Goal: Task Accomplishment & Management: Use online tool/utility

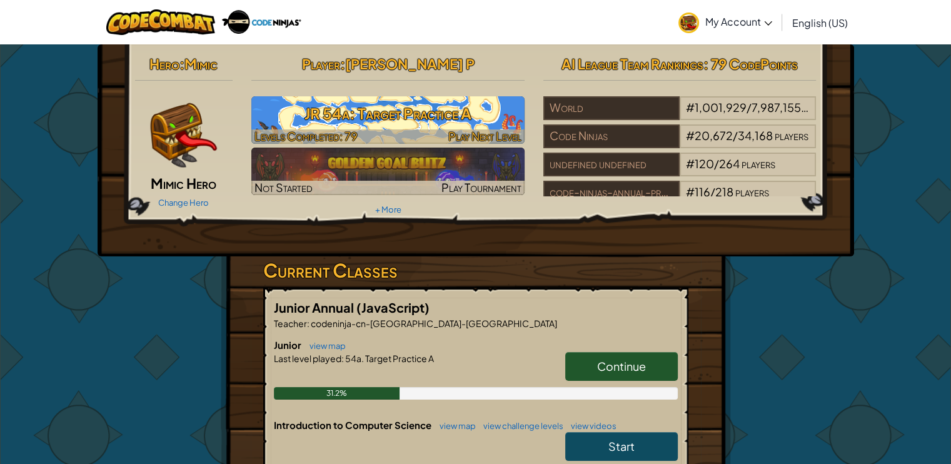
click at [448, 108] on h3 "JR 54a: Target Practice A" at bounding box center [387, 113] width 273 height 28
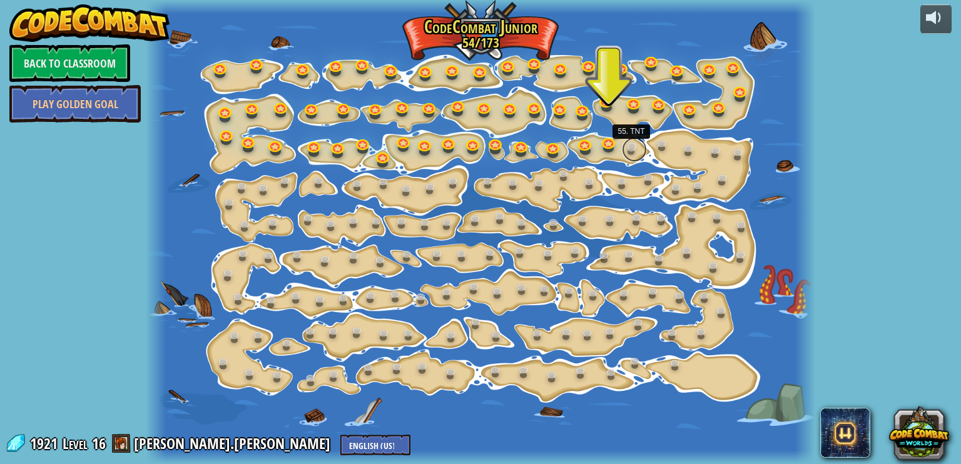
click at [635, 143] on link at bounding box center [634, 149] width 25 height 25
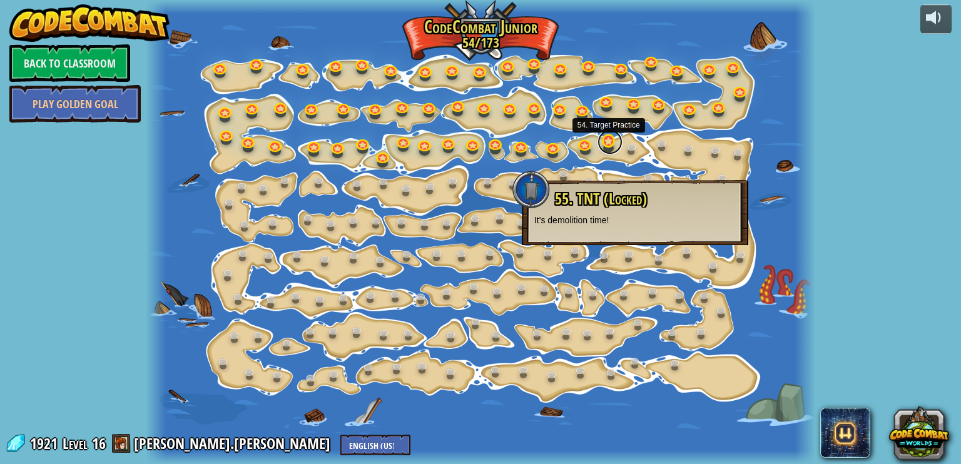
click at [608, 143] on link at bounding box center [609, 141] width 25 height 25
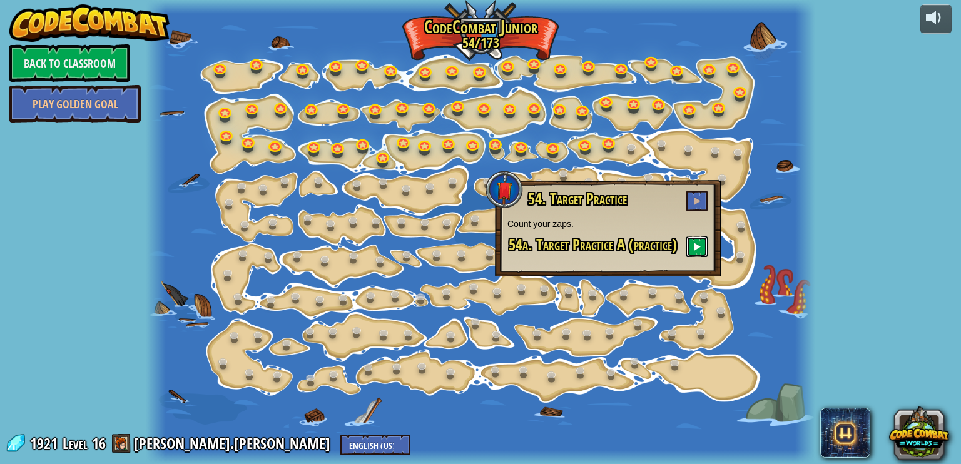
click at [703, 242] on button at bounding box center [696, 246] width 21 height 21
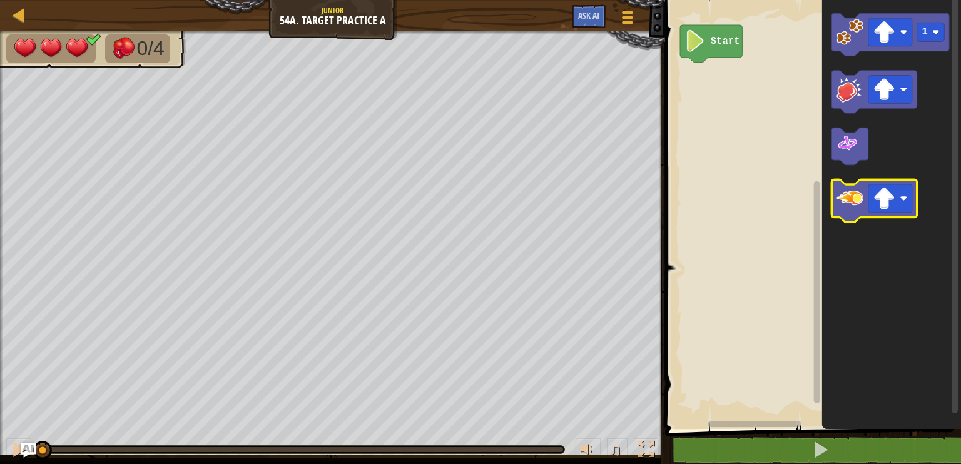
click at [865, 205] on icon "Blockly Workspace" at bounding box center [874, 200] width 85 height 43
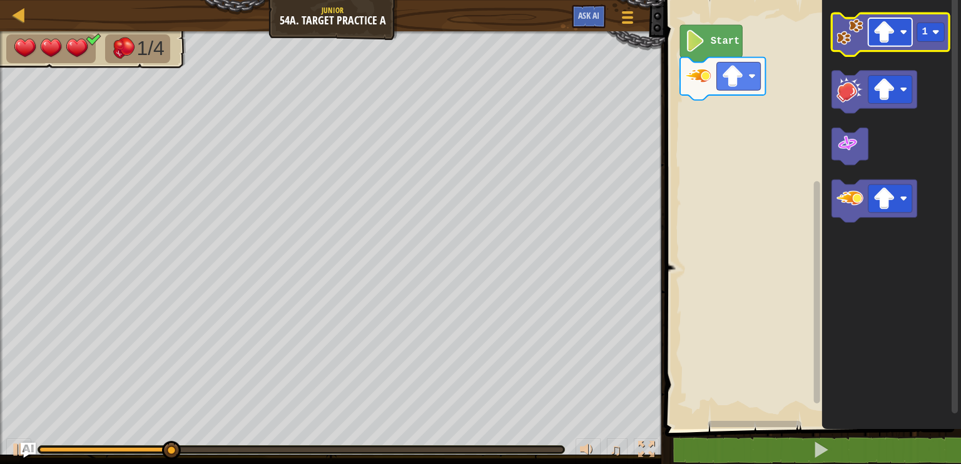
click at [890, 39] on image "Blockly Workspace" at bounding box center [884, 32] width 22 height 22
click at [859, 47] on icon "Blockly Workspace" at bounding box center [891, 34] width 118 height 43
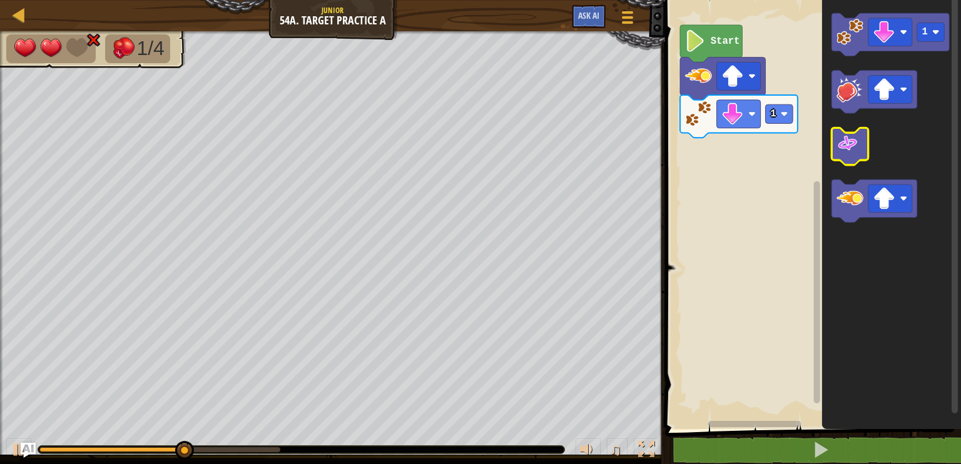
click at [857, 148] on image "Blockly Workspace" at bounding box center [847, 144] width 22 height 22
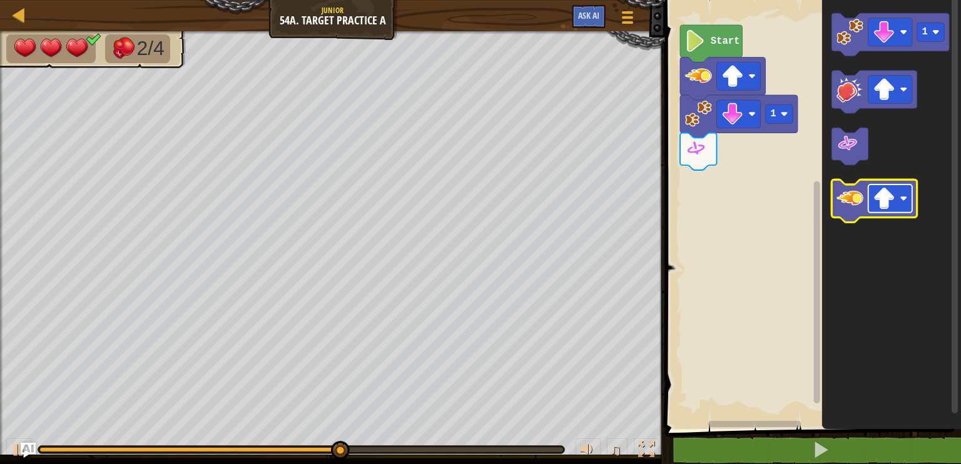
click at [899, 204] on rect "Blockly Workspace" at bounding box center [890, 198] width 44 height 28
click at [843, 202] on image "Blockly Workspace" at bounding box center [849, 198] width 27 height 27
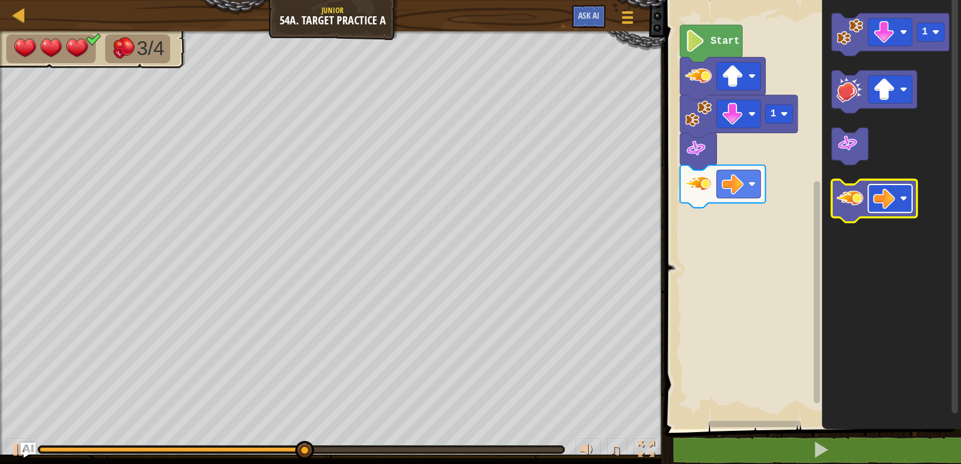
click at [896, 195] on g "Blockly Workspace" at bounding box center [890, 198] width 44 height 28
click at [851, 213] on icon "Blockly Workspace" at bounding box center [874, 200] width 85 height 43
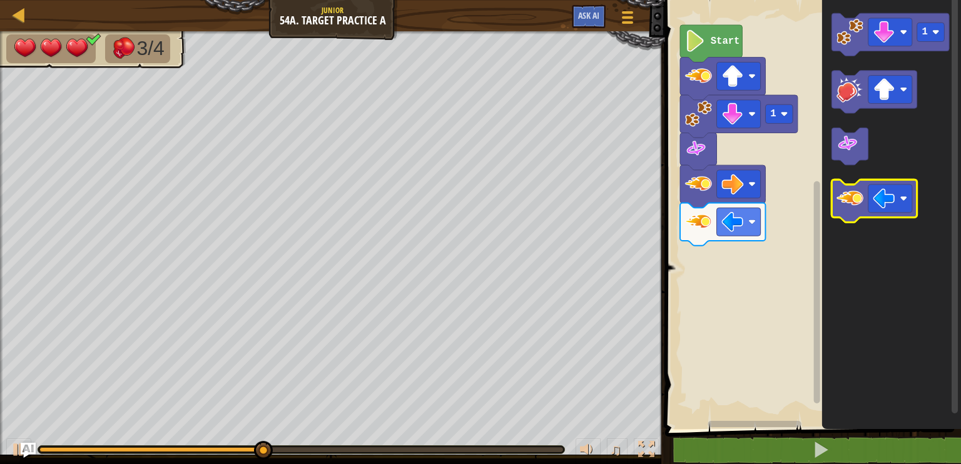
click at [851, 212] on icon "Blockly Workspace" at bounding box center [874, 200] width 85 height 43
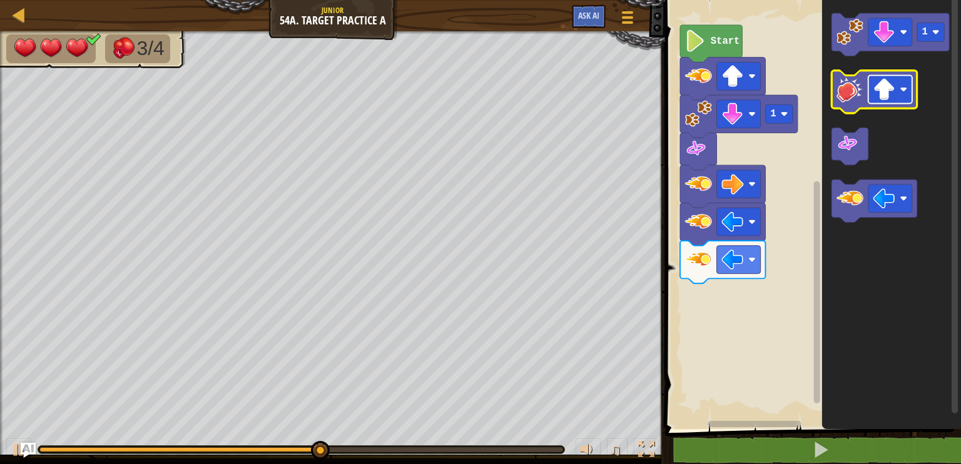
click at [906, 89] on image "Blockly Workspace" at bounding box center [904, 90] width 8 height 8
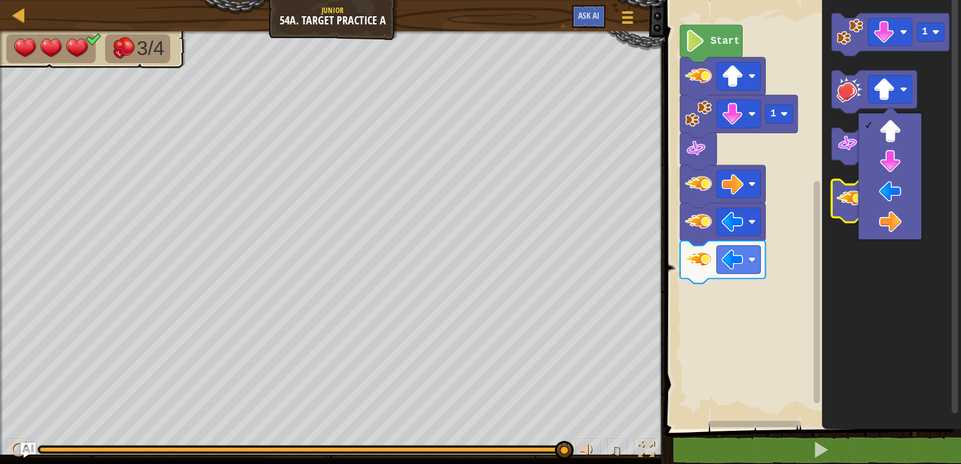
click at [837, 200] on image "Blockly Workspace" at bounding box center [849, 198] width 27 height 27
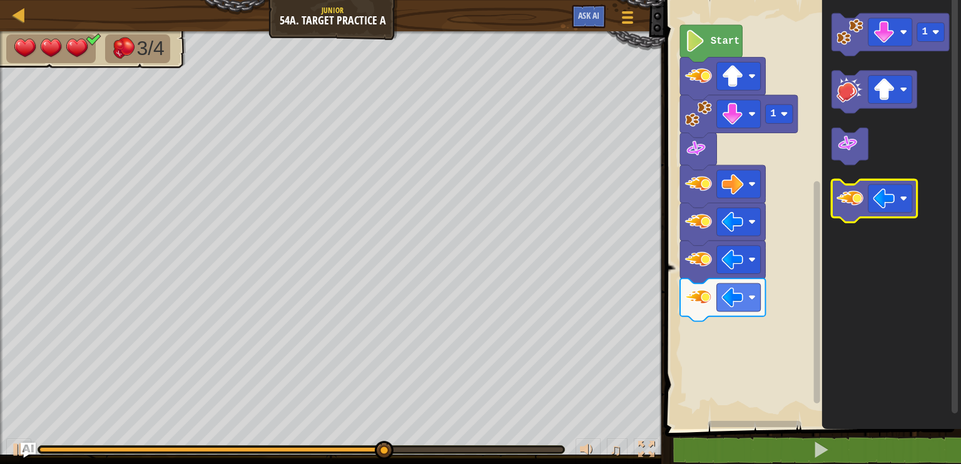
click at [863, 199] on image "Blockly Workspace" at bounding box center [849, 198] width 27 height 27
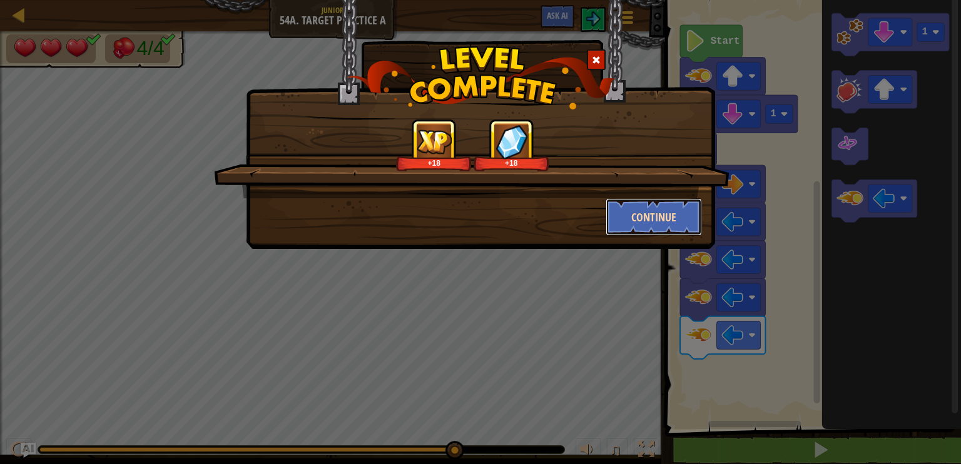
click at [684, 206] on button "Continue" at bounding box center [653, 217] width 97 height 38
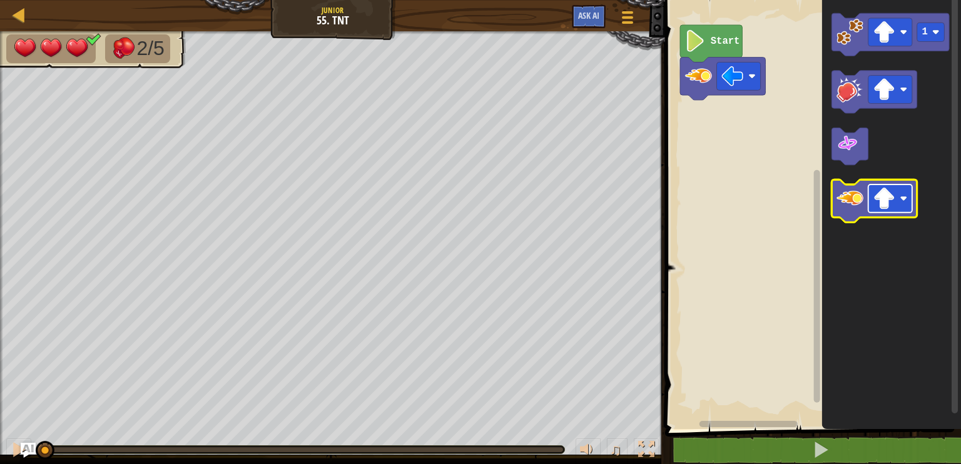
click at [901, 198] on image "Blockly Workspace" at bounding box center [904, 199] width 8 height 8
click at [848, 198] on image "Blockly Workspace" at bounding box center [849, 198] width 27 height 27
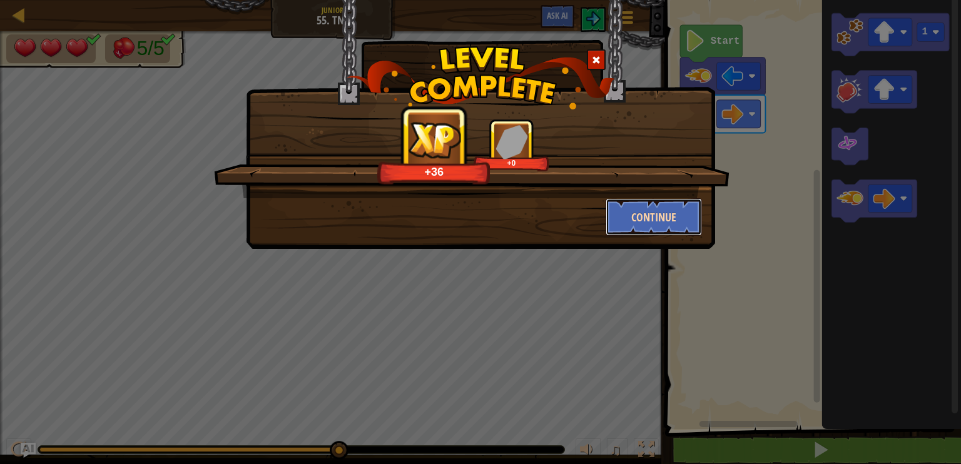
click at [648, 219] on button "Continue" at bounding box center [653, 217] width 97 height 38
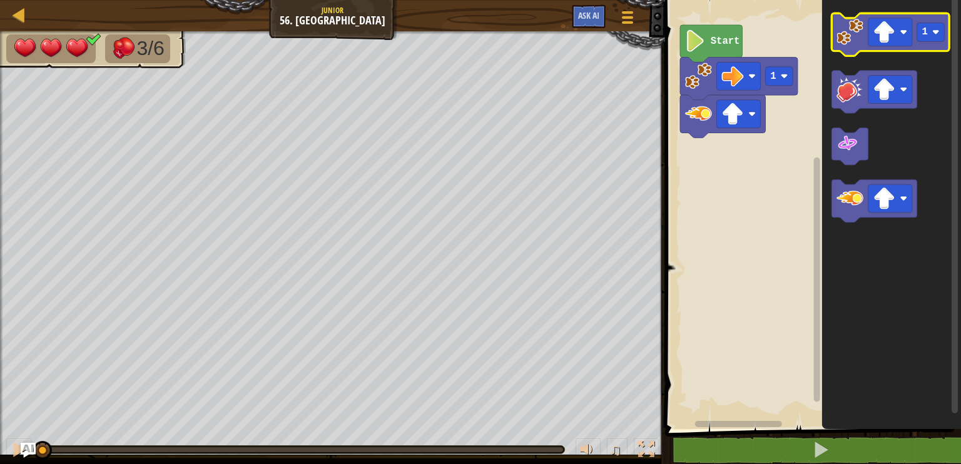
click at [858, 24] on image "Blockly Workspace" at bounding box center [849, 31] width 27 height 27
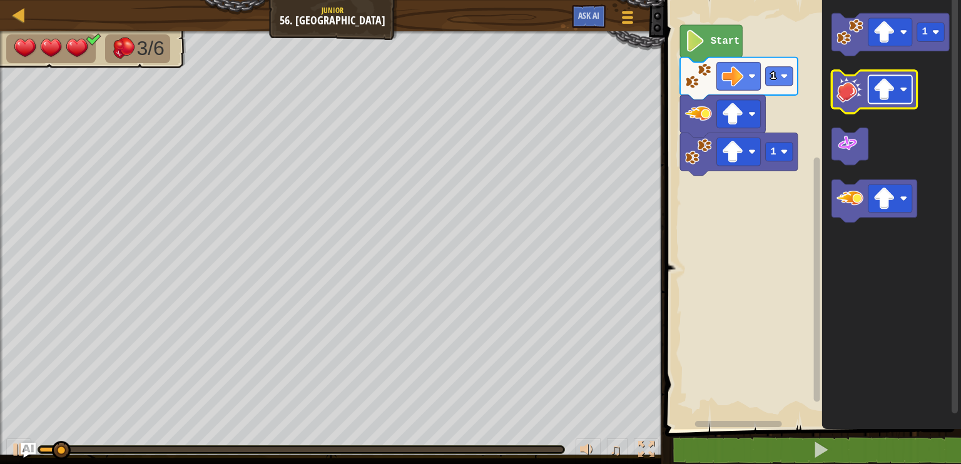
click at [907, 93] on g "Blockly Workspace" at bounding box center [890, 90] width 44 height 28
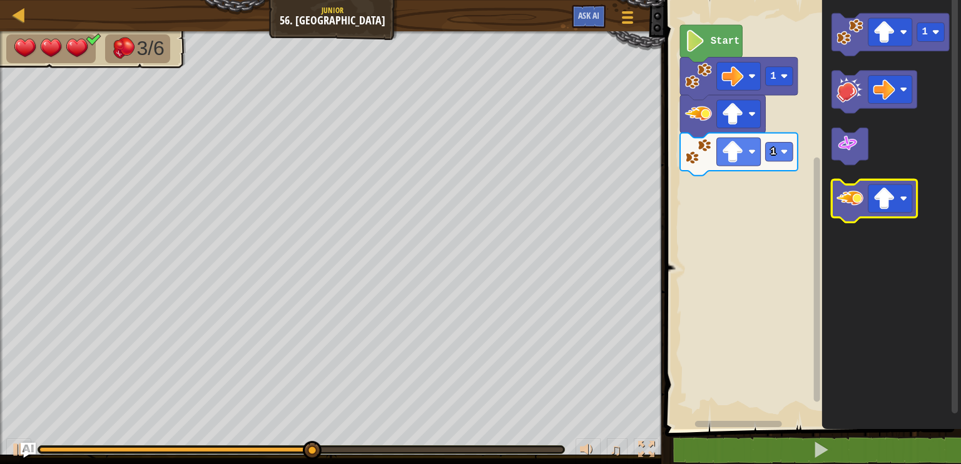
click at [840, 203] on image "Blockly Workspace" at bounding box center [849, 198] width 27 height 27
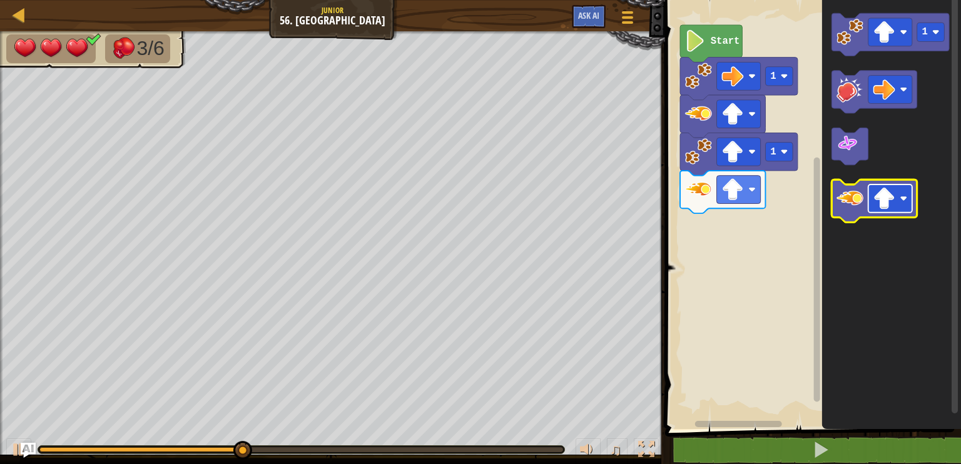
click at [868, 202] on rect "Blockly Workspace" at bounding box center [890, 198] width 44 height 28
click at [848, 212] on icon "Blockly Workspace" at bounding box center [874, 200] width 85 height 43
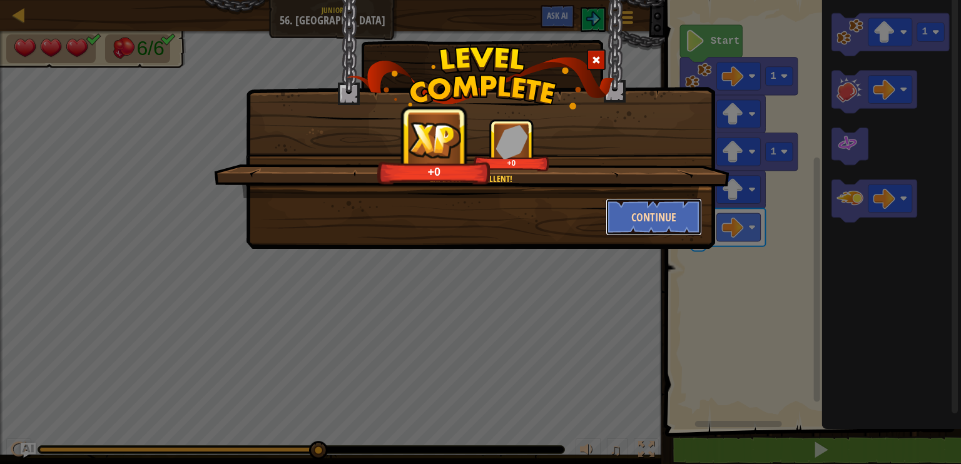
click at [622, 212] on button "Continue" at bounding box center [653, 217] width 97 height 38
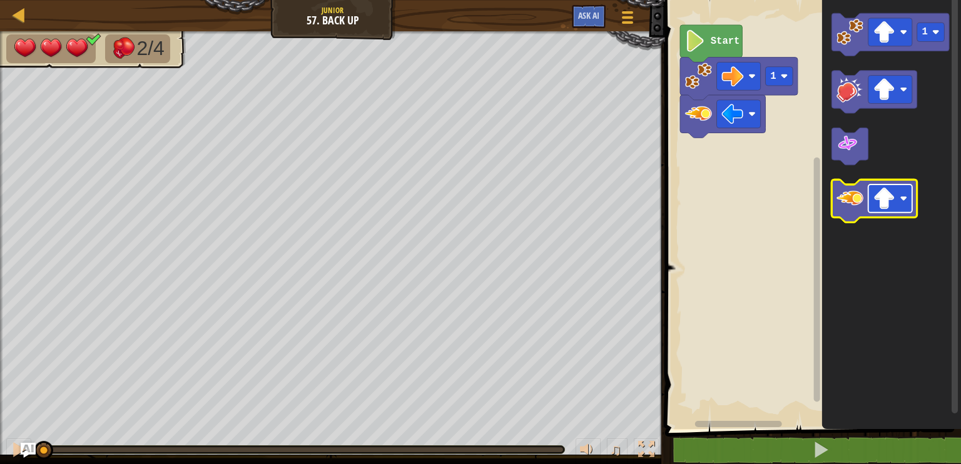
click at [896, 202] on rect "Blockly Workspace" at bounding box center [890, 198] width 44 height 28
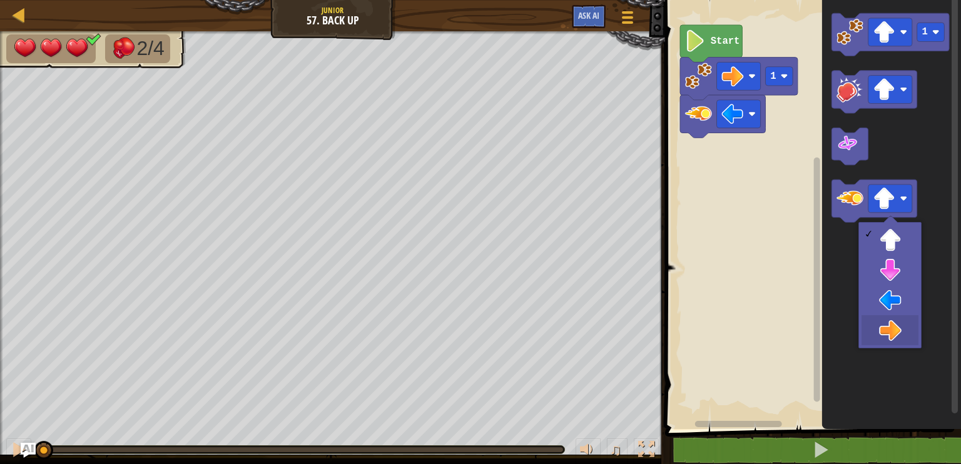
drag, startPoint x: 896, startPoint y: 327, endPoint x: 866, endPoint y: 253, distance: 80.5
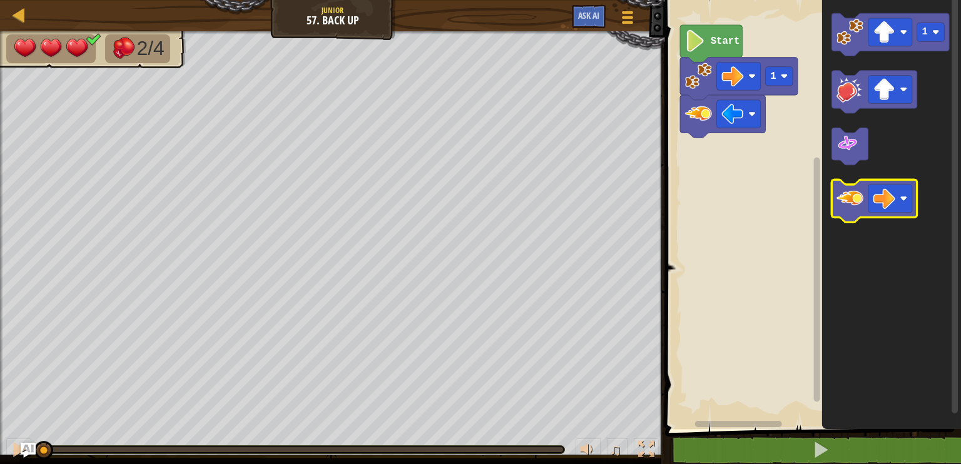
click at [853, 207] on image "Blockly Workspace" at bounding box center [849, 198] width 27 height 27
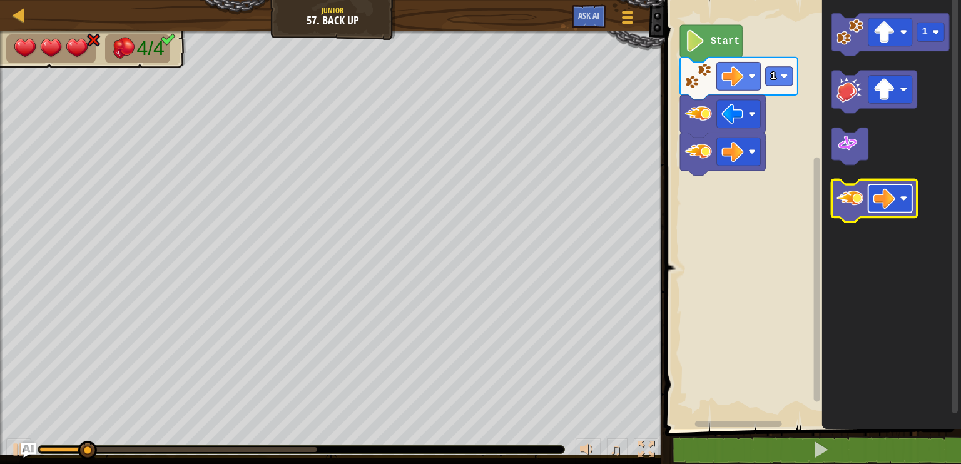
click at [908, 198] on rect "Blockly Workspace" at bounding box center [890, 198] width 44 height 28
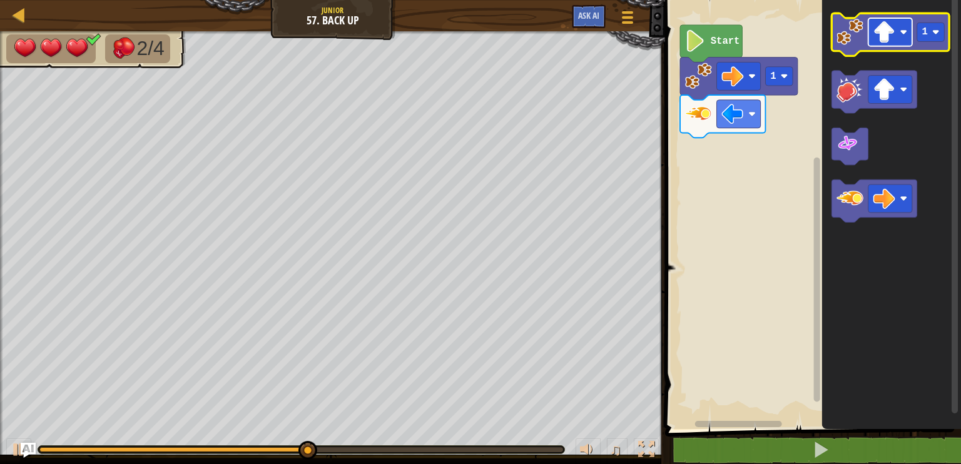
click at [893, 39] on image "Blockly Workspace" at bounding box center [884, 32] width 22 height 22
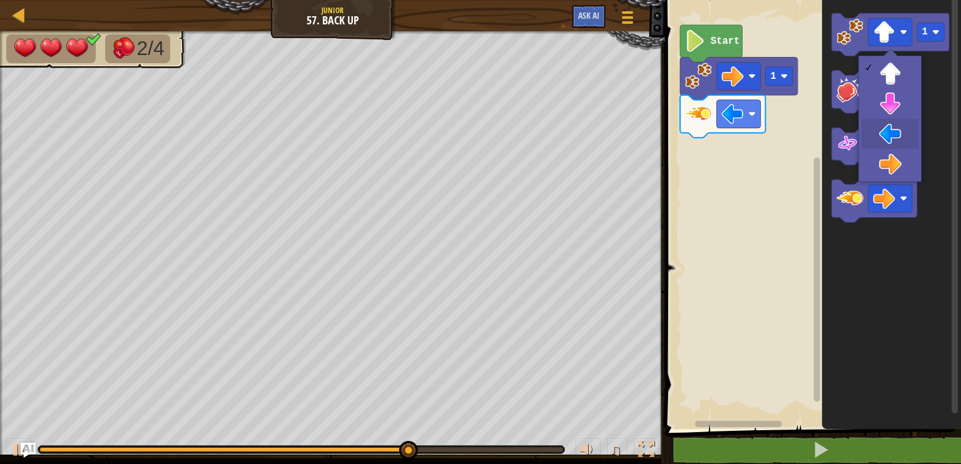
drag, startPoint x: 890, startPoint y: 142, endPoint x: 889, endPoint y: 129, distance: 13.2
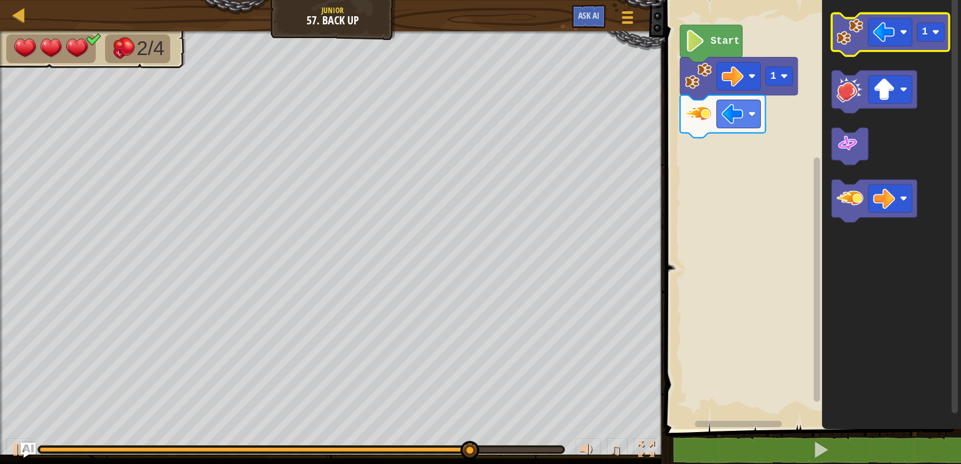
click at [859, 28] on image "Blockly Workspace" at bounding box center [849, 31] width 27 height 27
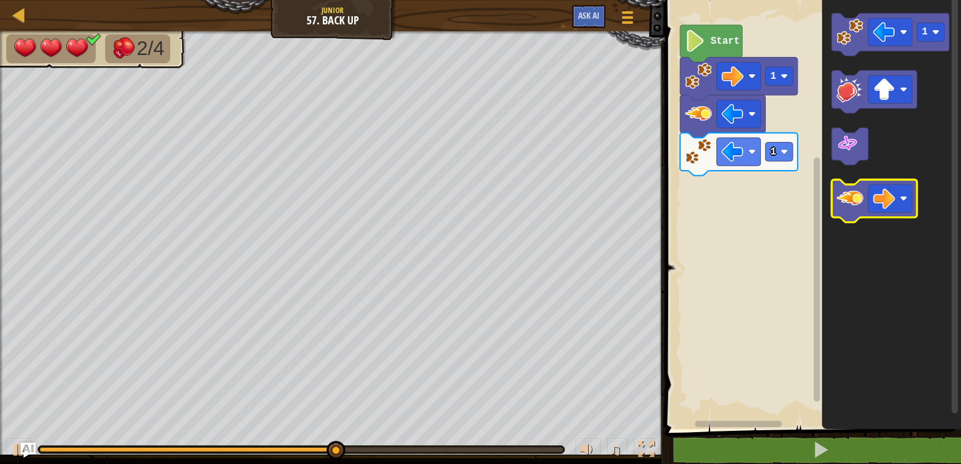
click at [866, 203] on icon "Blockly Workspace" at bounding box center [874, 200] width 85 height 43
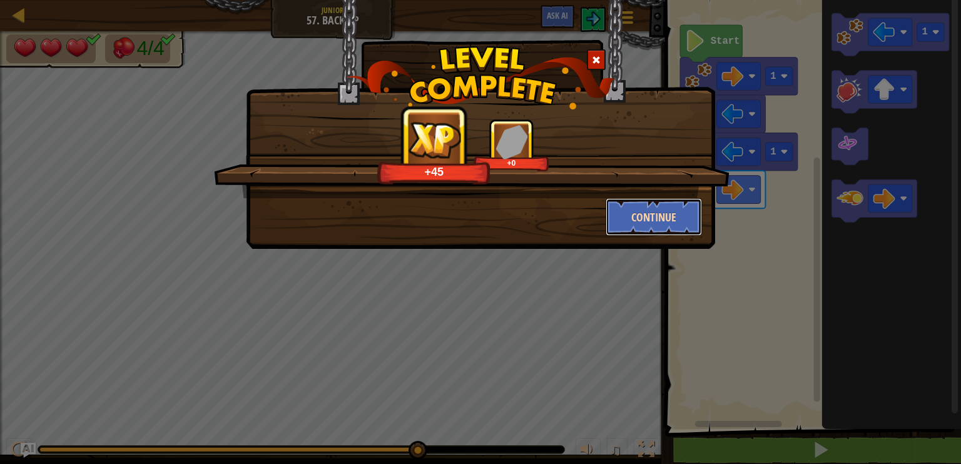
click at [674, 215] on button "Continue" at bounding box center [653, 217] width 97 height 38
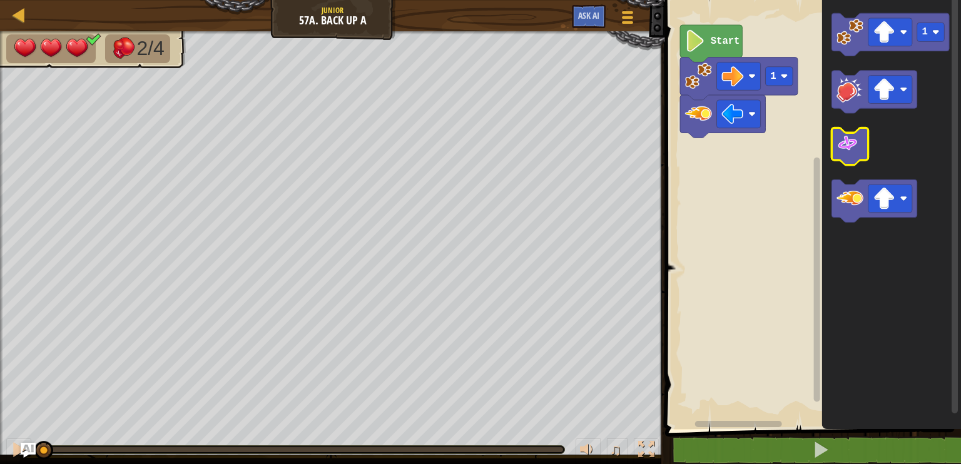
click at [859, 151] on icon "Blockly Workspace" at bounding box center [850, 146] width 36 height 37
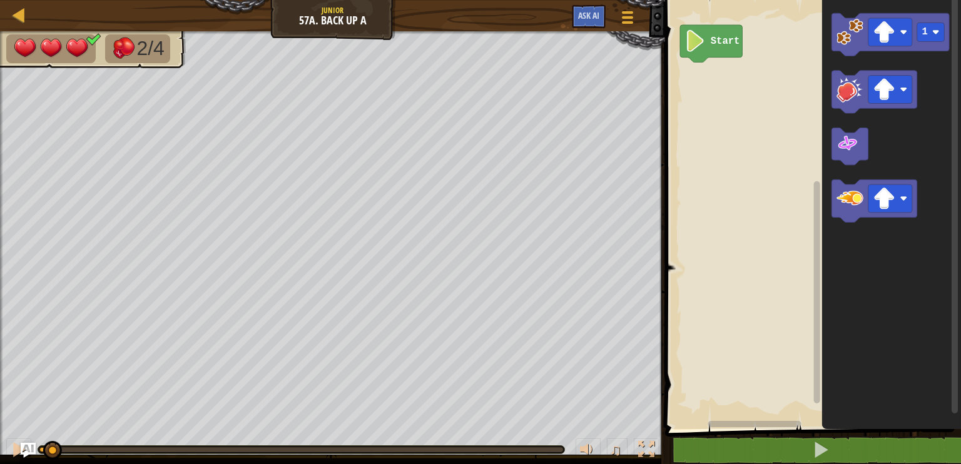
drag, startPoint x: 568, startPoint y: 449, endPoint x: 50, endPoint y: 462, distance: 518.0
click at [50, 462] on div "♫" at bounding box center [332, 447] width 665 height 38
drag, startPoint x: 48, startPoint y: 448, endPoint x: 33, endPoint y: 449, distance: 14.4
click at [33, 449] on div "Map Junior 57a. Back Up A Game Menu Ask AI 1 הההההההההההההההההההההההההההההההההה…" at bounding box center [480, 232] width 961 height 464
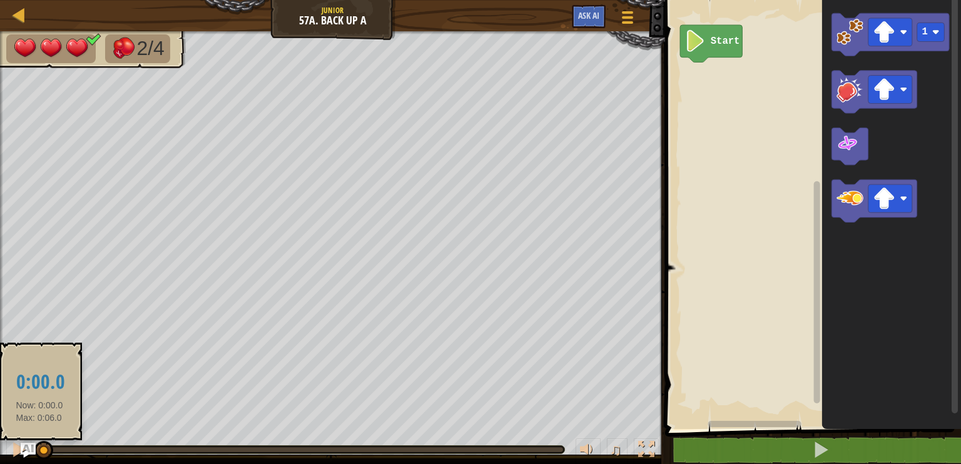
drag, startPoint x: 49, startPoint y: 449, endPoint x: 39, endPoint y: 448, distance: 10.0
click at [39, 448] on div at bounding box center [43, 450] width 19 height 19
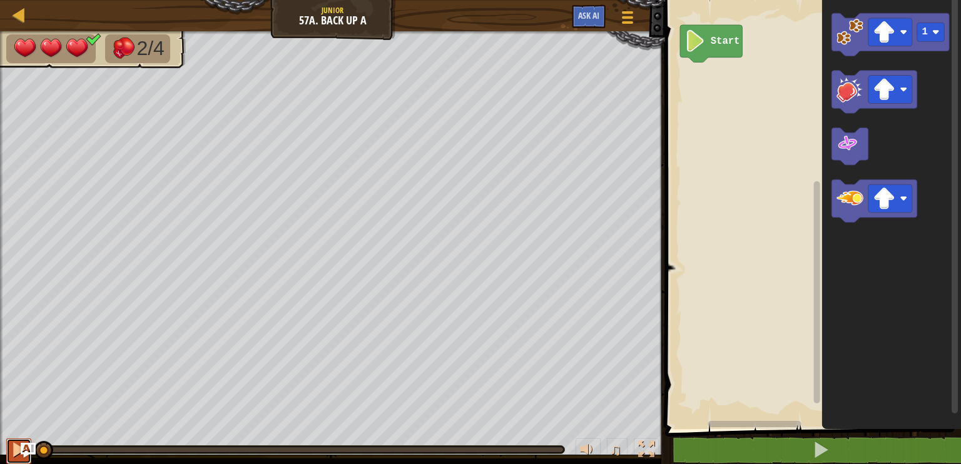
click at [16, 444] on div at bounding box center [19, 450] width 16 height 16
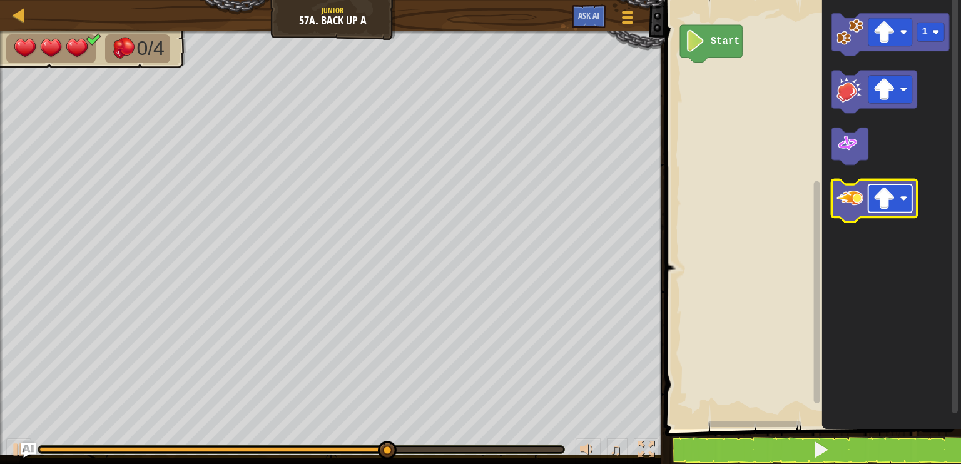
click at [907, 200] on rect "Blockly Workspace" at bounding box center [890, 198] width 44 height 28
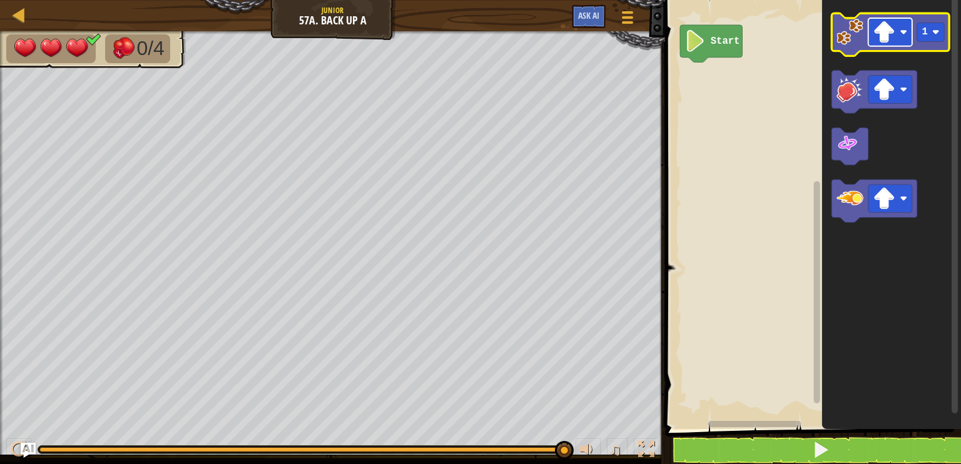
click at [902, 36] on rect "Blockly Workspace" at bounding box center [890, 32] width 44 height 28
click at [857, 46] on icon "Blockly Workspace" at bounding box center [891, 34] width 118 height 43
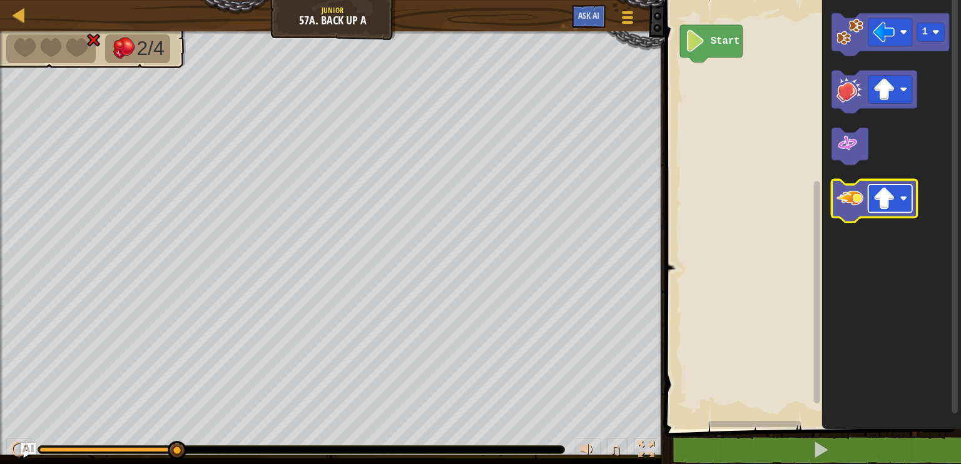
click at [892, 200] on image "Blockly Workspace" at bounding box center [884, 199] width 22 height 22
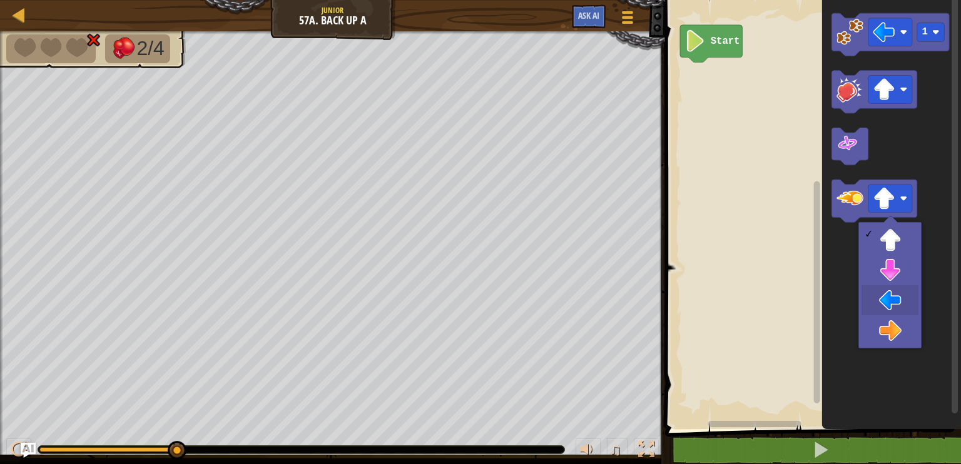
drag, startPoint x: 894, startPoint y: 296, endPoint x: 891, endPoint y: 253, distance: 43.3
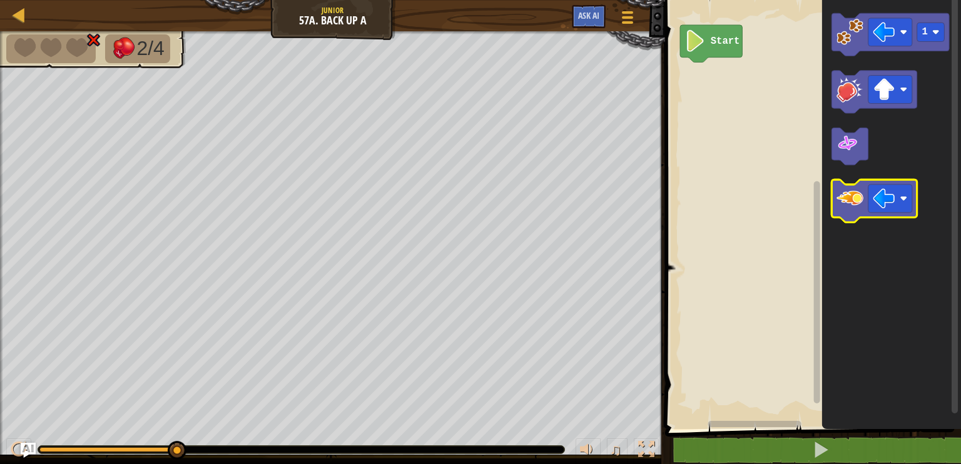
click at [853, 200] on image "Blockly Workspace" at bounding box center [849, 198] width 27 height 27
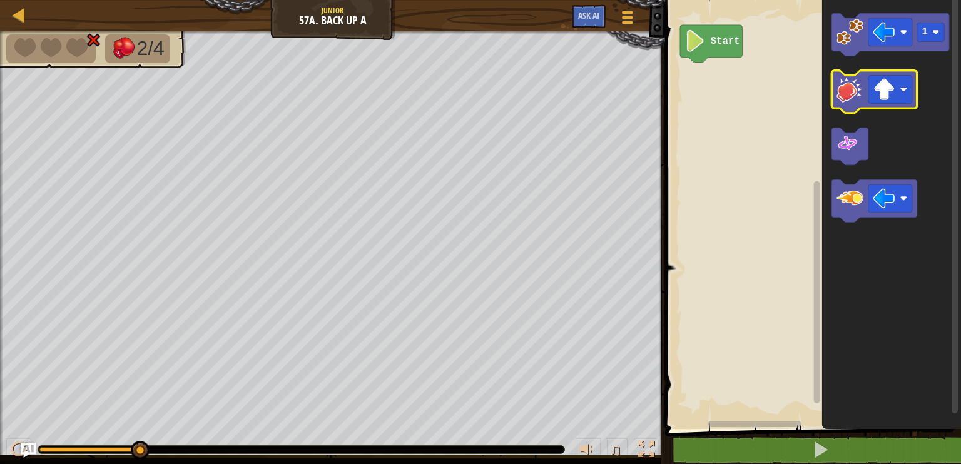
click at [856, 92] on image "Blockly Workspace" at bounding box center [849, 89] width 27 height 27
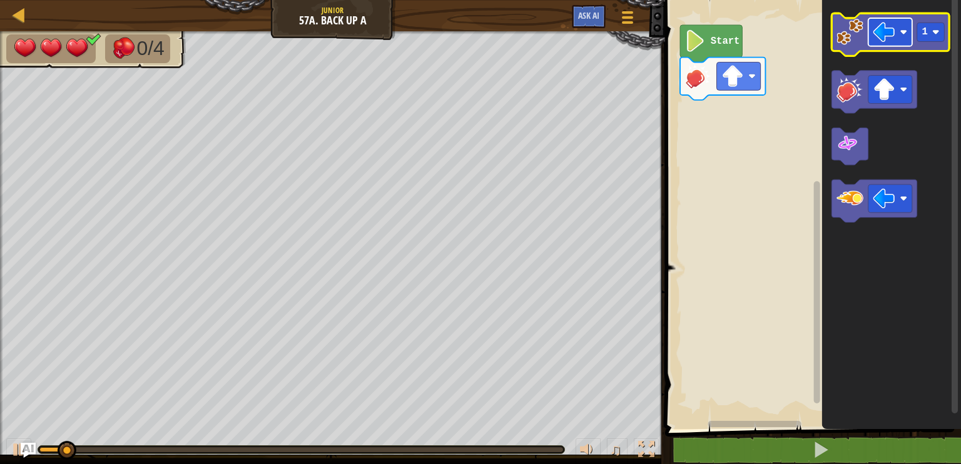
click at [896, 44] on rect "Blockly Workspace" at bounding box center [890, 32] width 44 height 28
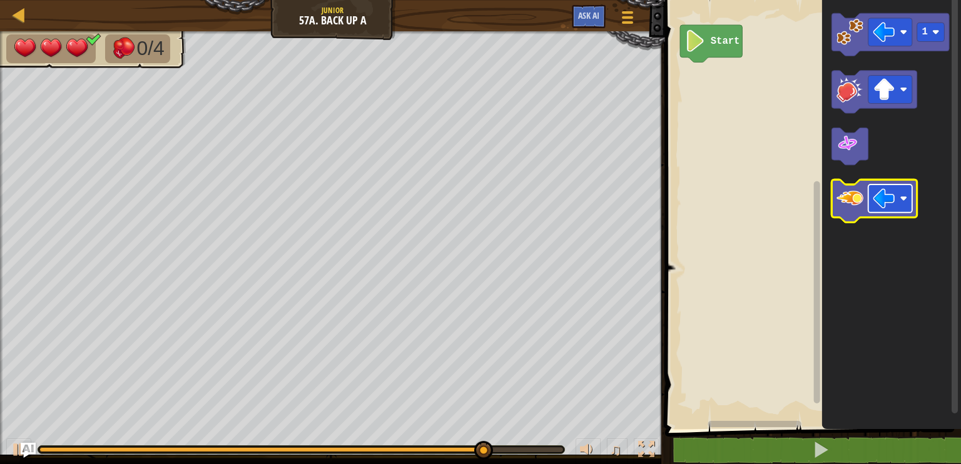
click at [894, 192] on image "Blockly Workspace" at bounding box center [884, 199] width 22 height 22
click at [848, 210] on image "Blockly Workspace" at bounding box center [849, 198] width 27 height 27
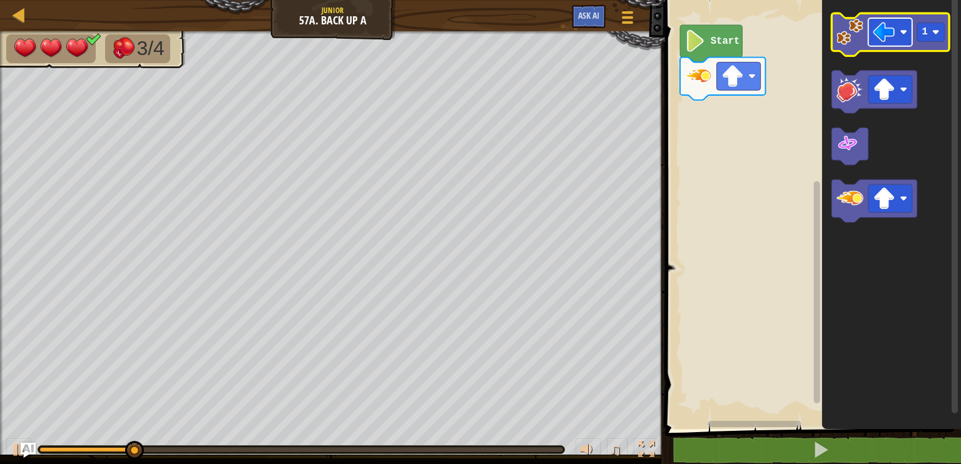
click at [903, 22] on rect "Blockly Workspace" at bounding box center [890, 32] width 44 height 28
click at [847, 43] on image "Blockly Workspace" at bounding box center [849, 31] width 27 height 27
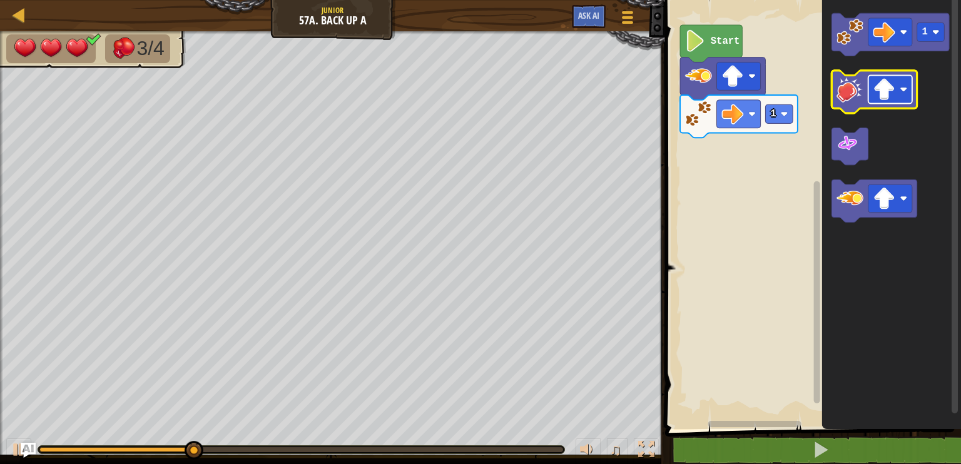
click at [902, 92] on image "Blockly Workspace" at bounding box center [904, 90] width 8 height 8
click at [904, 83] on rect "Blockly Workspace" at bounding box center [890, 90] width 44 height 28
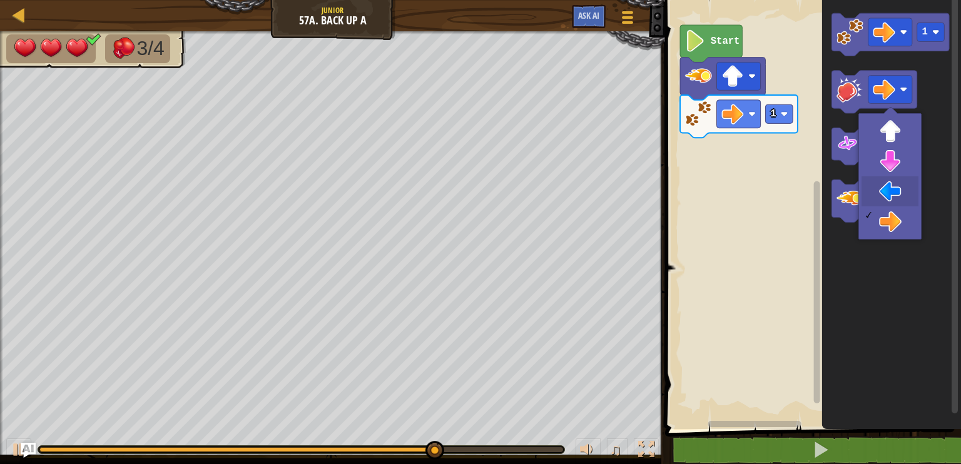
drag, startPoint x: 889, startPoint y: 190, endPoint x: 888, endPoint y: 179, distance: 10.7
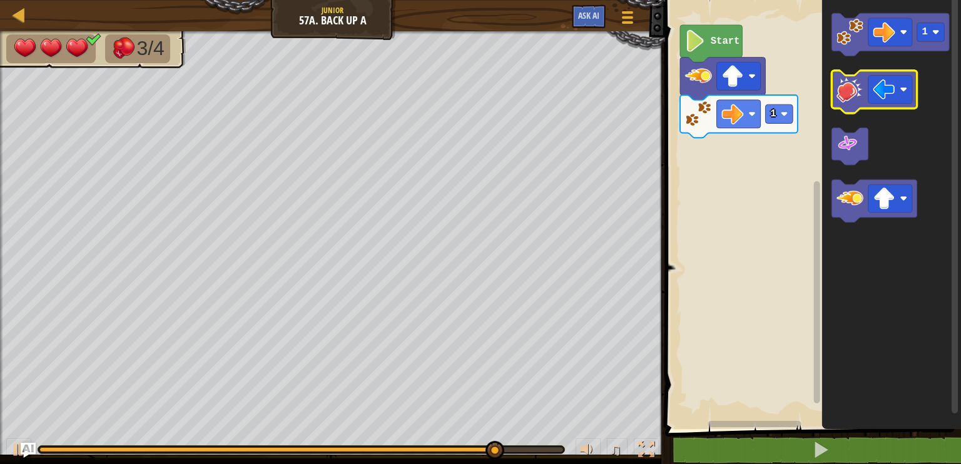
click at [860, 84] on image "Blockly Workspace" at bounding box center [849, 89] width 27 height 27
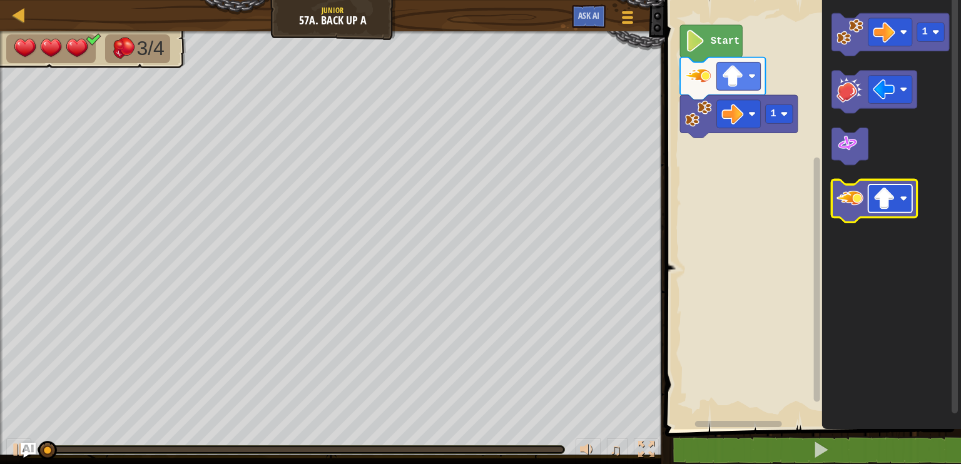
click at [903, 209] on rect "Blockly Workspace" at bounding box center [890, 198] width 44 height 28
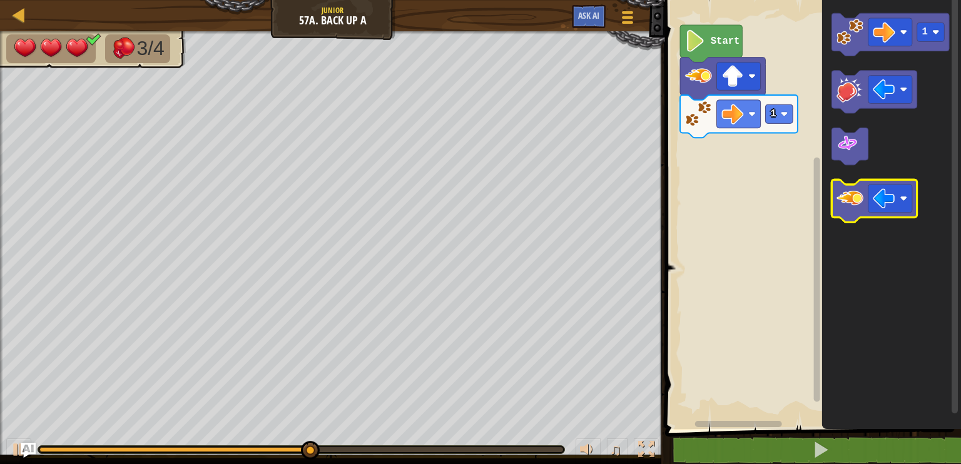
click at [851, 196] on image "Blockly Workspace" at bounding box center [849, 198] width 27 height 27
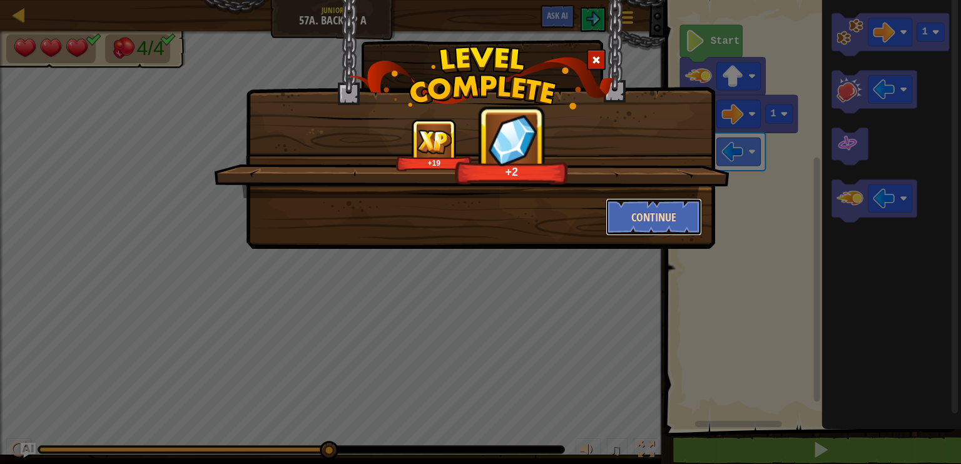
click at [689, 210] on button "Continue" at bounding box center [653, 217] width 97 height 38
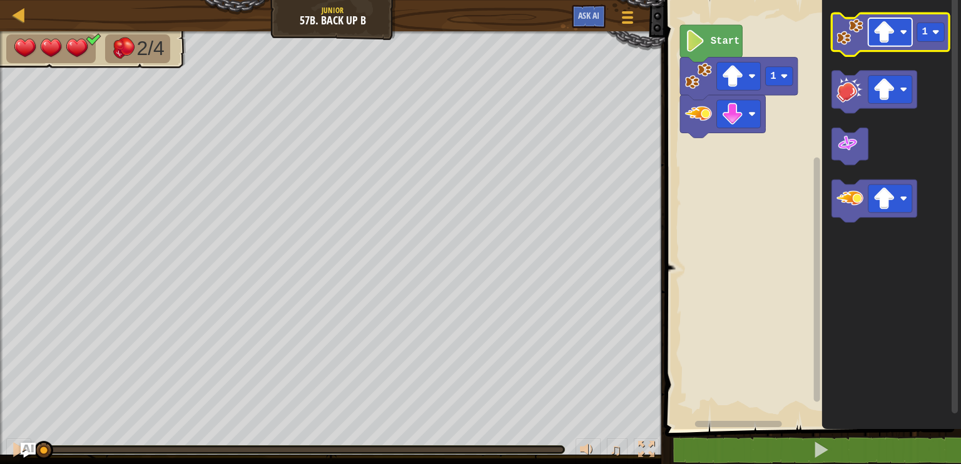
click at [902, 34] on image "Blockly Workspace" at bounding box center [904, 33] width 8 height 8
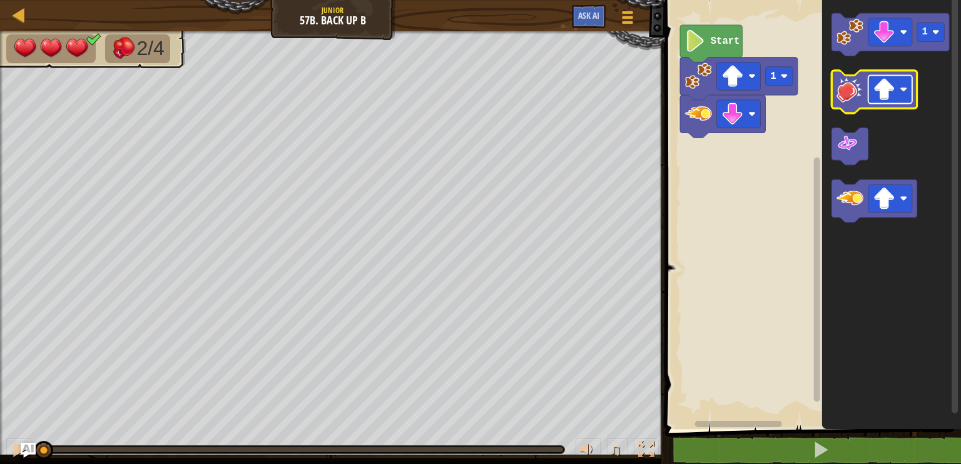
click at [900, 91] on image "Blockly Workspace" at bounding box center [904, 90] width 8 height 8
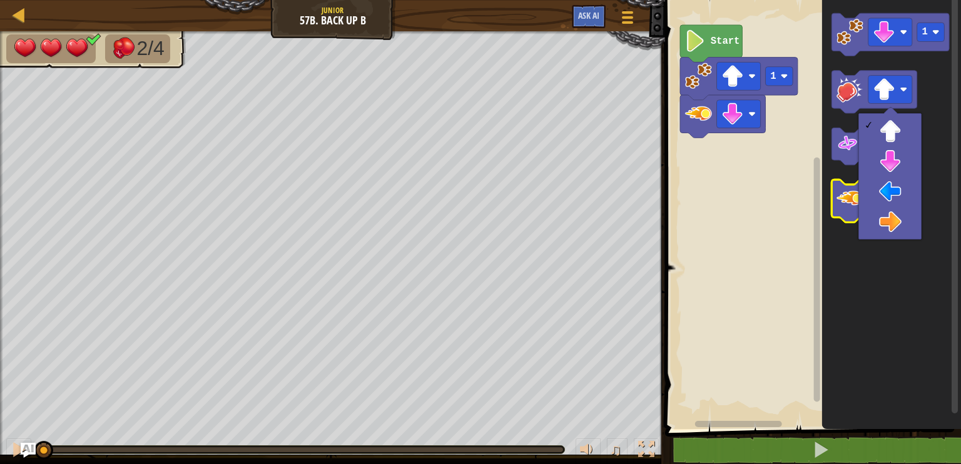
click at [833, 215] on icon "Blockly Workspace" at bounding box center [874, 200] width 85 height 43
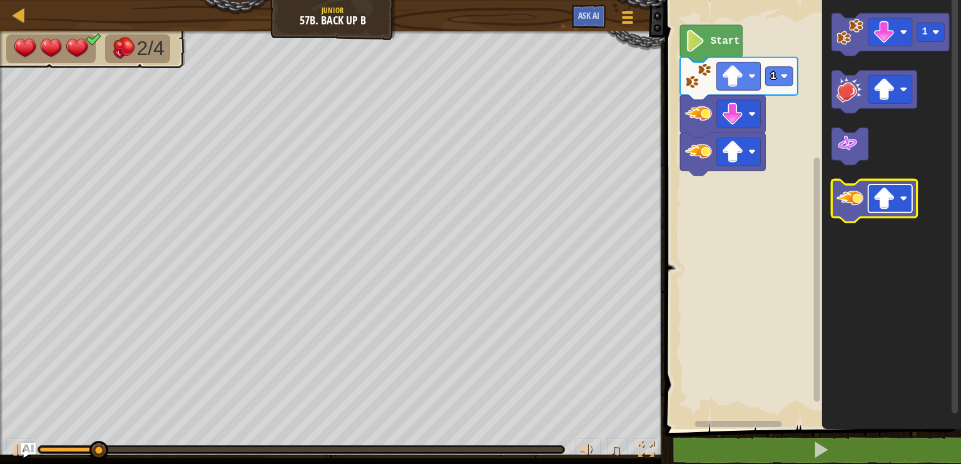
click at [892, 202] on image "Blockly Workspace" at bounding box center [884, 199] width 22 height 22
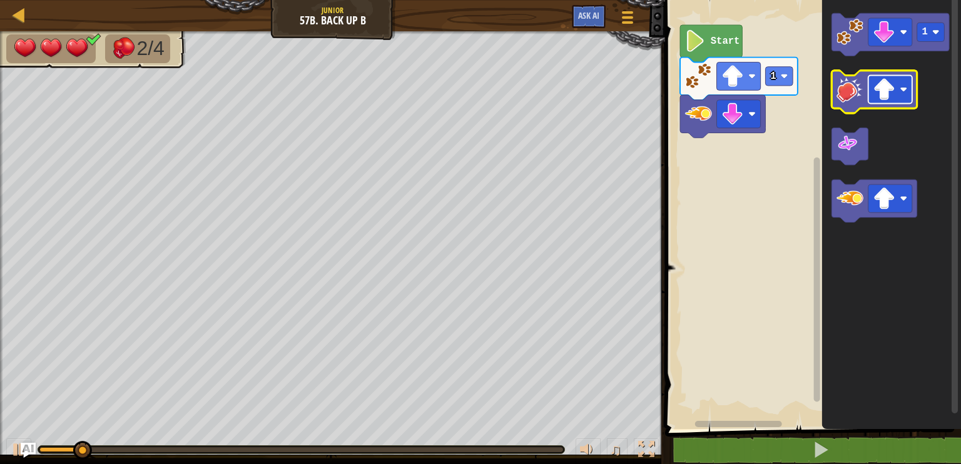
click at [904, 82] on rect "Blockly Workspace" at bounding box center [890, 90] width 44 height 28
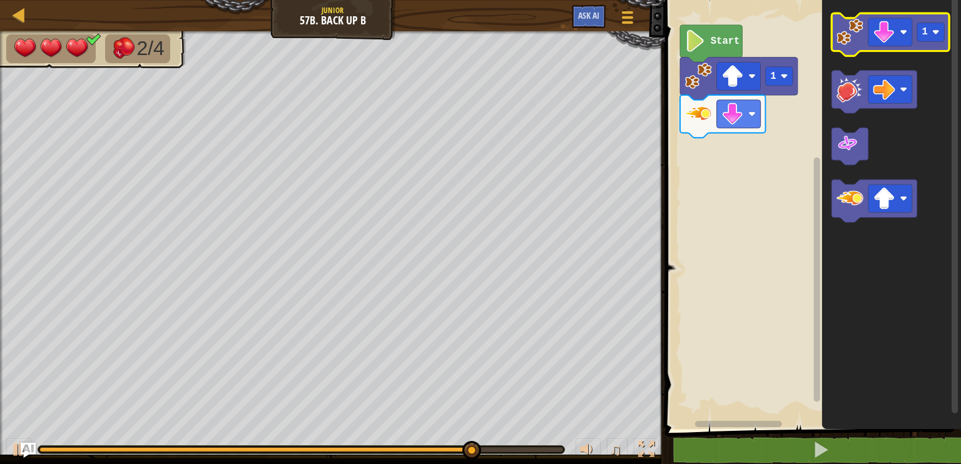
click at [857, 44] on image "Blockly Workspace" at bounding box center [849, 31] width 27 height 27
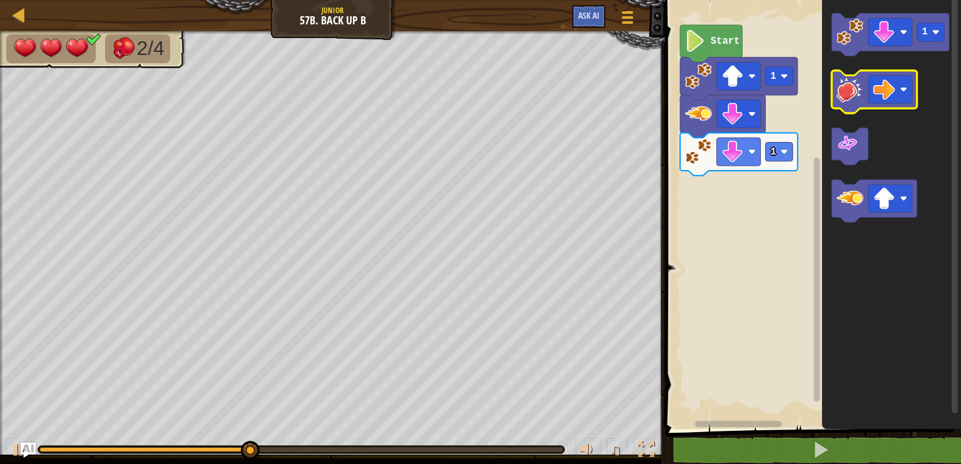
click at [854, 79] on image "Blockly Workspace" at bounding box center [849, 89] width 27 height 27
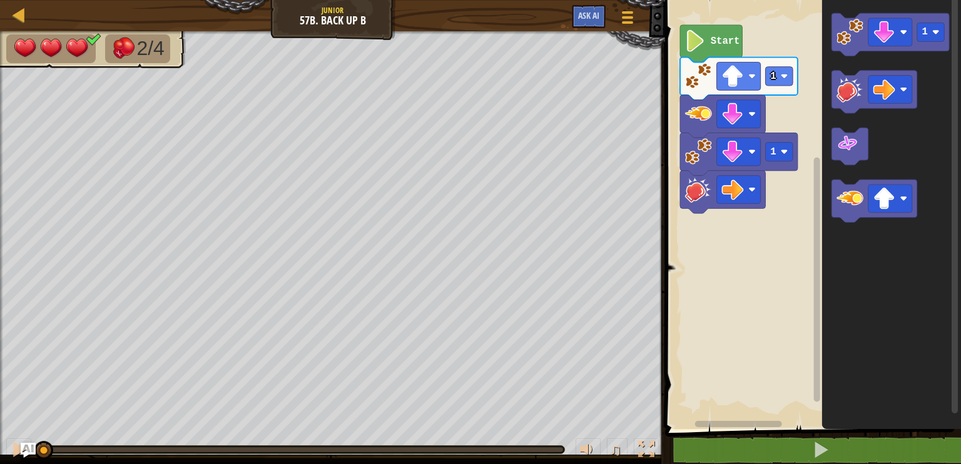
drag, startPoint x: 555, startPoint y: 447, endPoint x: 33, endPoint y: 432, distance: 523.1
click at [33, 432] on div "♫" at bounding box center [332, 447] width 665 height 38
click at [8, 440] on button at bounding box center [18, 451] width 25 height 26
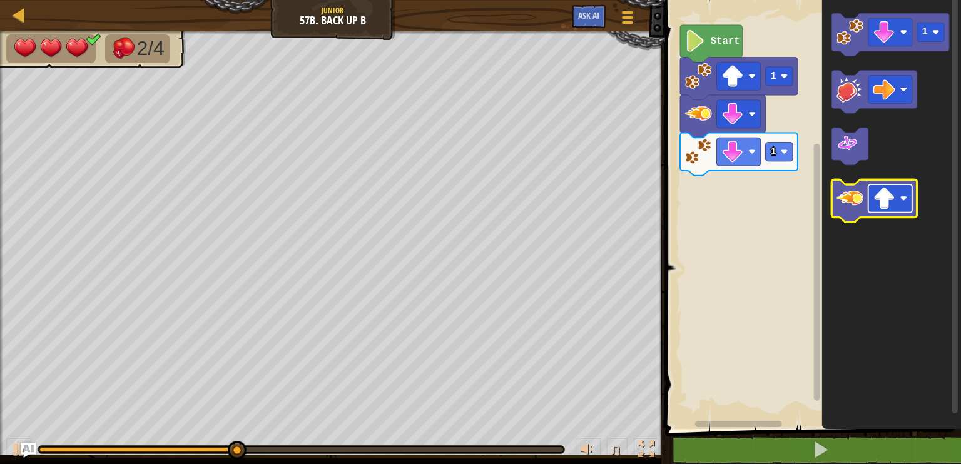
click at [897, 198] on rect "Blockly Workspace" at bounding box center [890, 198] width 44 height 28
click at [849, 215] on icon "Blockly Workspace" at bounding box center [874, 200] width 85 height 43
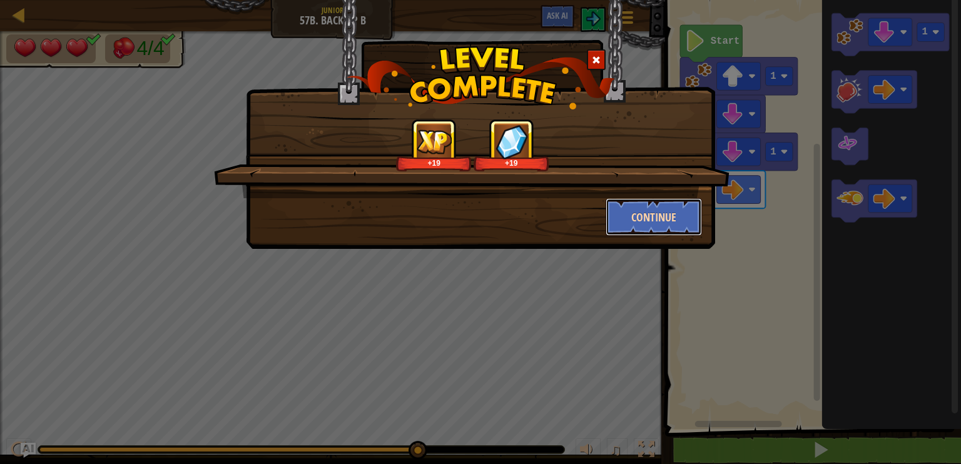
click at [654, 210] on button "Continue" at bounding box center [653, 217] width 97 height 38
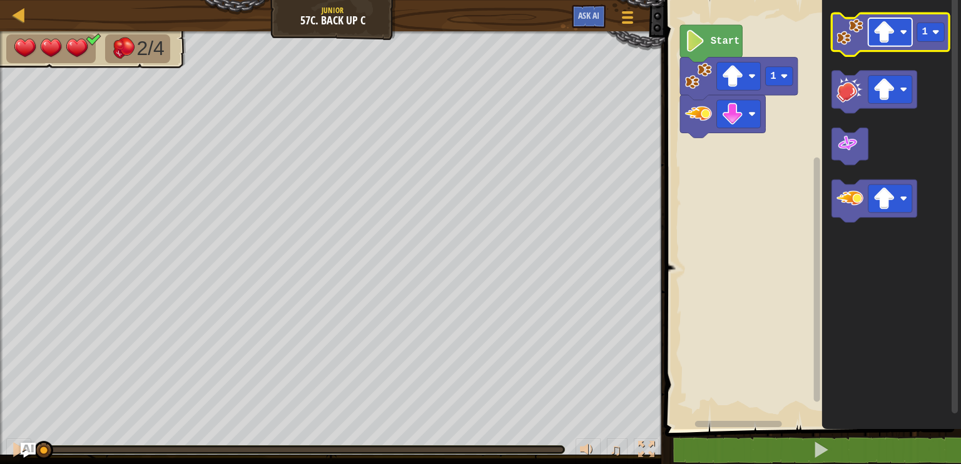
click at [899, 34] on rect "Blockly Workspace" at bounding box center [890, 32] width 44 height 28
click at [856, 34] on image "Blockly Workspace" at bounding box center [849, 31] width 27 height 27
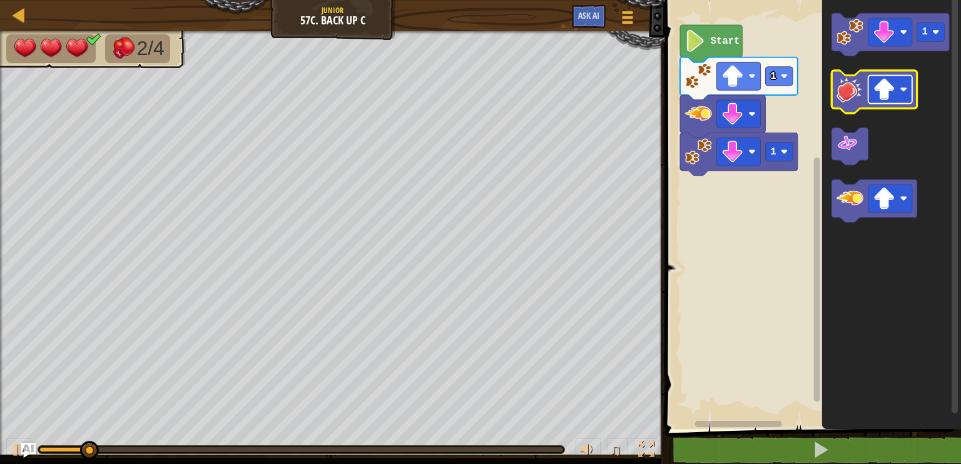
click at [901, 97] on rect "Blockly Workspace" at bounding box center [890, 90] width 44 height 28
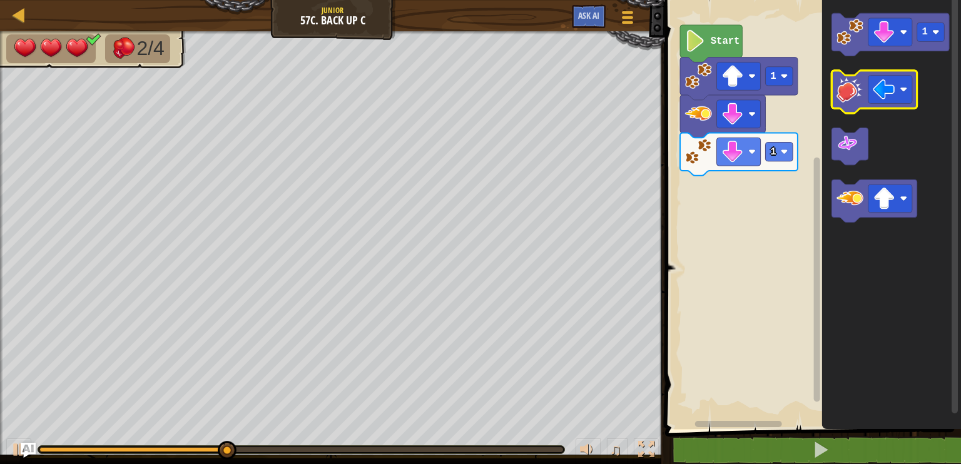
click at [866, 106] on icon "Blockly Workspace" at bounding box center [874, 92] width 85 height 43
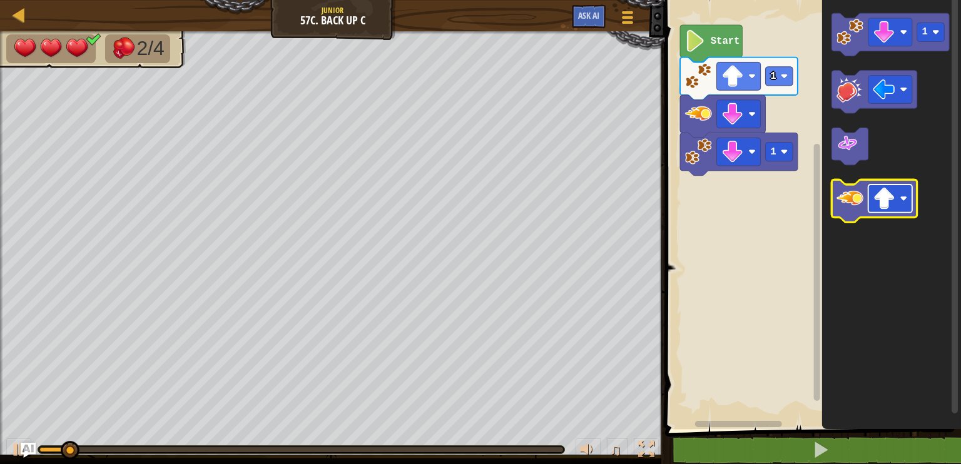
click at [888, 192] on image "Blockly Workspace" at bounding box center [884, 199] width 22 height 22
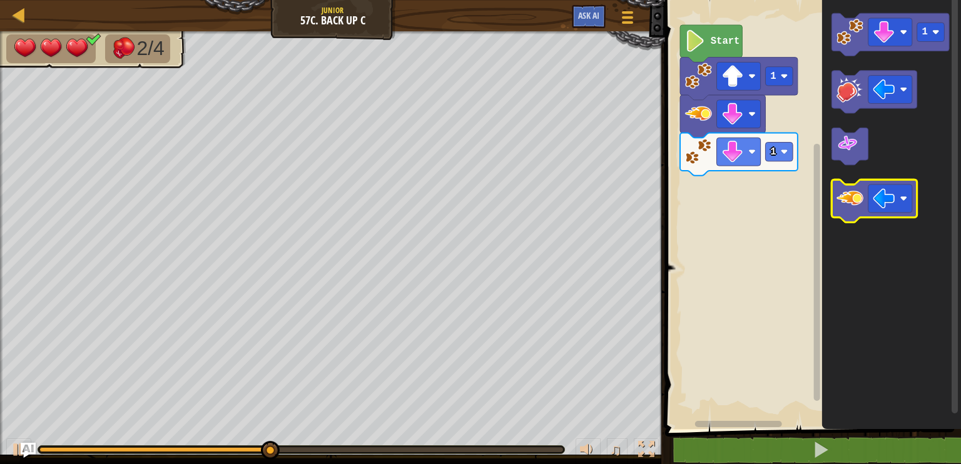
click at [858, 220] on rect "Blockly Workspace" at bounding box center [874, 200] width 85 height 43
click at [859, 206] on image "Blockly Workspace" at bounding box center [849, 198] width 27 height 27
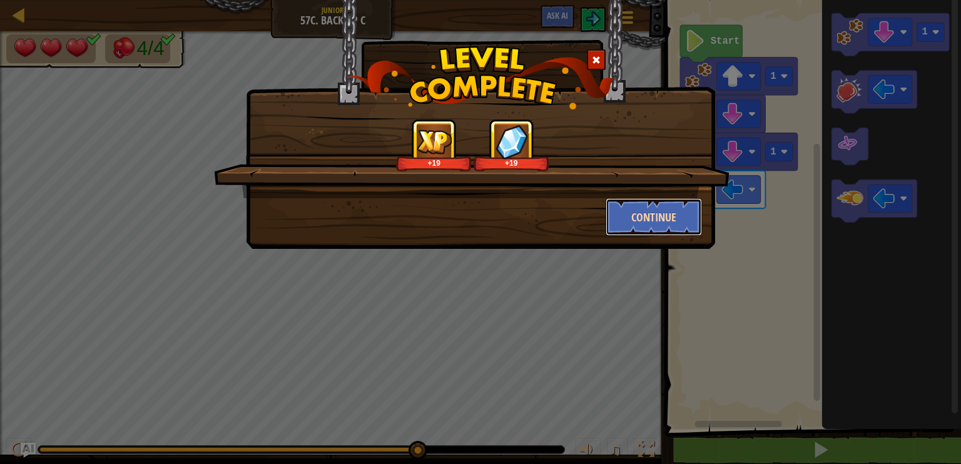
click at [662, 217] on button "Continue" at bounding box center [653, 217] width 97 height 38
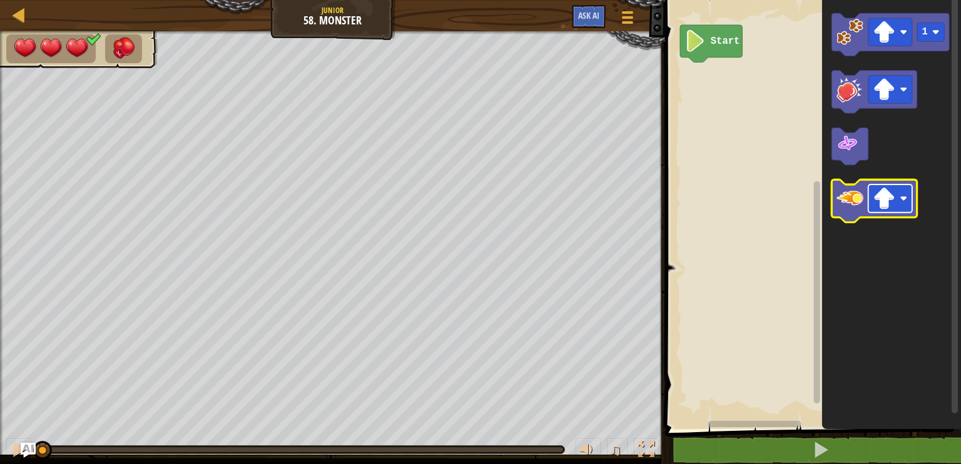
click at [901, 208] on rect "Blockly Workspace" at bounding box center [890, 198] width 44 height 28
click at [853, 206] on image "Blockly Workspace" at bounding box center [849, 198] width 27 height 27
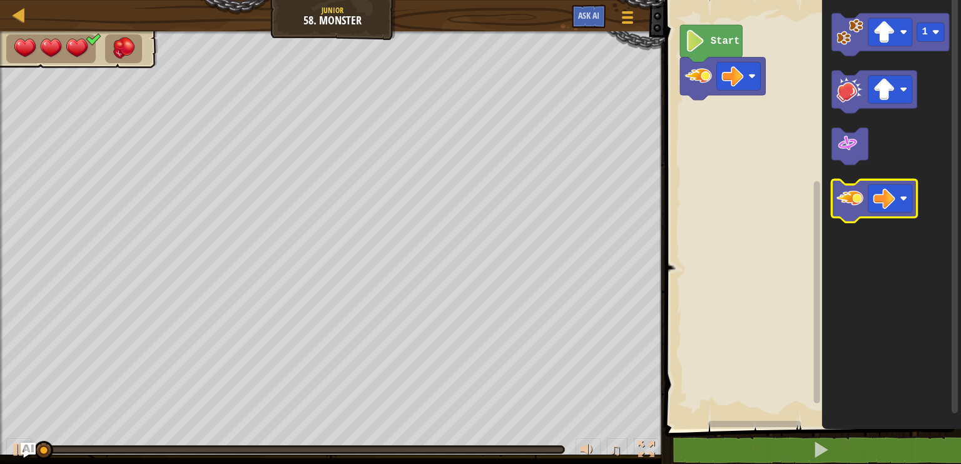
click at [853, 206] on image "Blockly Workspace" at bounding box center [849, 198] width 27 height 27
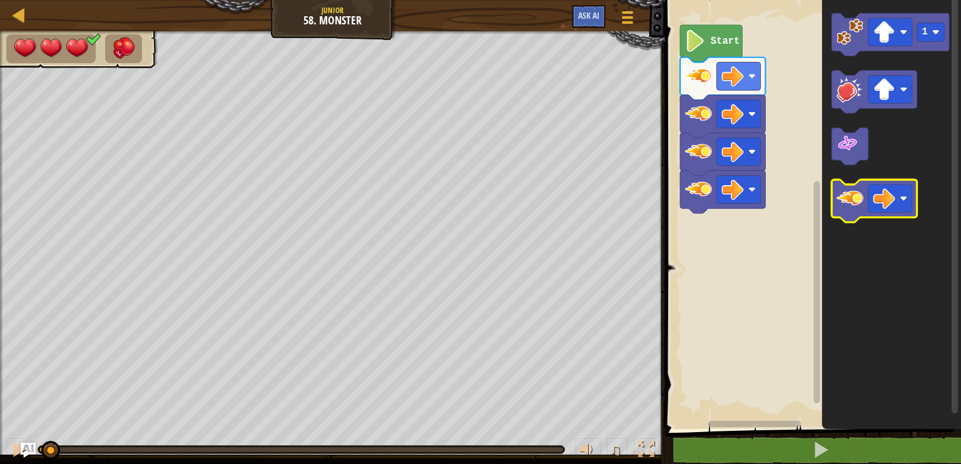
click at [853, 206] on image "Blockly Workspace" at bounding box center [849, 198] width 27 height 27
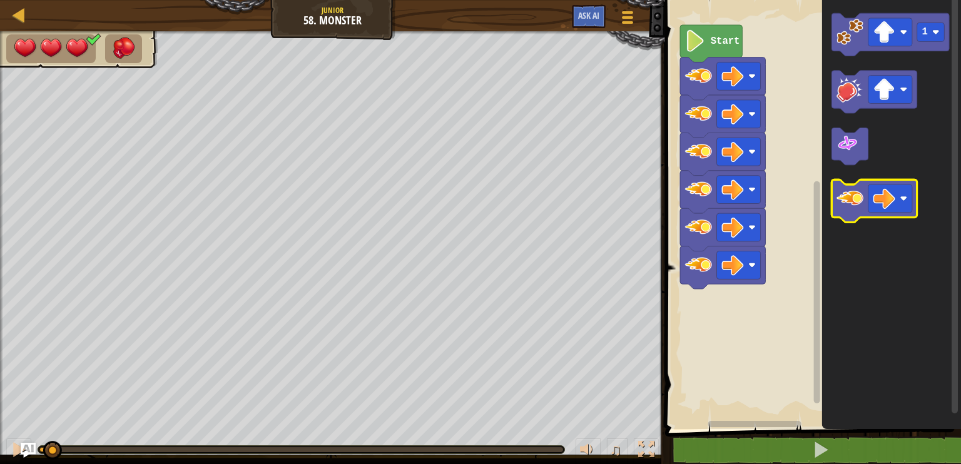
click at [853, 207] on image "Blockly Workspace" at bounding box center [849, 198] width 27 height 27
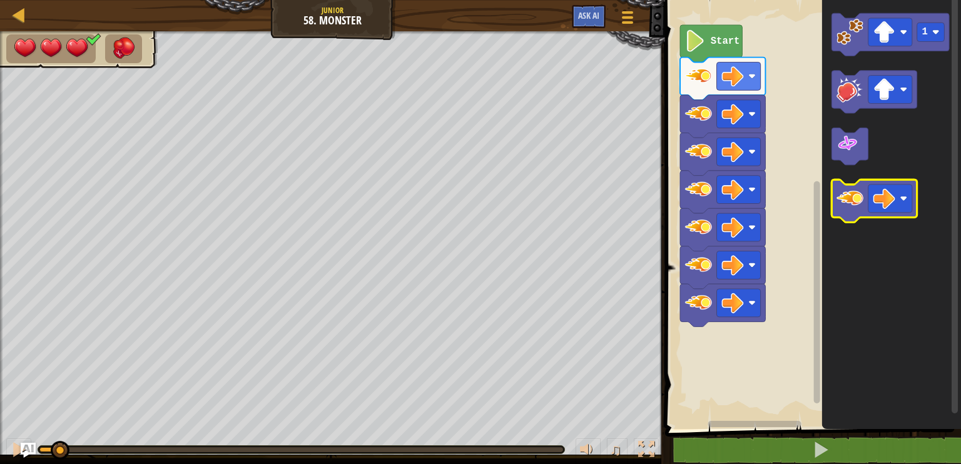
click at [854, 207] on image "Blockly Workspace" at bounding box center [849, 198] width 27 height 27
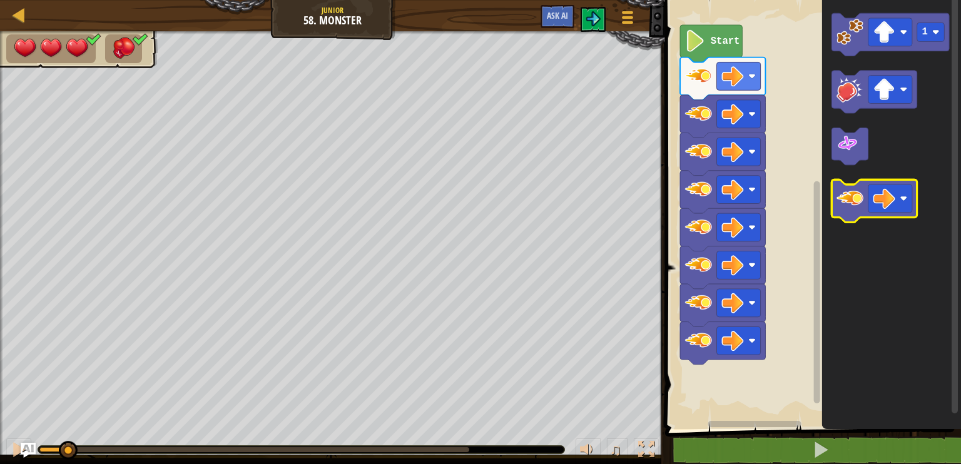
click at [854, 207] on image "Blockly Workspace" at bounding box center [849, 198] width 27 height 27
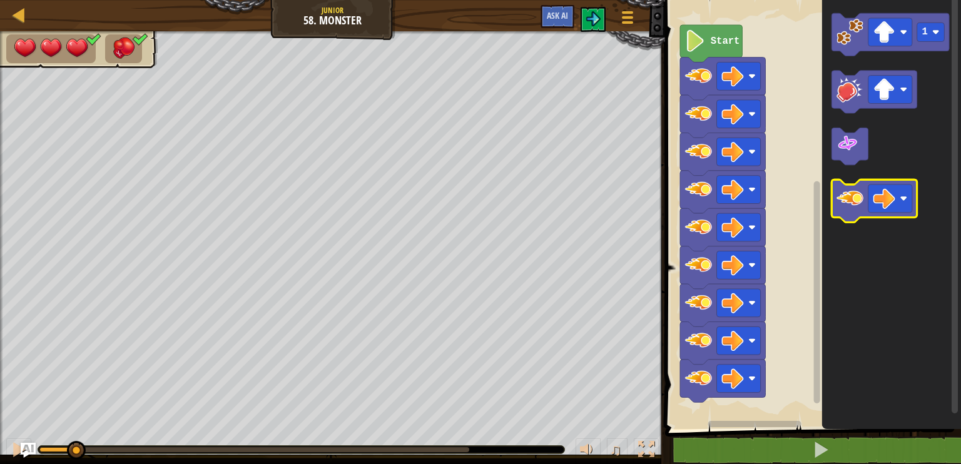
click at [854, 207] on image "Blockly Workspace" at bounding box center [849, 198] width 27 height 27
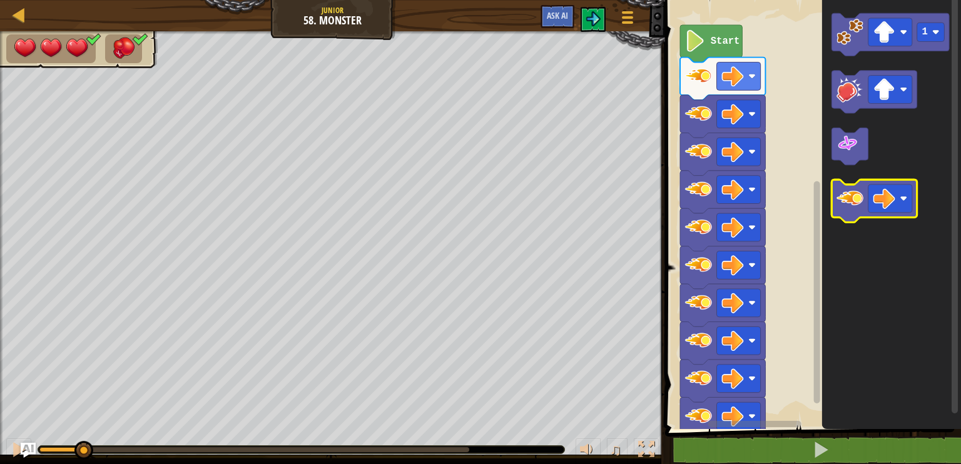
click at [854, 207] on image "Blockly Workspace" at bounding box center [849, 198] width 27 height 27
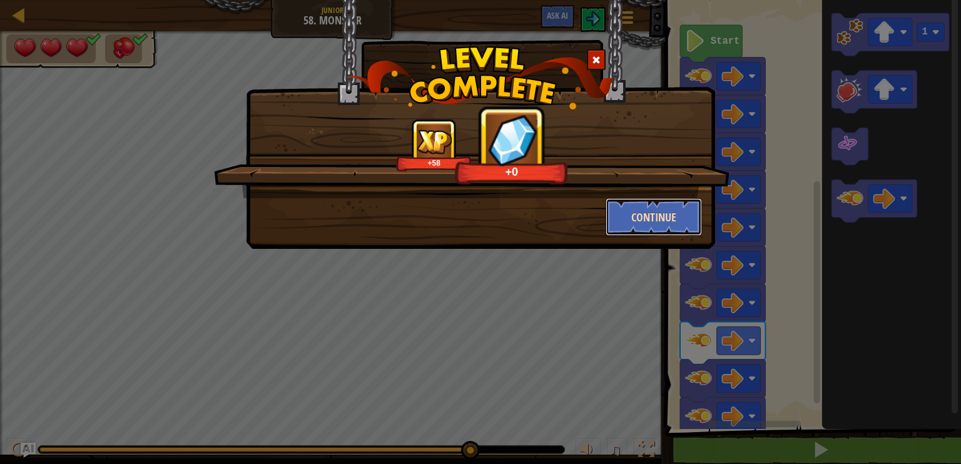
click at [677, 232] on button "Continue" at bounding box center [653, 217] width 97 height 38
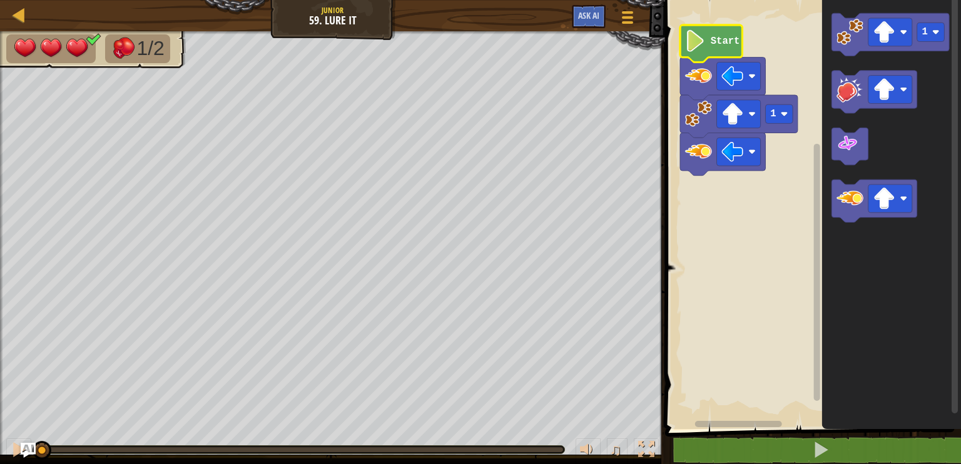
click at [733, 52] on icon "Blockly Workspace" at bounding box center [711, 43] width 62 height 37
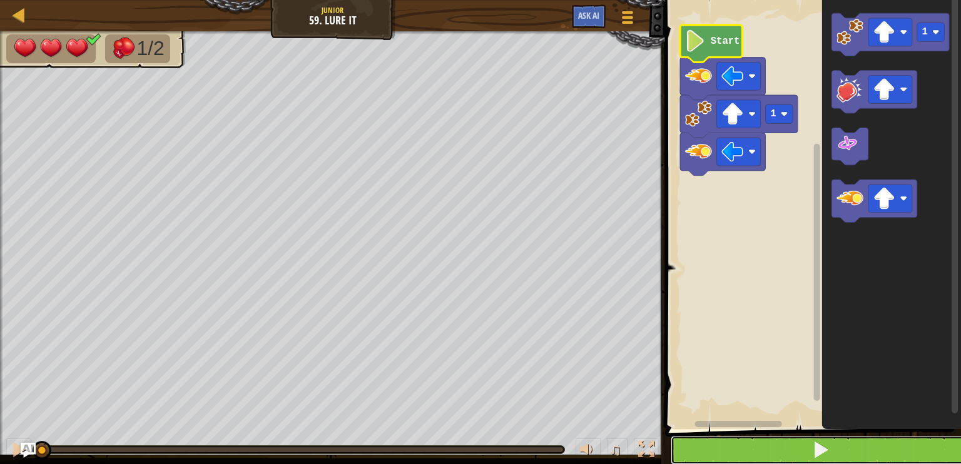
click at [740, 444] on button at bounding box center [820, 450] width 300 height 29
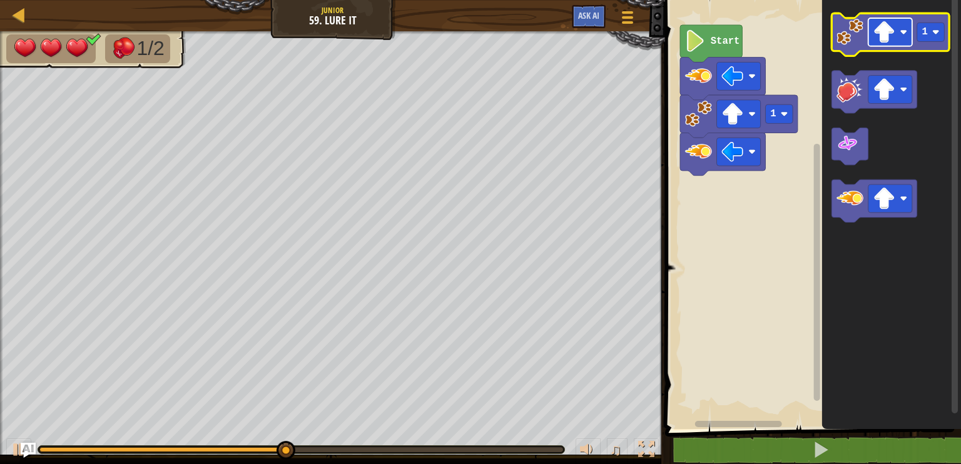
click at [893, 41] on image "Blockly Workspace" at bounding box center [884, 32] width 22 height 22
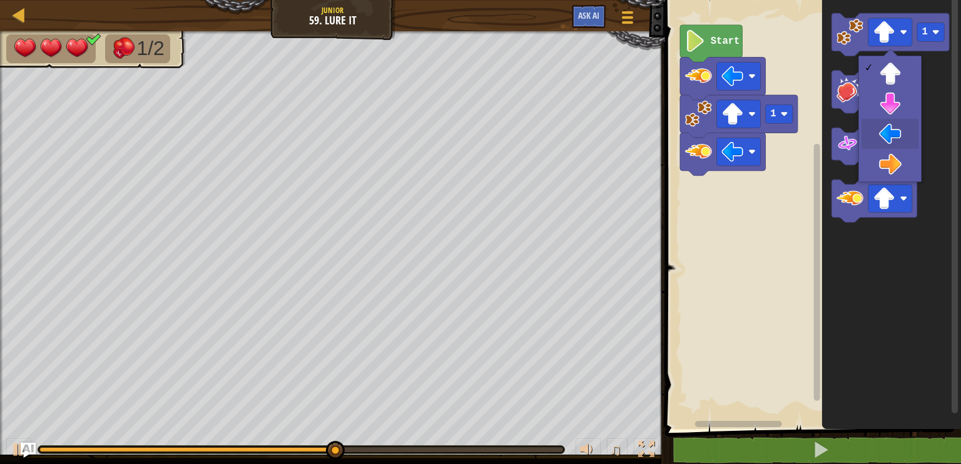
drag, startPoint x: 883, startPoint y: 139, endPoint x: 866, endPoint y: 100, distance: 42.5
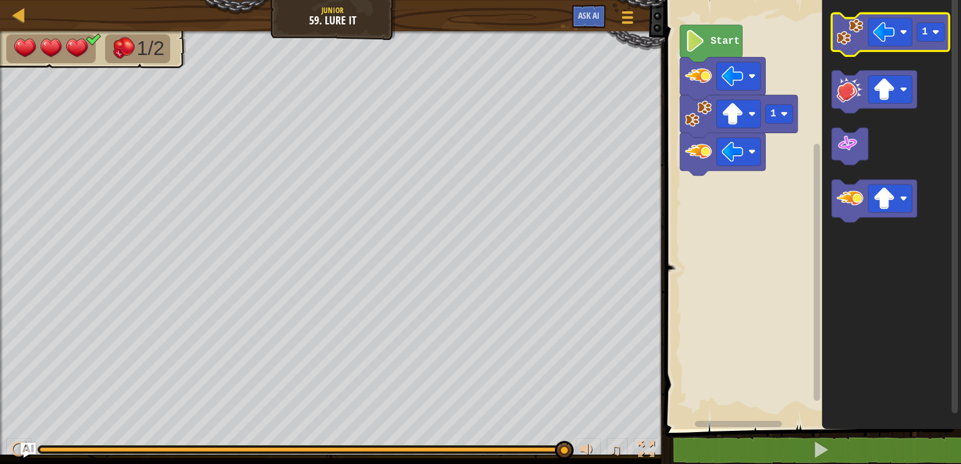
click at [854, 29] on image "Blockly Workspace" at bounding box center [849, 31] width 27 height 27
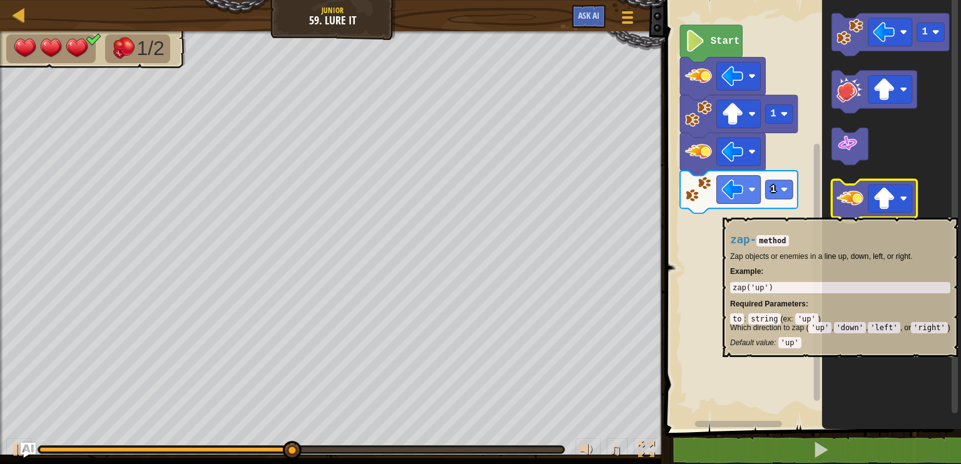
click at [851, 207] on image "Blockly Workspace" at bounding box center [849, 198] width 27 height 27
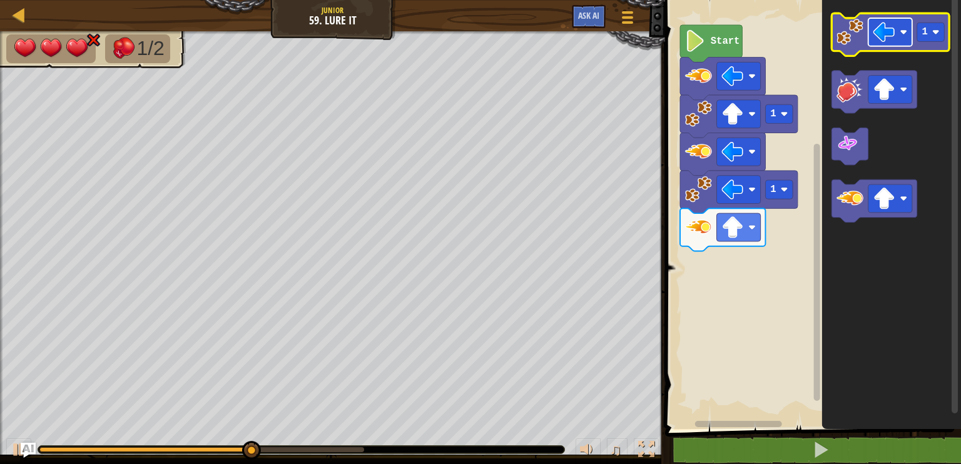
click at [904, 29] on image "Blockly Workspace" at bounding box center [904, 33] width 8 height 8
click at [868, 38] on rect "Blockly Workspace" at bounding box center [890, 32] width 44 height 28
click at [863, 38] on image "Blockly Workspace" at bounding box center [849, 31] width 27 height 27
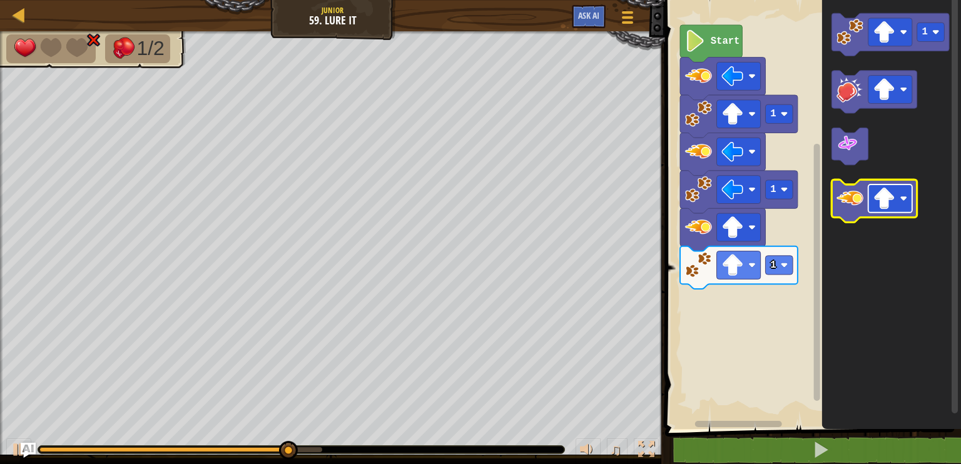
click at [893, 187] on rect "Blockly Workspace" at bounding box center [890, 198] width 44 height 28
click at [865, 195] on icon "Blockly Workspace" at bounding box center [874, 200] width 85 height 43
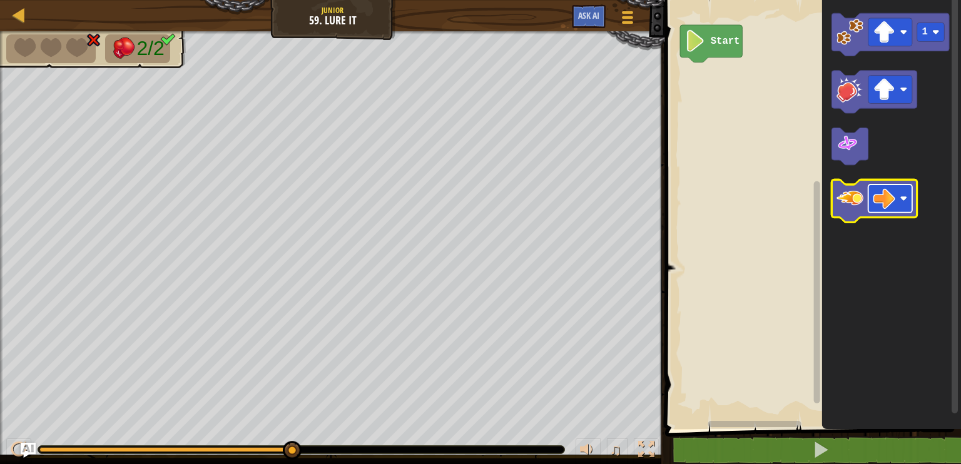
click at [902, 202] on image "Blockly Workspace" at bounding box center [904, 199] width 8 height 8
click at [854, 195] on image "Blockly Workspace" at bounding box center [849, 198] width 27 height 27
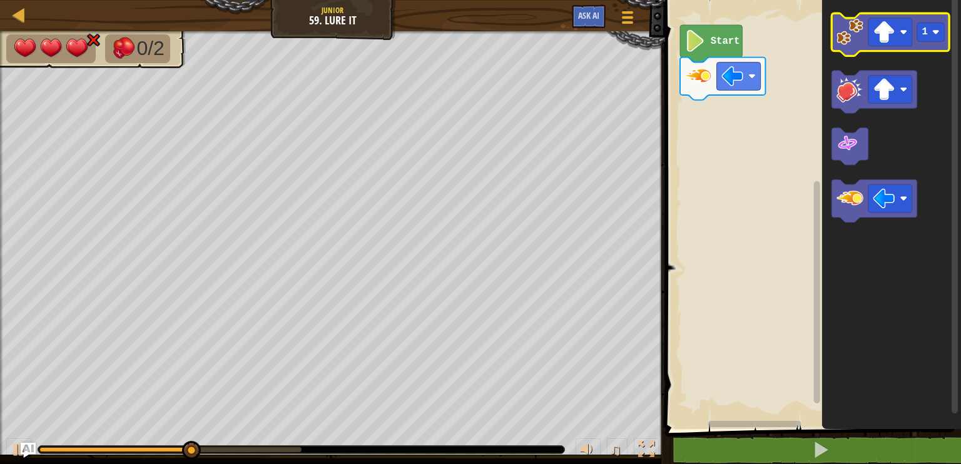
click at [863, 42] on icon "Blockly Workspace" at bounding box center [891, 34] width 118 height 43
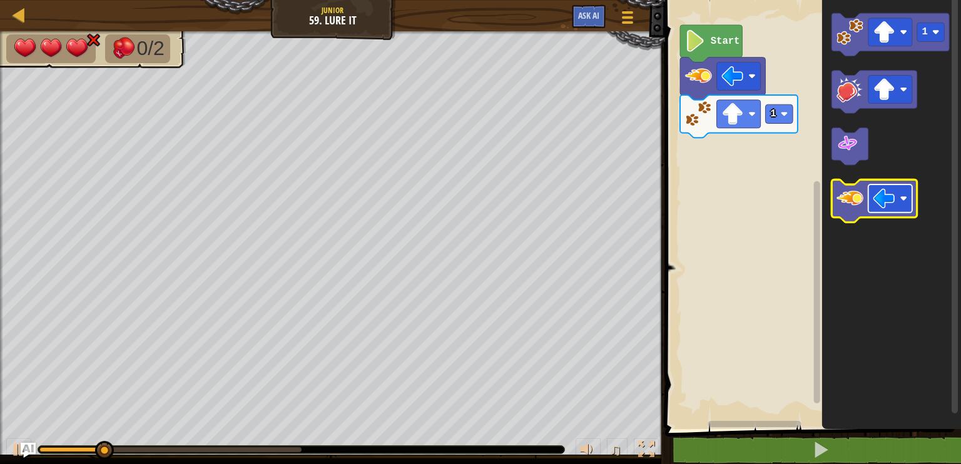
click at [870, 200] on rect "Blockly Workspace" at bounding box center [890, 198] width 44 height 28
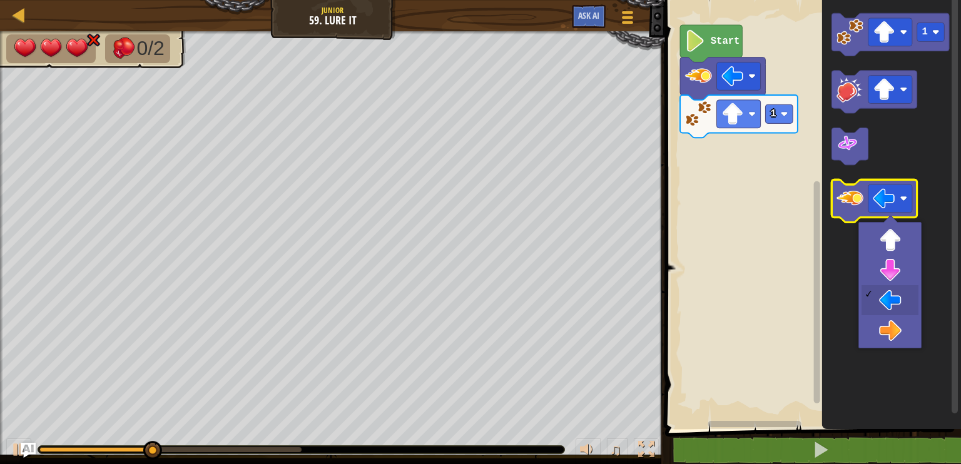
click at [842, 198] on image "Blockly Workspace" at bounding box center [849, 198] width 27 height 27
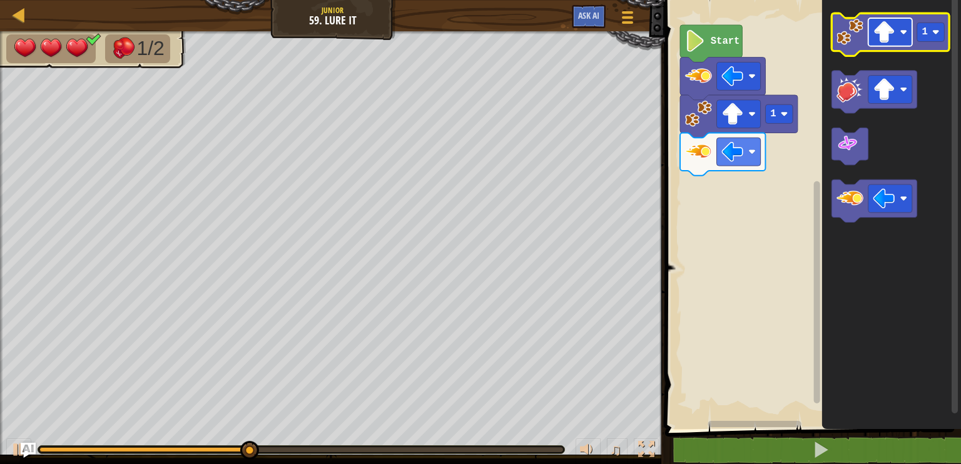
click at [909, 31] on rect "Blockly Workspace" at bounding box center [890, 32] width 44 height 28
click at [856, 42] on image "Blockly Workspace" at bounding box center [849, 31] width 27 height 27
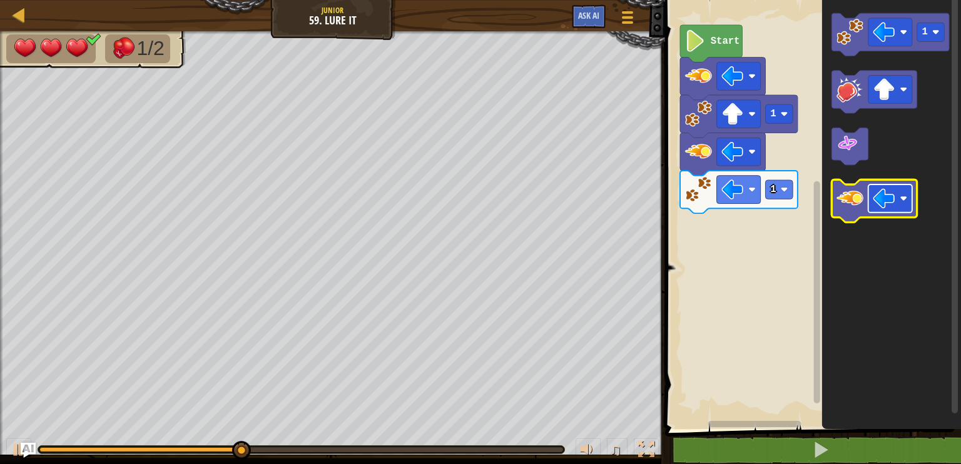
click at [898, 205] on rect "Blockly Workspace" at bounding box center [890, 198] width 44 height 28
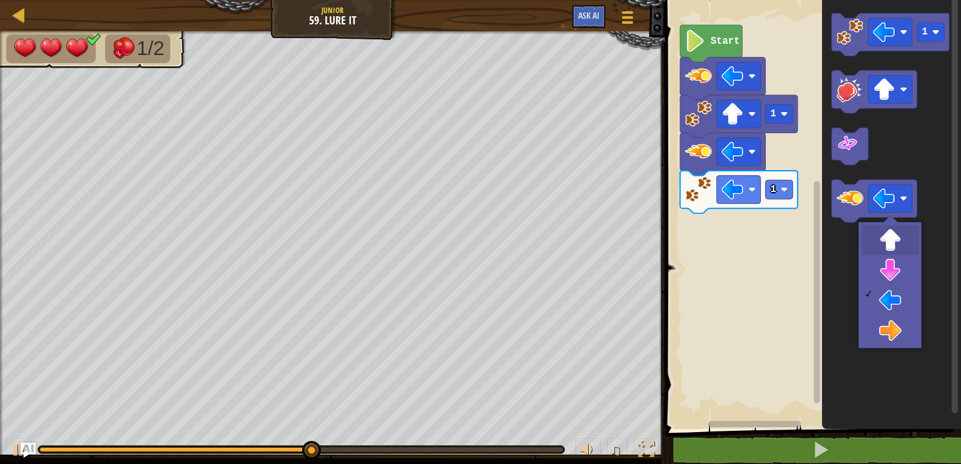
drag, startPoint x: 891, startPoint y: 244, endPoint x: 881, endPoint y: 220, distance: 26.6
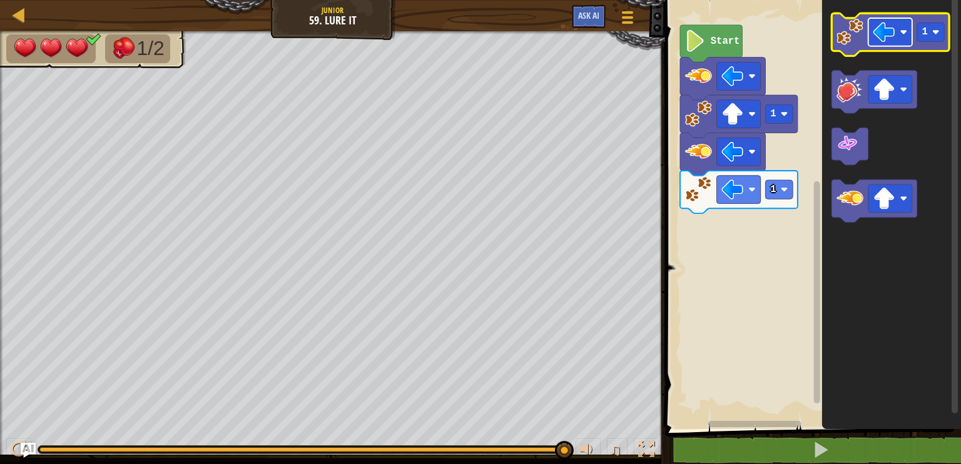
click at [901, 36] on rect "Blockly Workspace" at bounding box center [890, 32] width 44 height 28
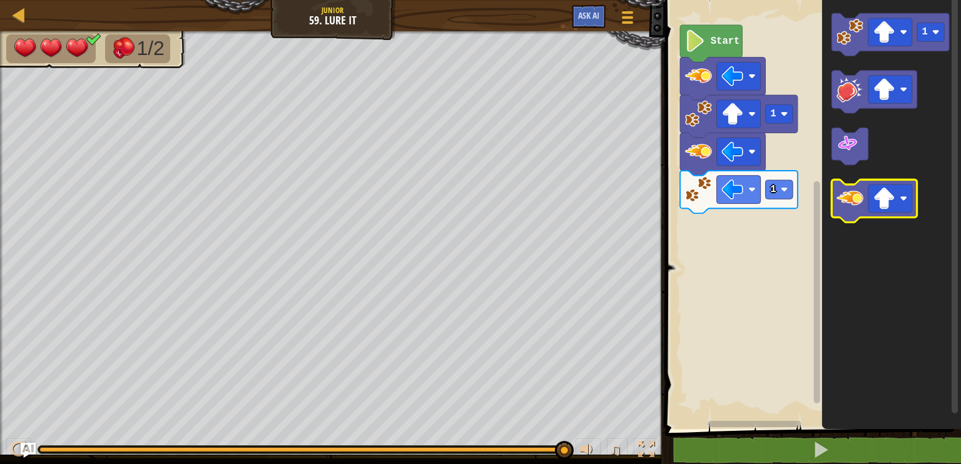
click at [862, 199] on image "Blockly Workspace" at bounding box center [849, 198] width 27 height 27
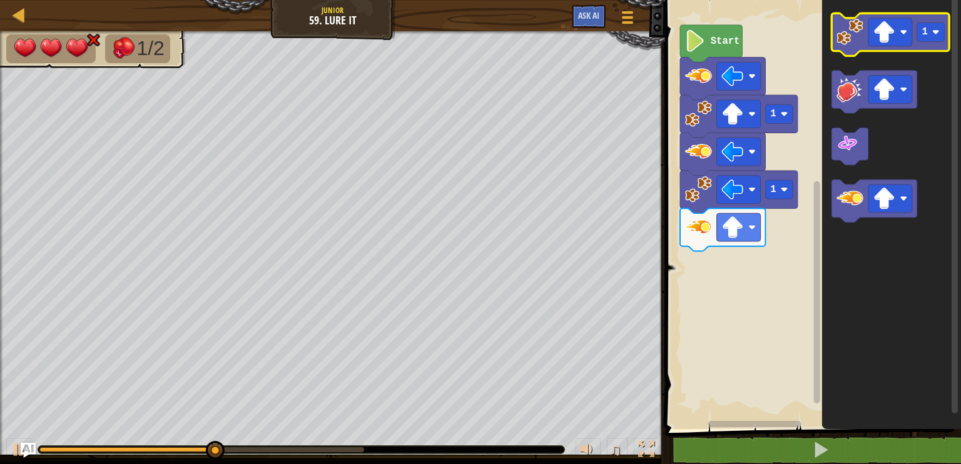
click at [866, 40] on icon "Blockly Workspace" at bounding box center [891, 34] width 118 height 43
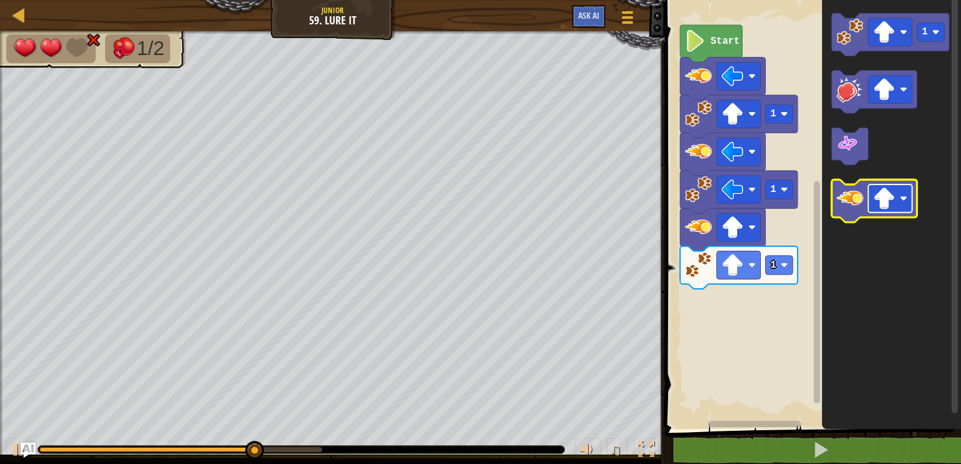
click at [901, 203] on g "Blockly Workspace" at bounding box center [890, 198] width 44 height 28
click at [903, 189] on rect "Blockly Workspace" at bounding box center [890, 198] width 44 height 28
click at [861, 213] on icon "Blockly Workspace" at bounding box center [874, 200] width 85 height 43
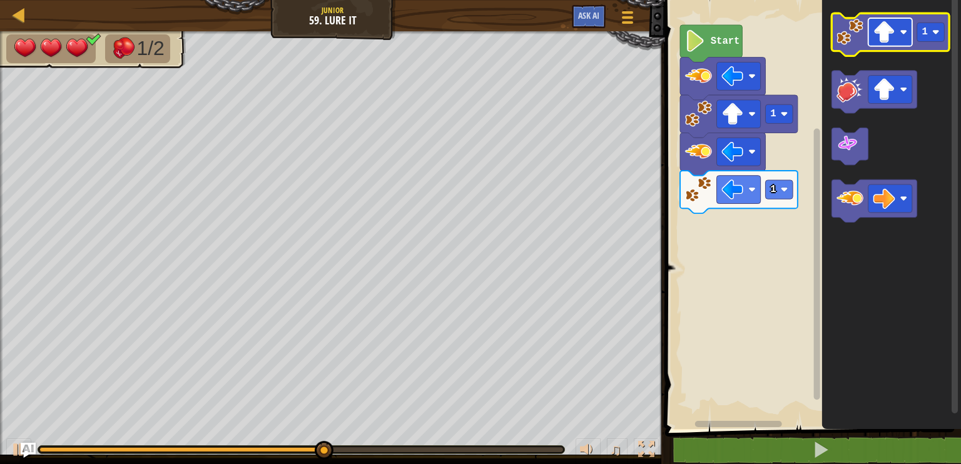
click at [901, 36] on rect "Blockly Workspace" at bounding box center [890, 32] width 44 height 28
click at [859, 26] on image "Blockly Workspace" at bounding box center [849, 31] width 27 height 27
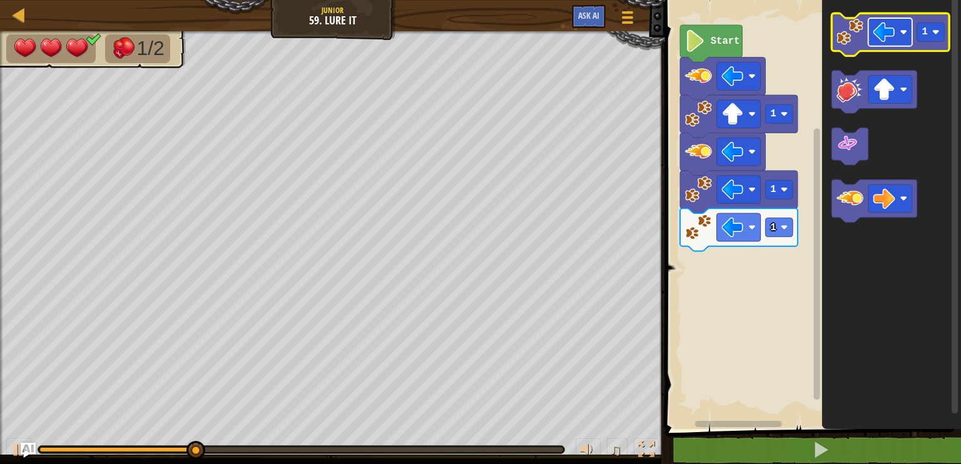
click at [904, 28] on rect "Blockly Workspace" at bounding box center [890, 32] width 44 height 28
click at [864, 39] on icon "Blockly Workspace" at bounding box center [891, 34] width 118 height 43
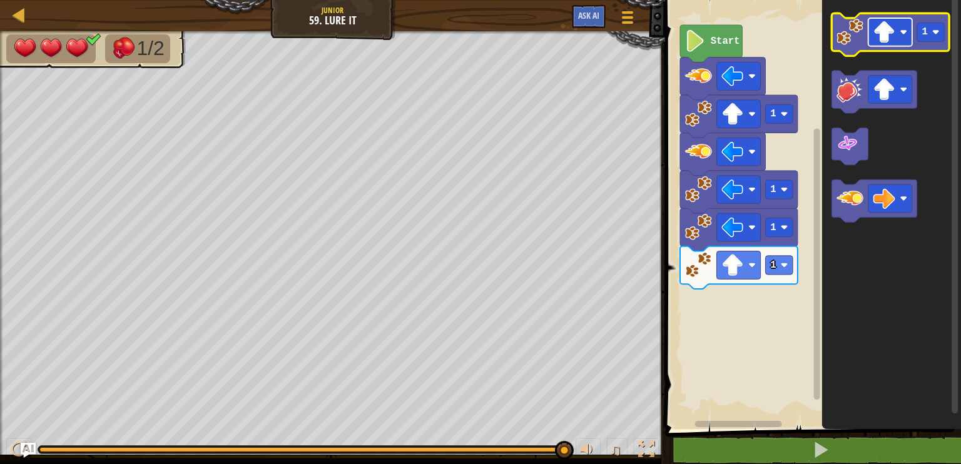
click at [893, 38] on image "Blockly Workspace" at bounding box center [884, 32] width 22 height 22
click at [861, 39] on image "Blockly Workspace" at bounding box center [849, 31] width 27 height 27
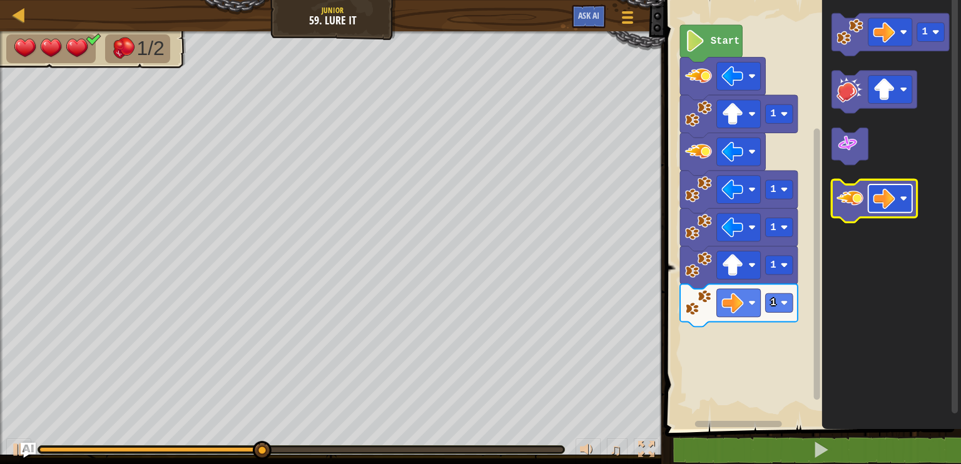
click at [901, 196] on image "Blockly Workspace" at bounding box center [904, 199] width 8 height 8
click at [862, 216] on icon "Blockly Workspace" at bounding box center [874, 200] width 85 height 43
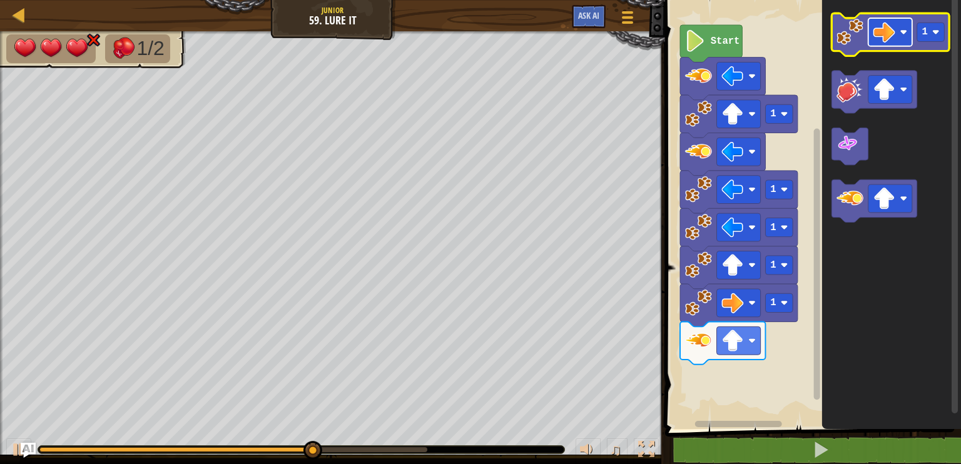
click at [890, 37] on image "Blockly Workspace" at bounding box center [884, 32] width 22 height 22
click at [853, 25] on image "Blockly Workspace" at bounding box center [849, 31] width 27 height 27
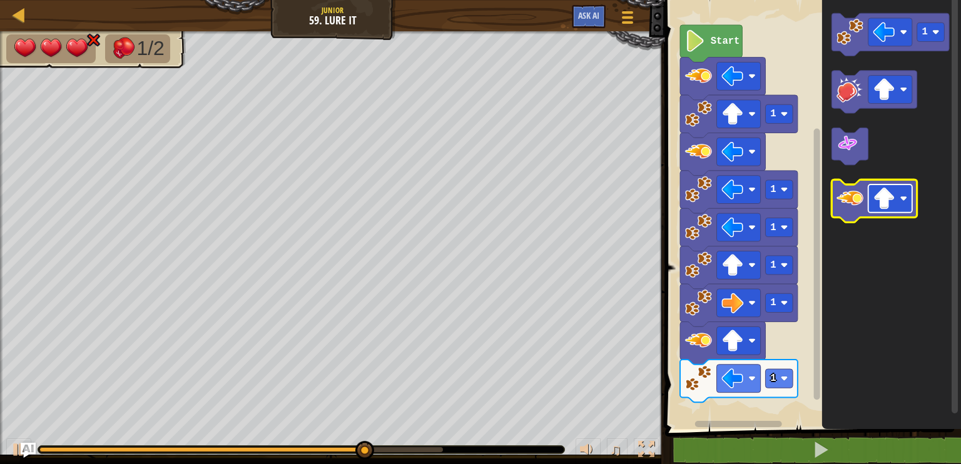
click at [897, 196] on rect "Blockly Workspace" at bounding box center [890, 198] width 44 height 28
click at [849, 187] on image "Blockly Workspace" at bounding box center [849, 198] width 27 height 27
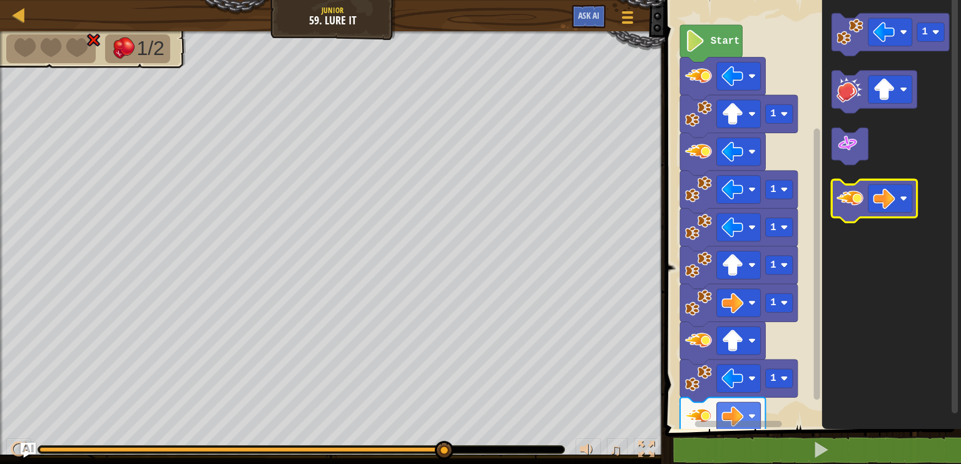
click at [862, 210] on image "Blockly Workspace" at bounding box center [849, 198] width 27 height 27
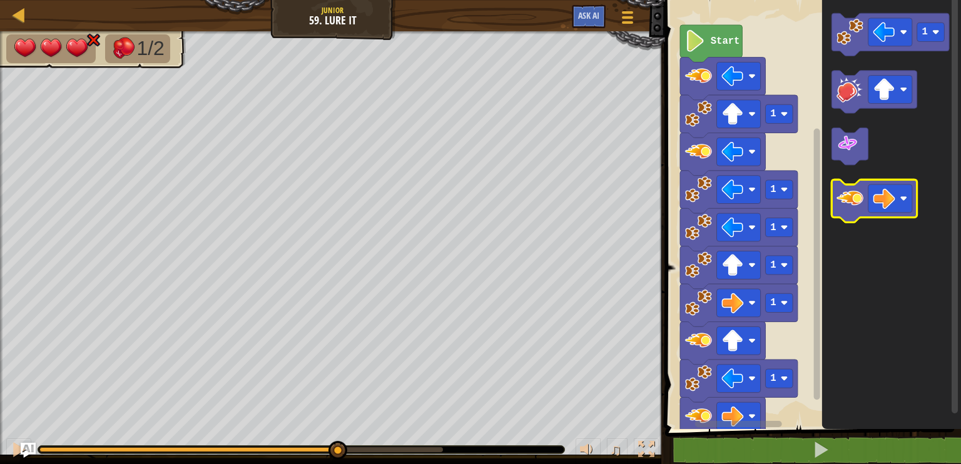
click at [862, 210] on image "Blockly Workspace" at bounding box center [849, 198] width 27 height 27
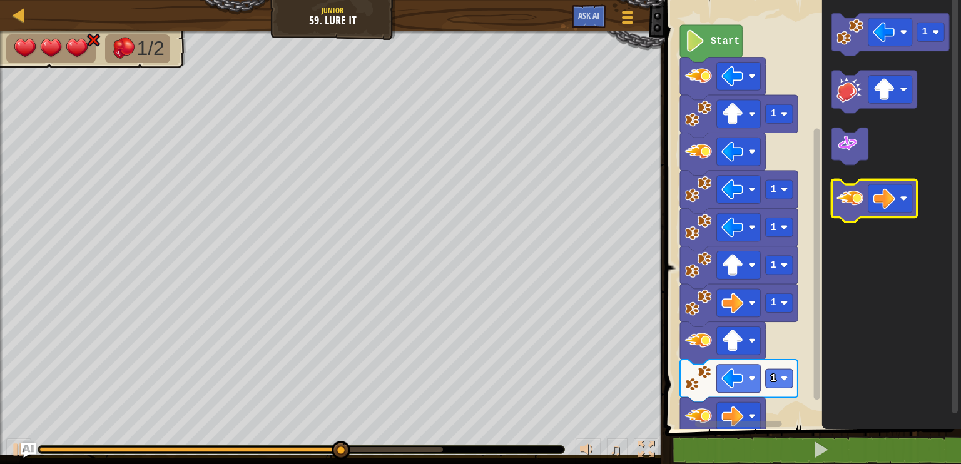
click at [862, 210] on image "Blockly Workspace" at bounding box center [849, 198] width 27 height 27
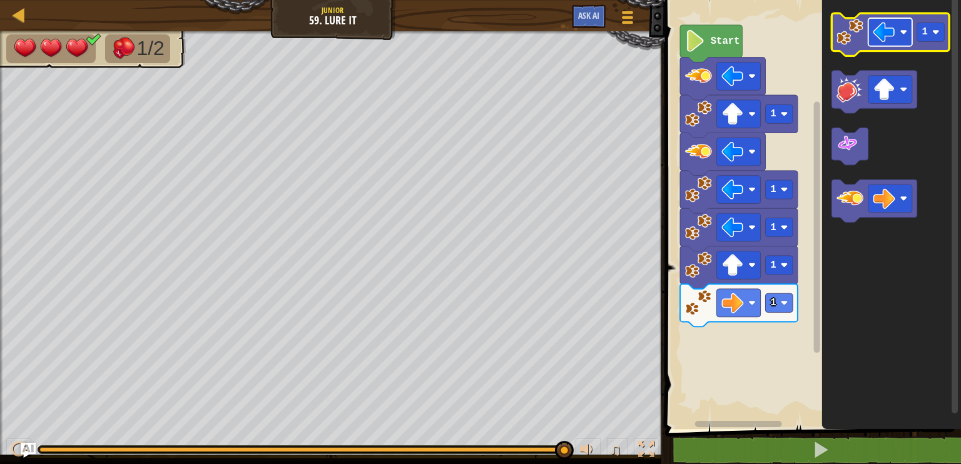
click at [902, 33] on image "Blockly Workspace" at bounding box center [904, 33] width 8 height 8
click at [854, 35] on image "Blockly Workspace" at bounding box center [849, 31] width 27 height 27
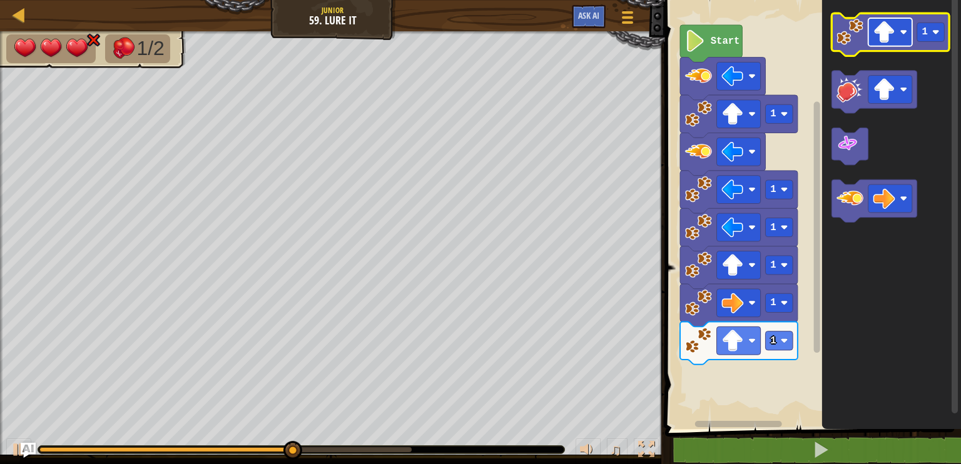
click at [897, 36] on rect "Blockly Workspace" at bounding box center [890, 32] width 44 height 28
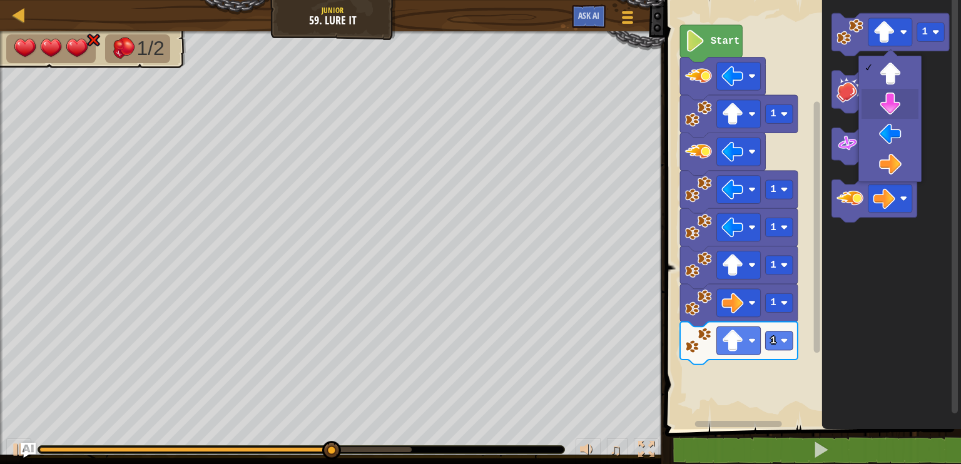
drag, startPoint x: 887, startPoint y: 104, endPoint x: 882, endPoint y: 84, distance: 20.6
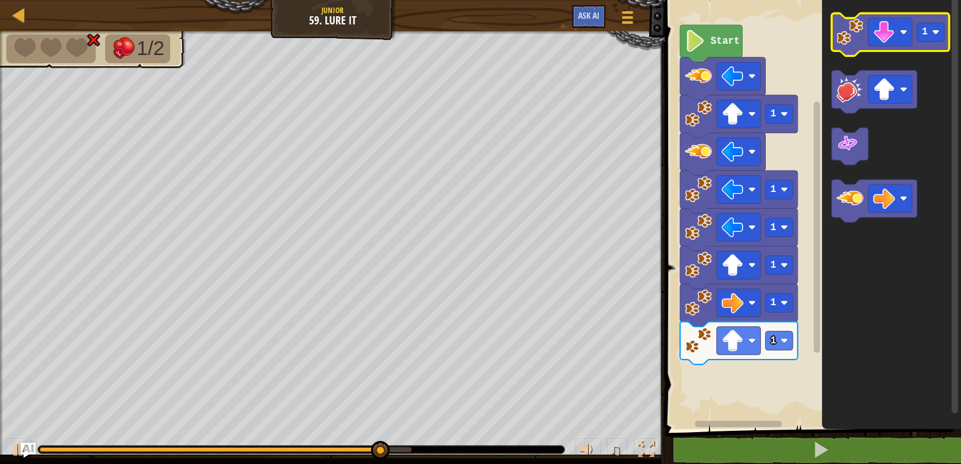
click at [862, 39] on image "Blockly Workspace" at bounding box center [849, 31] width 27 height 27
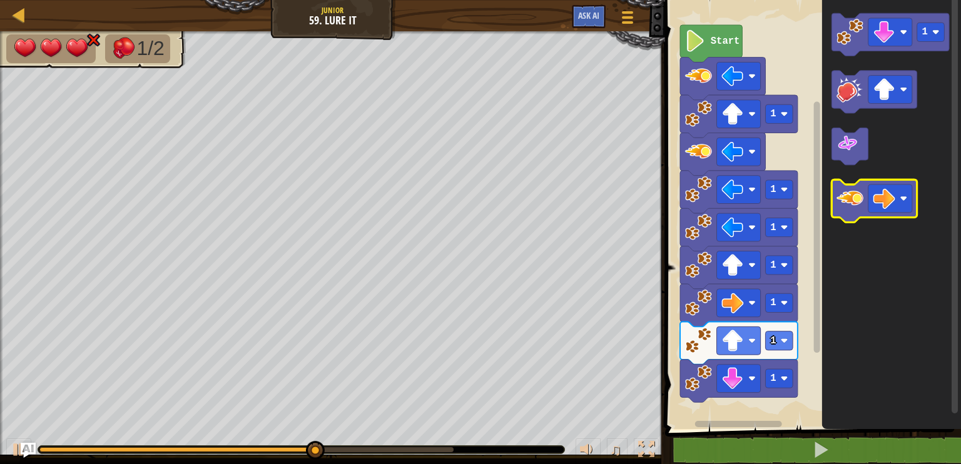
click at [856, 200] on image "Blockly Workspace" at bounding box center [849, 198] width 27 height 27
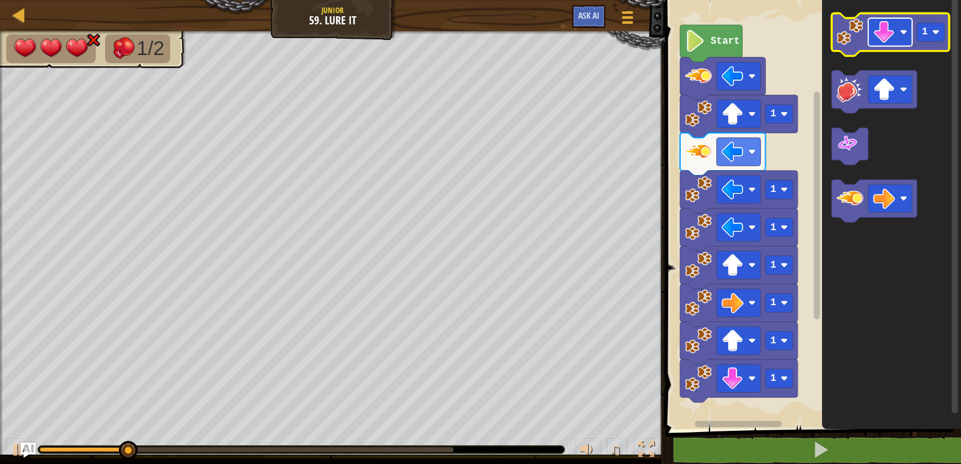
click at [893, 29] on image "Blockly Workspace" at bounding box center [884, 32] width 22 height 22
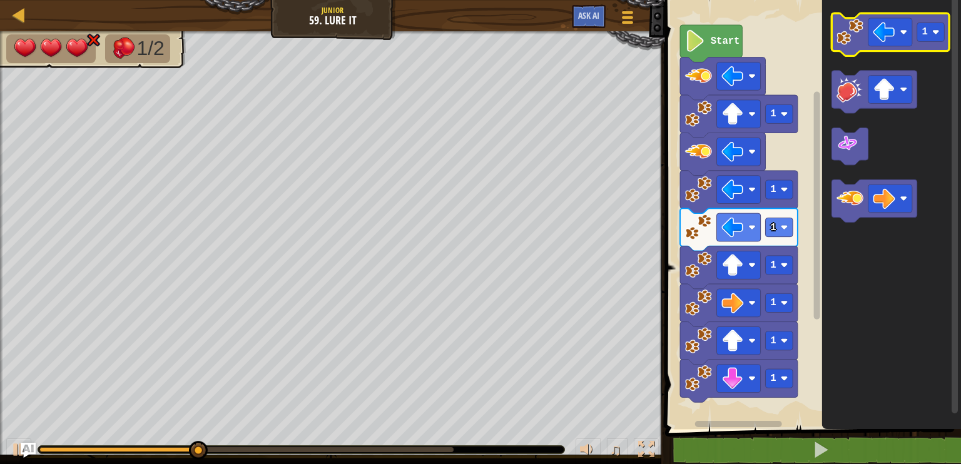
click at [855, 47] on icon "Blockly Workspace" at bounding box center [891, 34] width 118 height 43
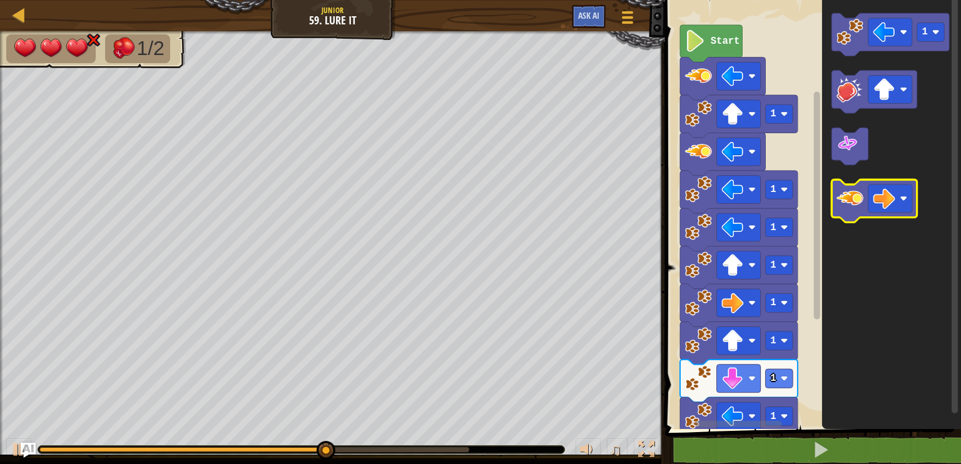
click at [864, 200] on icon "Blockly Workspace" at bounding box center [874, 200] width 85 height 43
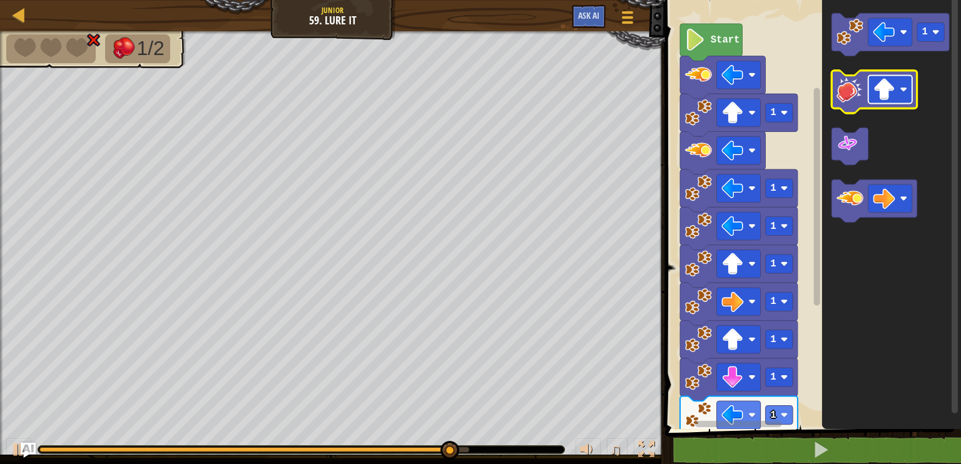
click at [899, 89] on rect "Blockly Workspace" at bounding box center [890, 90] width 44 height 28
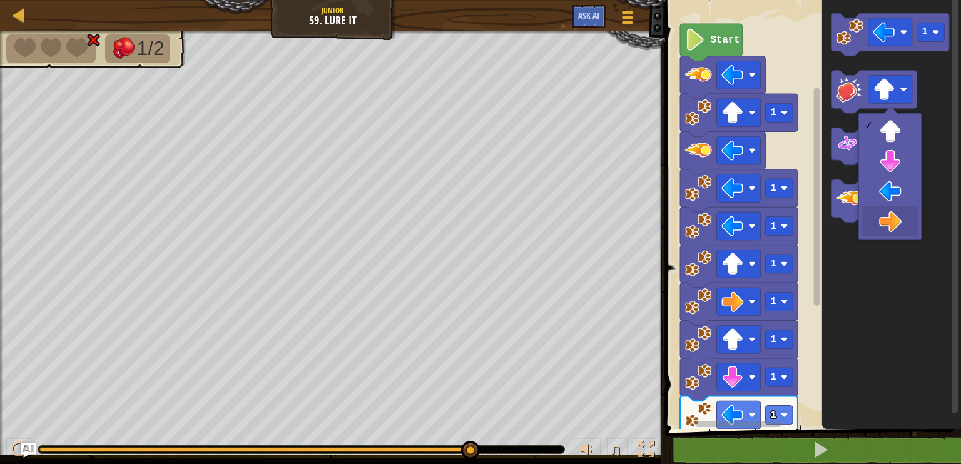
drag, startPoint x: 886, startPoint y: 216, endPoint x: 881, endPoint y: 187, distance: 29.2
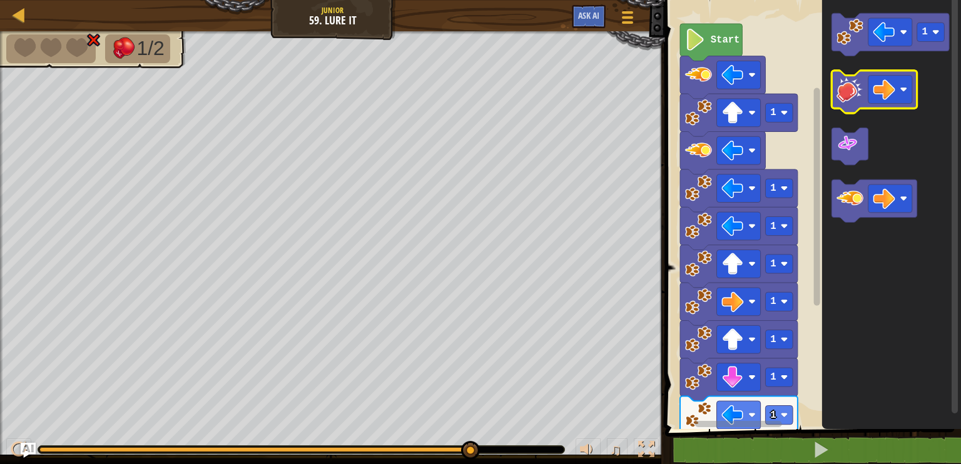
click at [862, 99] on image "Blockly Workspace" at bounding box center [849, 89] width 27 height 27
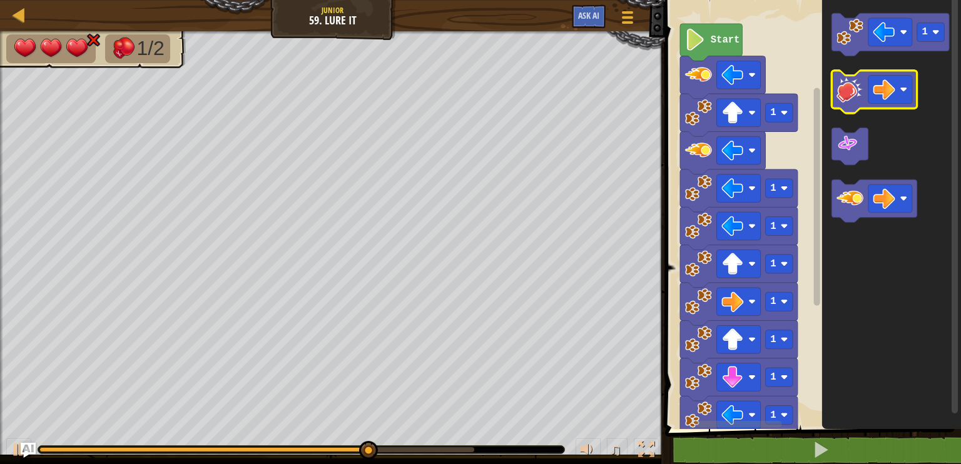
click at [862, 99] on image "Blockly Workspace" at bounding box center [849, 89] width 27 height 27
click at [871, 107] on icon "Blockly Workspace" at bounding box center [874, 92] width 85 height 43
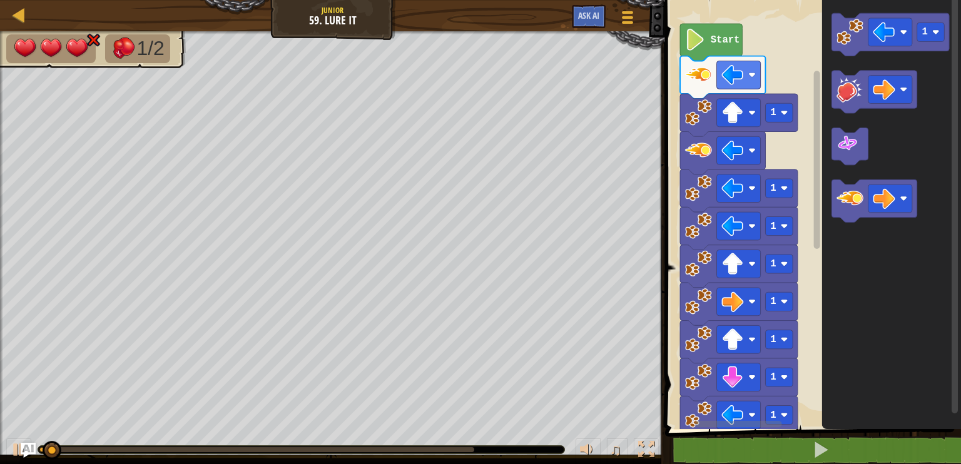
click at [858, 95] on image "Blockly Workspace" at bounding box center [849, 89] width 27 height 27
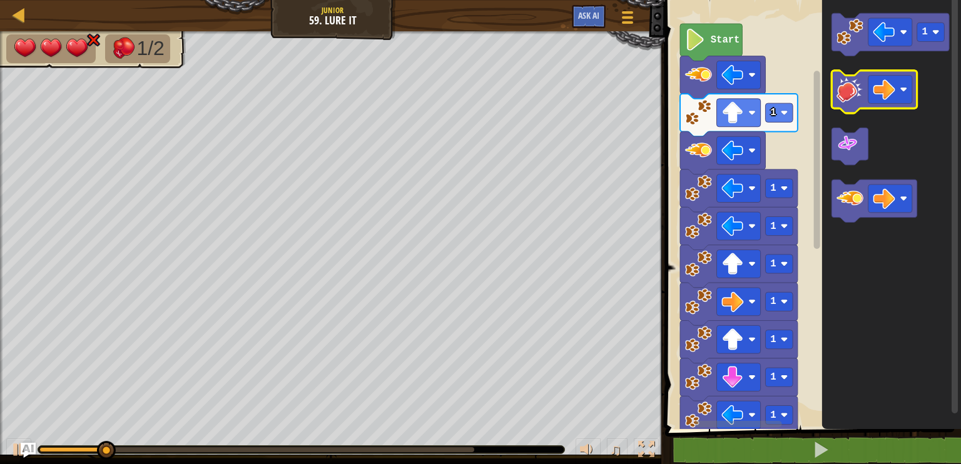
click at [856, 96] on image "Blockly Workspace" at bounding box center [849, 89] width 27 height 27
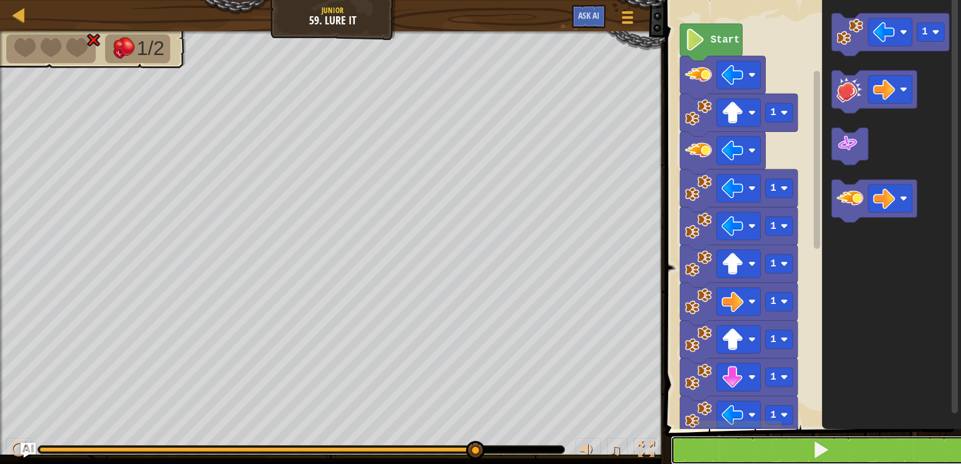
click at [757, 447] on button at bounding box center [820, 450] width 300 height 29
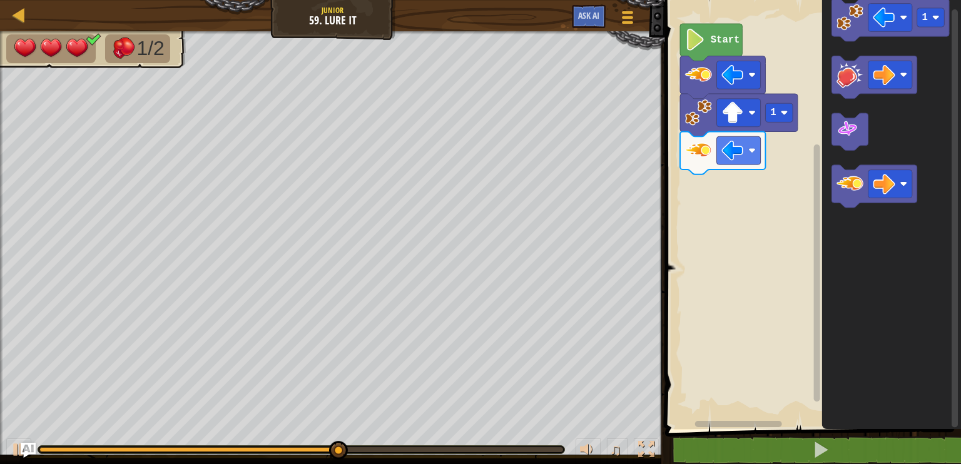
click at [897, 134] on icon "Blockly Workspace" at bounding box center [891, 211] width 139 height 435
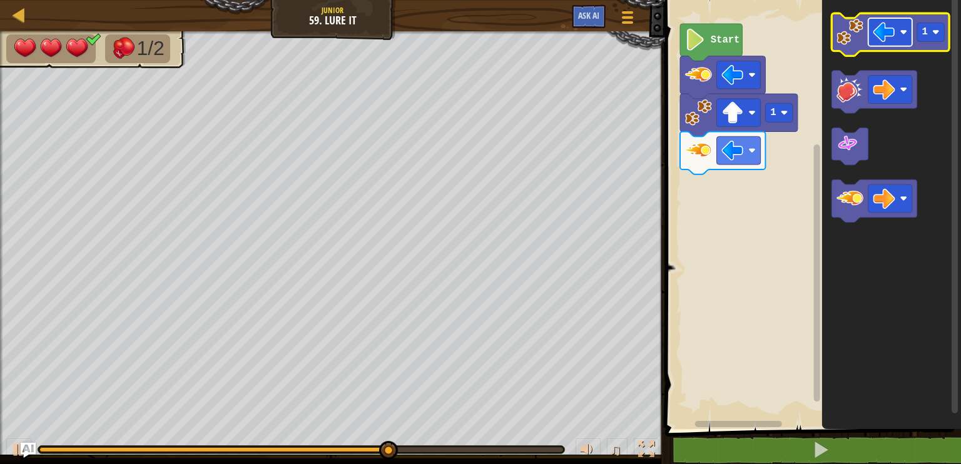
click at [908, 30] on rect "Blockly Workspace" at bounding box center [890, 32] width 44 height 28
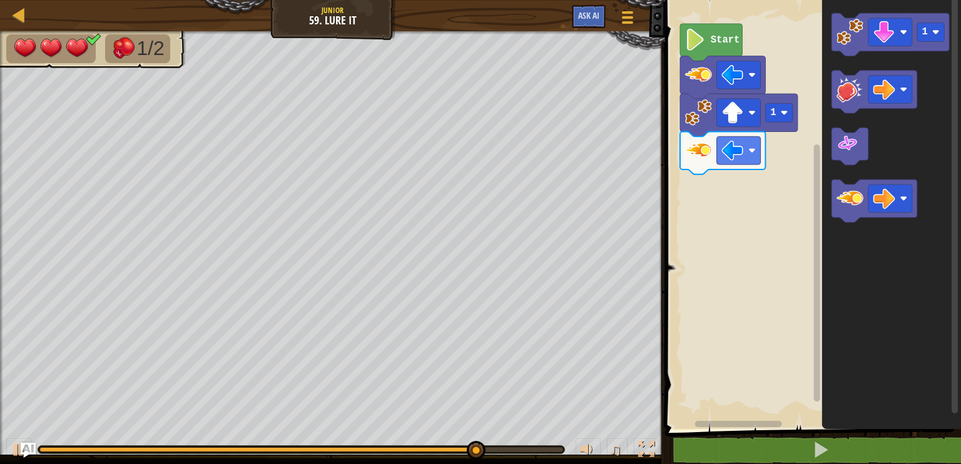
click at [831, 22] on icon "1" at bounding box center [891, 211] width 139 height 435
click at [858, 41] on image "Blockly Workspace" at bounding box center [849, 31] width 27 height 27
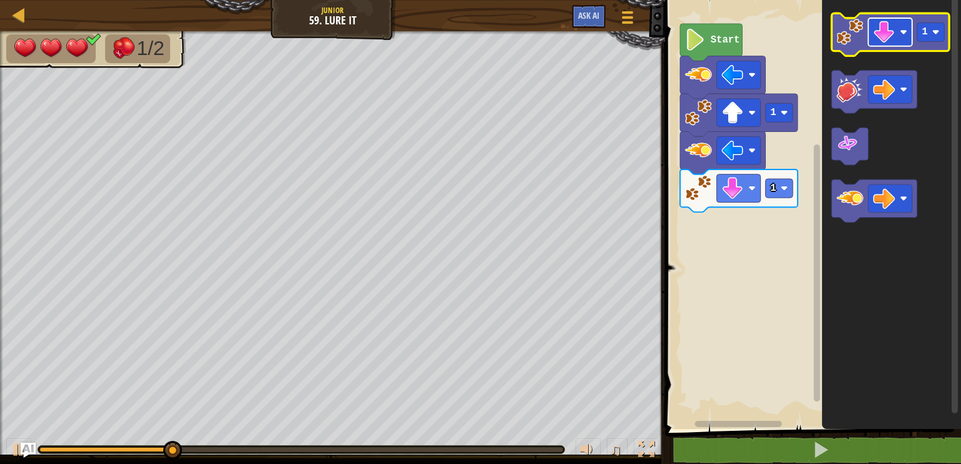
click at [898, 38] on rect "Blockly Workspace" at bounding box center [890, 32] width 44 height 28
click at [864, 32] on icon "Blockly Workspace" at bounding box center [891, 34] width 118 height 43
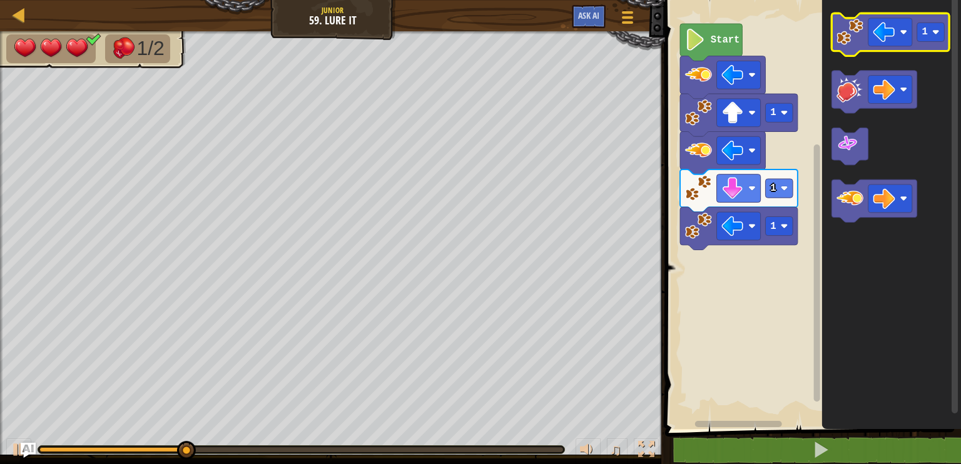
click at [864, 32] on icon "Blockly Workspace" at bounding box center [891, 34] width 118 height 43
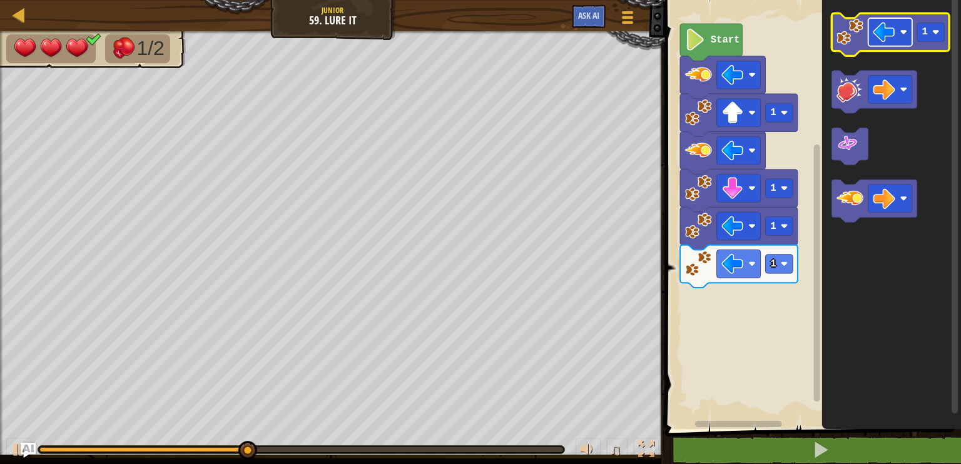
click at [901, 29] on image "Blockly Workspace" at bounding box center [904, 33] width 8 height 8
click at [855, 40] on image "Blockly Workspace" at bounding box center [849, 31] width 27 height 27
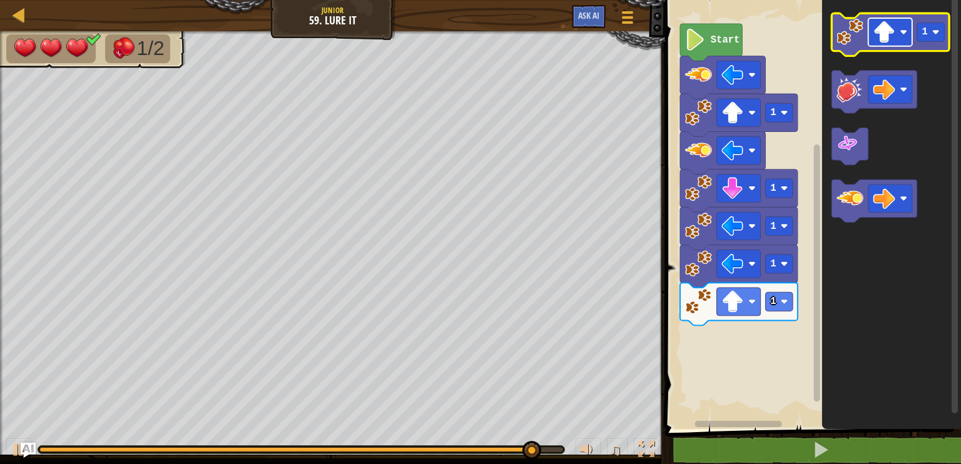
click at [907, 34] on image "Blockly Workspace" at bounding box center [904, 33] width 8 height 8
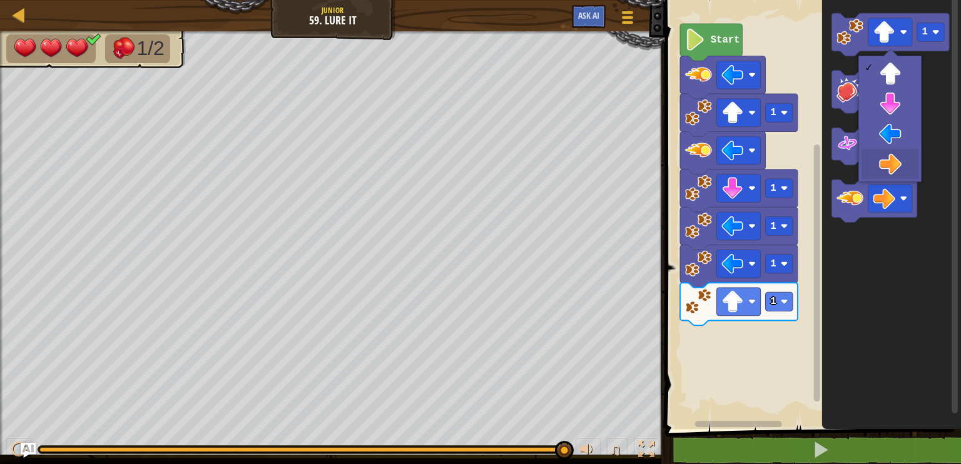
drag, startPoint x: 895, startPoint y: 166, endPoint x: 884, endPoint y: 124, distance: 43.2
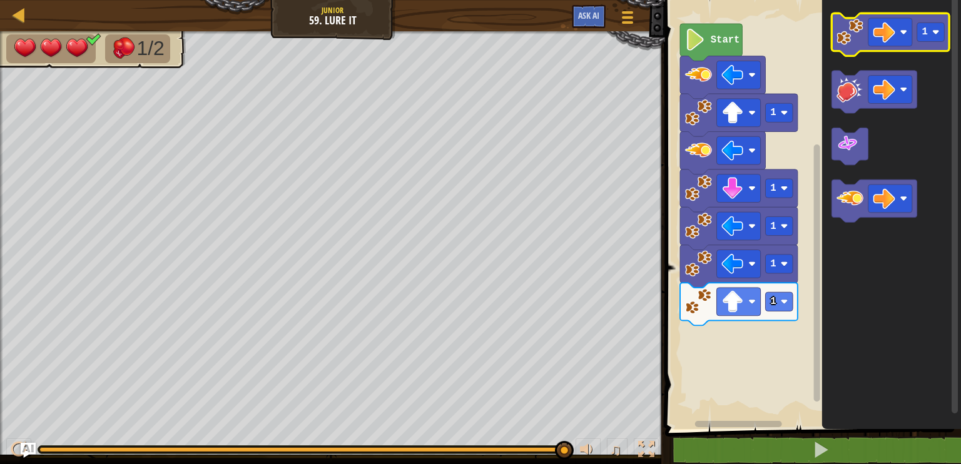
click at [864, 37] on icon "Blockly Workspace" at bounding box center [891, 34] width 118 height 43
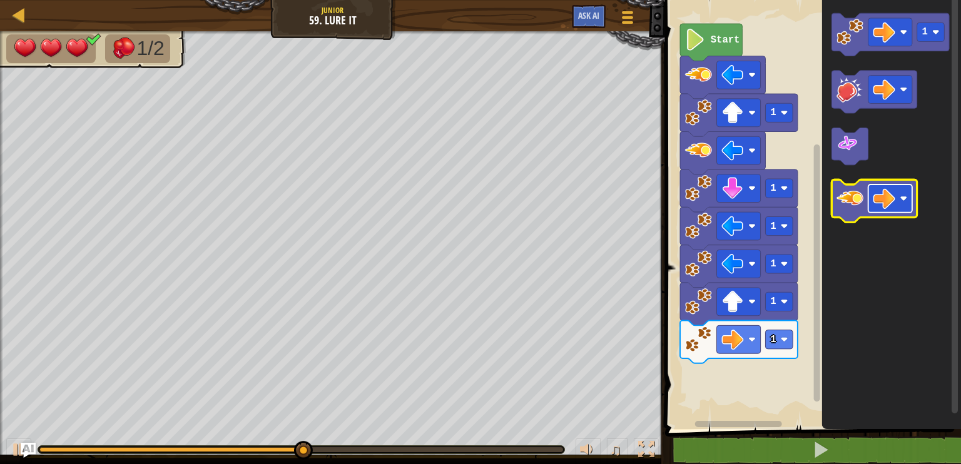
click at [904, 190] on rect "Blockly Workspace" at bounding box center [890, 198] width 44 height 28
click at [867, 199] on icon "Blockly Workspace" at bounding box center [874, 200] width 85 height 43
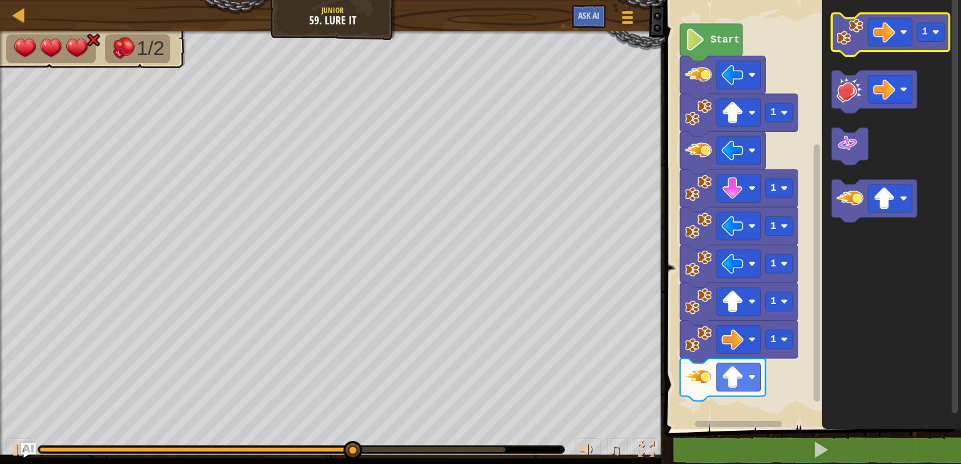
click at [867, 46] on icon "Blockly Workspace" at bounding box center [891, 34] width 118 height 43
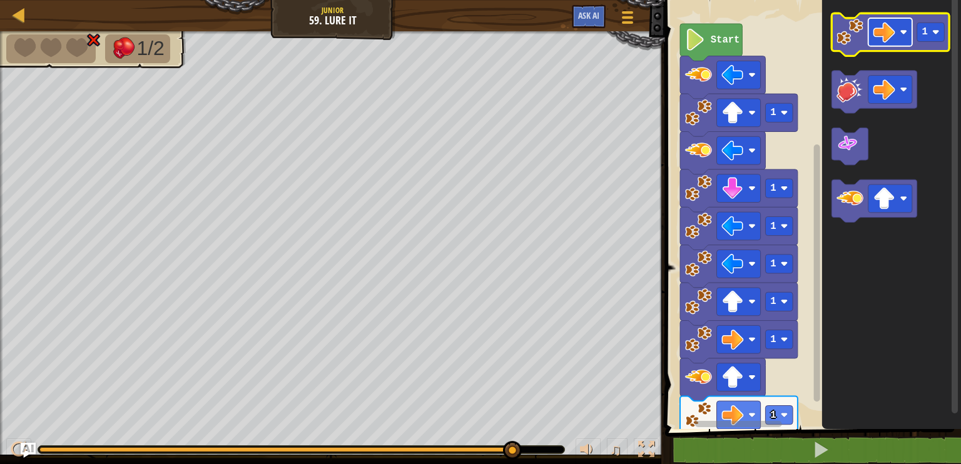
click at [891, 39] on image "Blockly Workspace" at bounding box center [884, 32] width 22 height 22
click at [854, 35] on image "Blockly Workspace" at bounding box center [849, 31] width 27 height 27
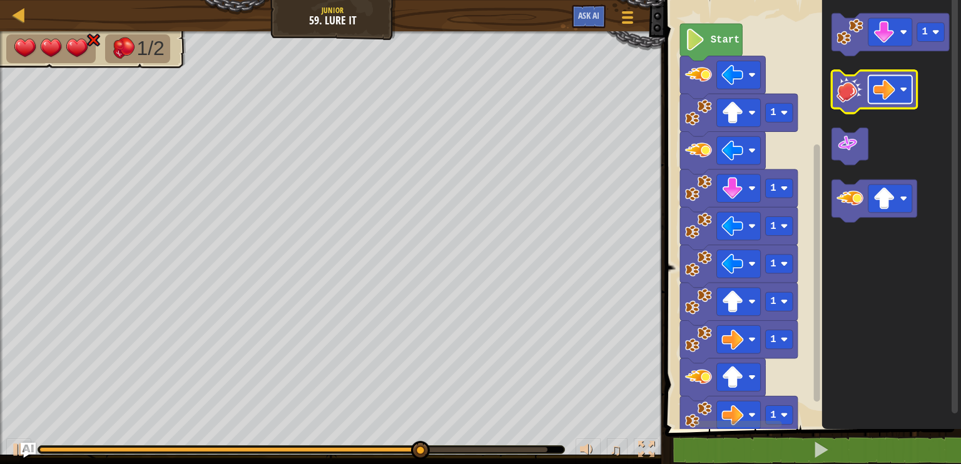
click at [905, 95] on rect "Blockly Workspace" at bounding box center [890, 90] width 44 height 28
click at [861, 84] on image "Blockly Workspace" at bounding box center [849, 89] width 27 height 27
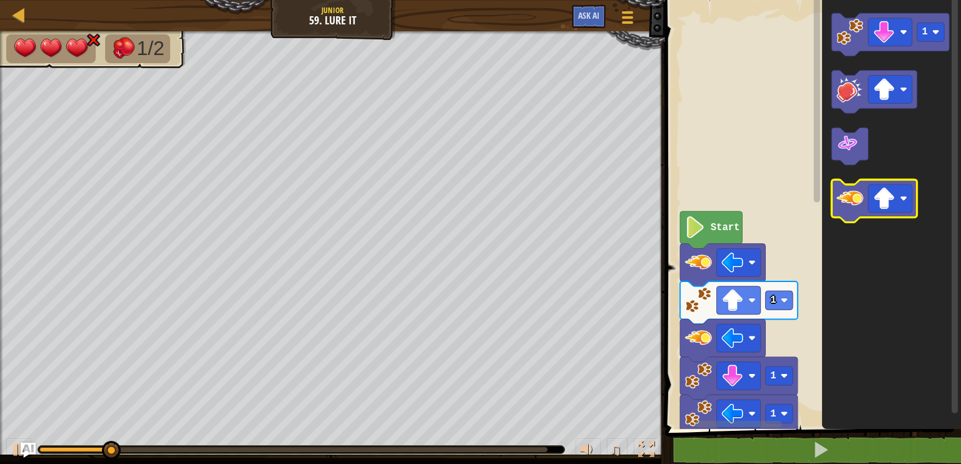
click at [857, 212] on icon "Blockly Workspace" at bounding box center [874, 200] width 85 height 43
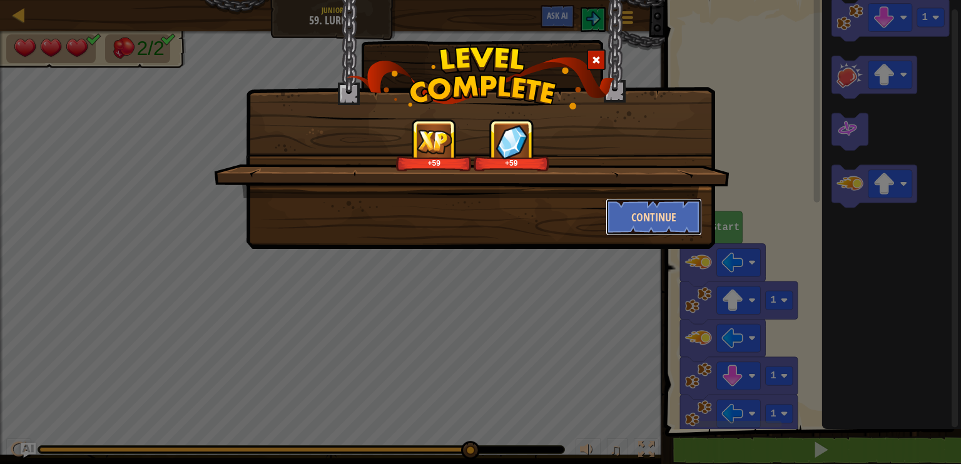
click at [626, 203] on button "Continue" at bounding box center [653, 217] width 97 height 38
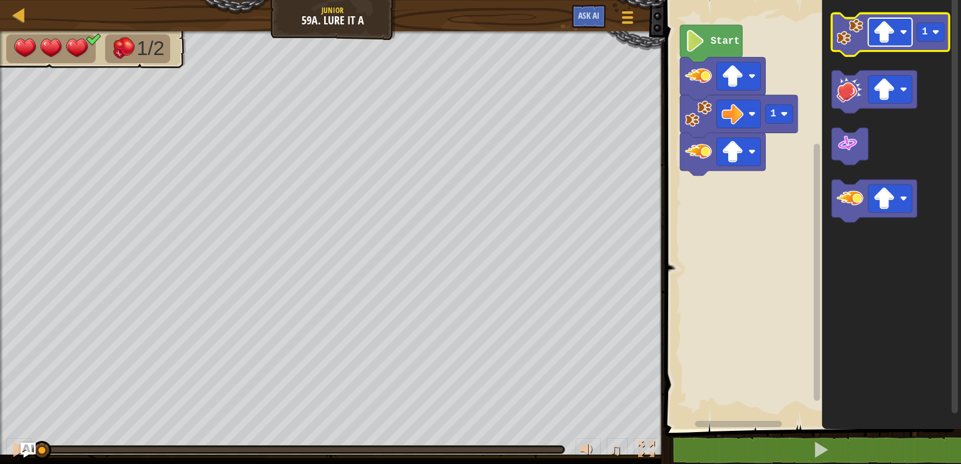
click at [903, 36] on rect "Blockly Workspace" at bounding box center [890, 32] width 44 height 28
click at [858, 42] on image "Blockly Workspace" at bounding box center [849, 31] width 27 height 27
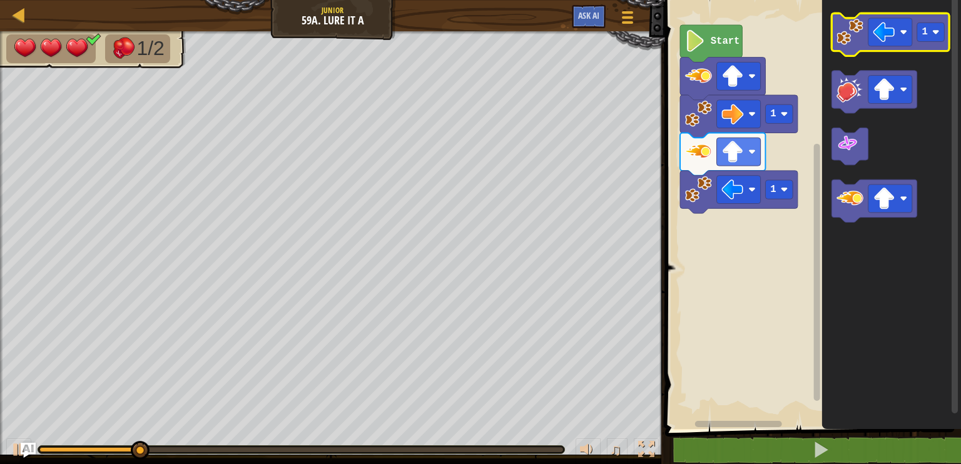
click at [859, 42] on image "Blockly Workspace" at bounding box center [849, 31] width 27 height 27
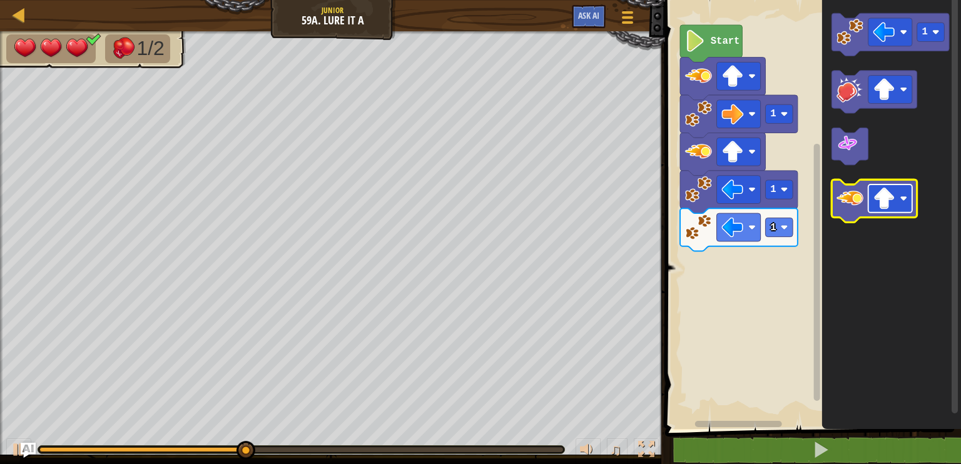
click at [902, 204] on rect "Blockly Workspace" at bounding box center [890, 198] width 44 height 28
click at [861, 209] on image "Blockly Workspace" at bounding box center [849, 198] width 27 height 27
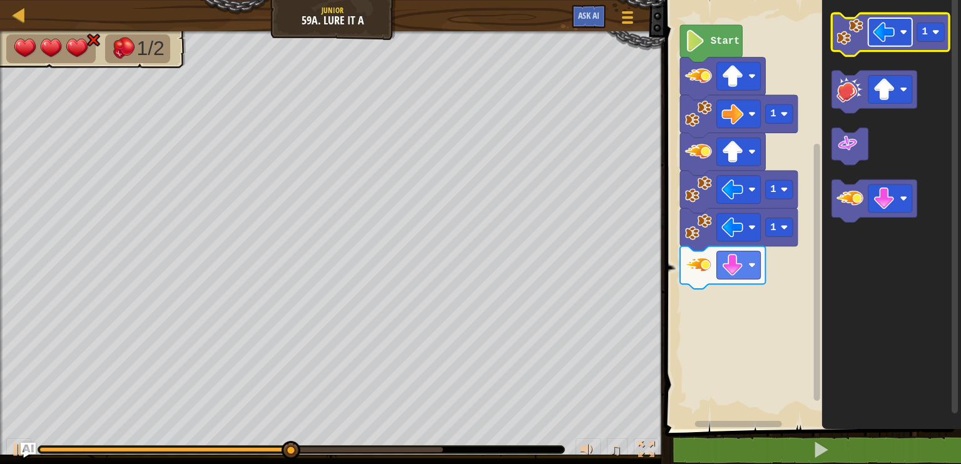
click at [891, 39] on image "Blockly Workspace" at bounding box center [884, 32] width 22 height 22
click at [846, 36] on image "Blockly Workspace" at bounding box center [849, 31] width 27 height 27
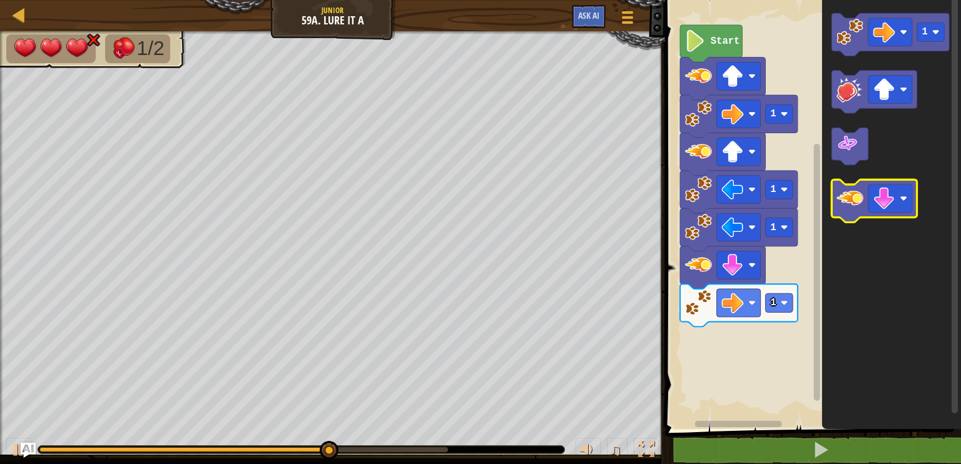
click at [854, 197] on image "Blockly Workspace" at bounding box center [849, 198] width 27 height 27
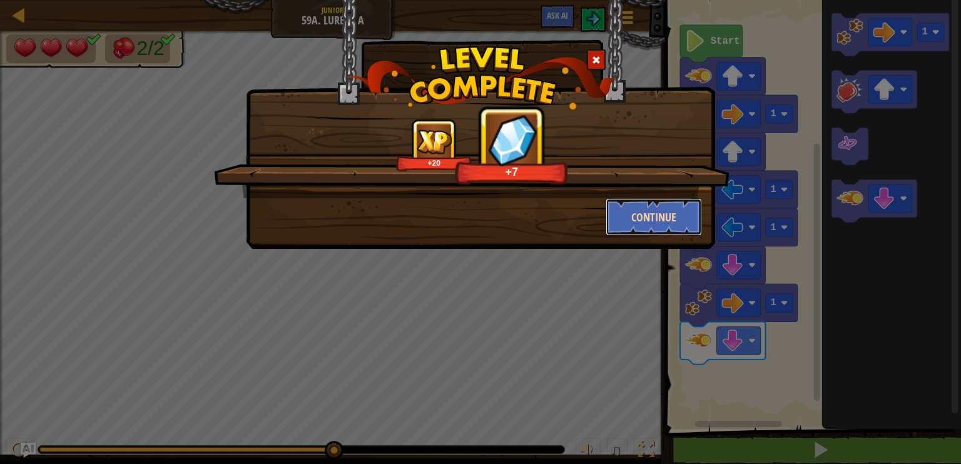
click at [647, 210] on button "Continue" at bounding box center [653, 217] width 97 height 38
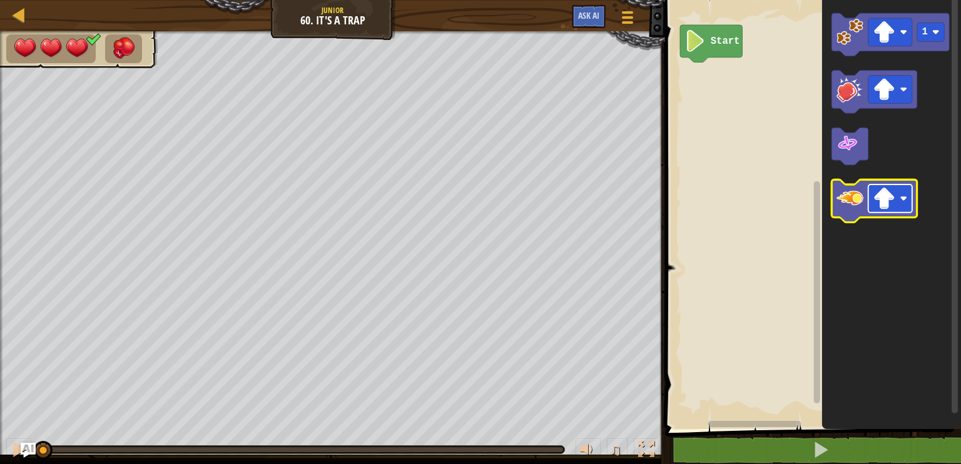
click at [895, 200] on rect "Blockly Workspace" at bounding box center [890, 198] width 44 height 28
click at [848, 207] on image "Blockly Workspace" at bounding box center [849, 198] width 27 height 27
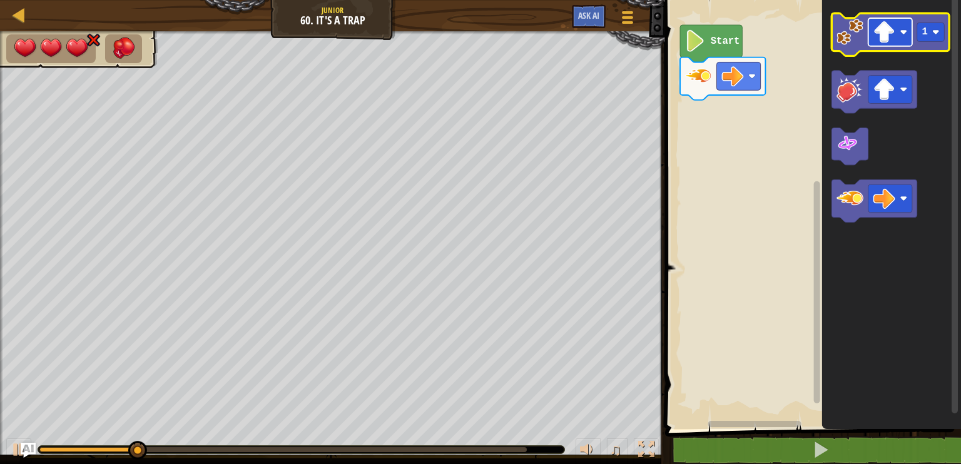
click at [868, 34] on rect "Blockly Workspace" at bounding box center [890, 32] width 44 height 28
click at [859, 31] on image "Blockly Workspace" at bounding box center [849, 31] width 27 height 27
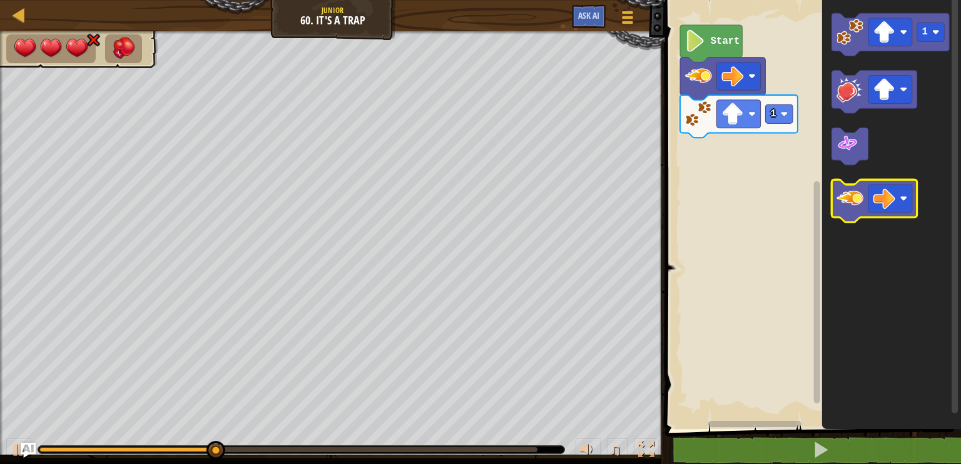
click at [866, 200] on icon "Blockly Workspace" at bounding box center [874, 200] width 85 height 43
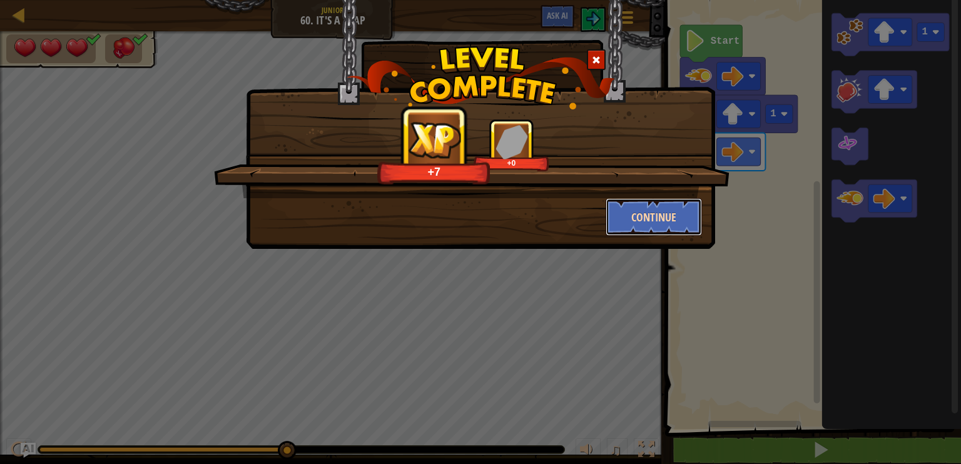
click at [672, 212] on button "Continue" at bounding box center [653, 217] width 97 height 38
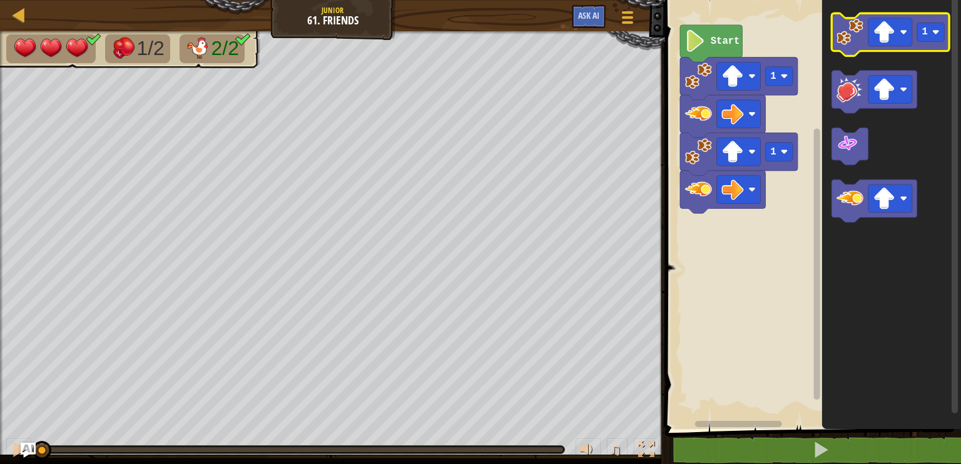
click at [862, 49] on icon "Blockly Workspace" at bounding box center [891, 34] width 118 height 43
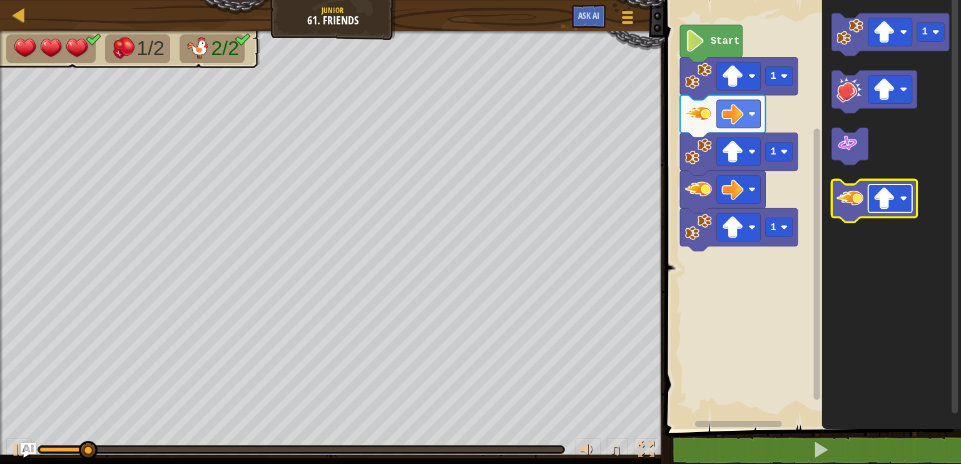
click at [901, 196] on image "Blockly Workspace" at bounding box center [904, 199] width 8 height 8
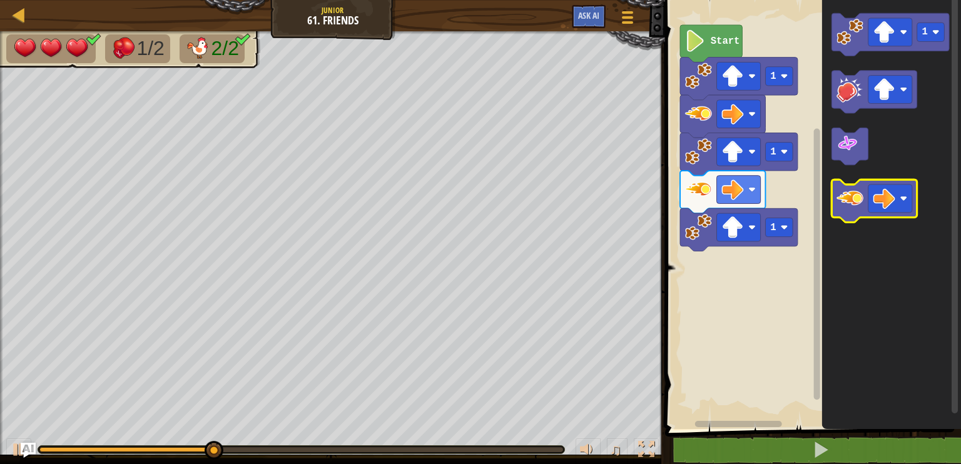
click at [862, 208] on image "Blockly Workspace" at bounding box center [849, 198] width 27 height 27
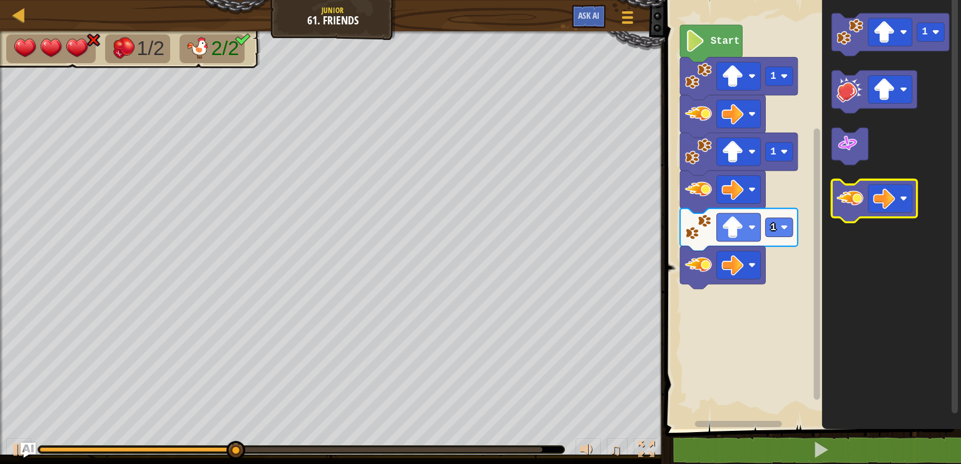
click at [862, 208] on image "Blockly Workspace" at bounding box center [849, 198] width 27 height 27
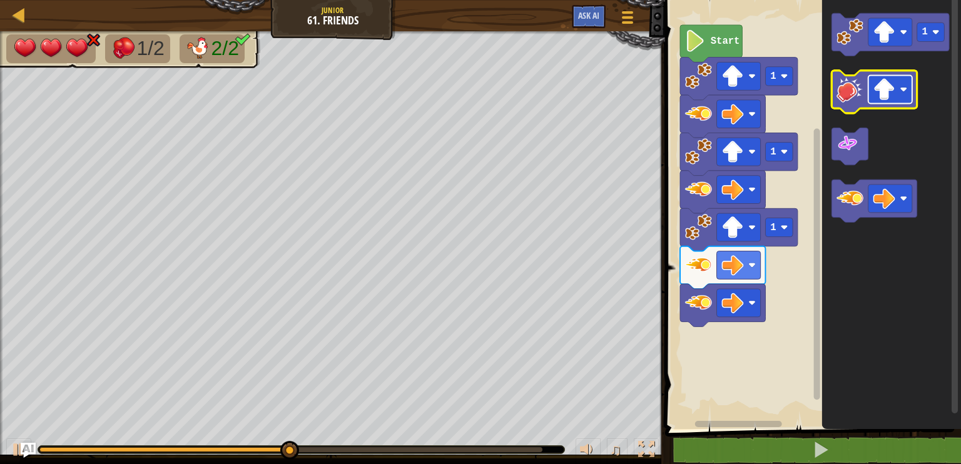
click at [909, 94] on rect "Blockly Workspace" at bounding box center [890, 90] width 44 height 28
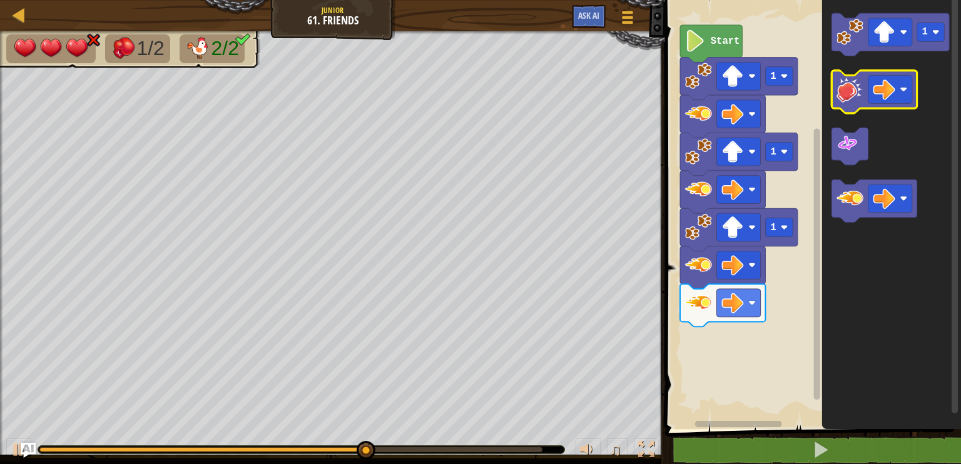
click at [843, 81] on image "Blockly Workspace" at bounding box center [849, 89] width 27 height 27
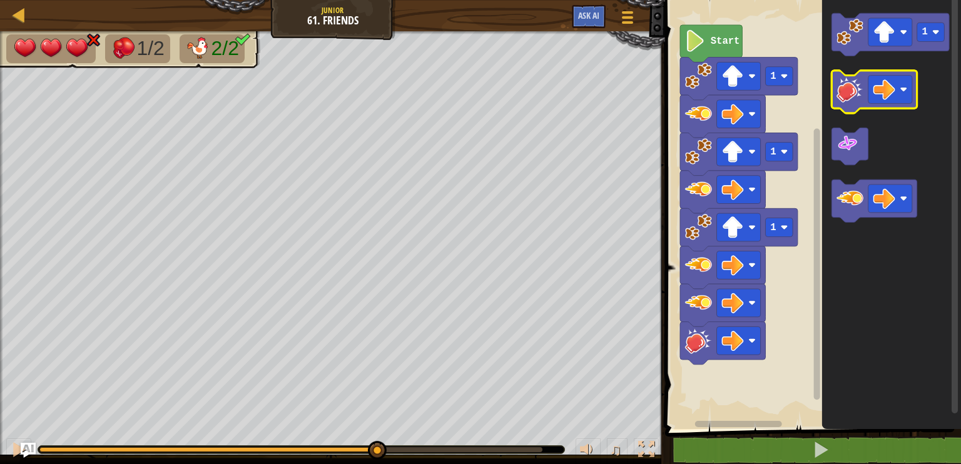
click at [850, 86] on image "Blockly Workspace" at bounding box center [849, 89] width 27 height 27
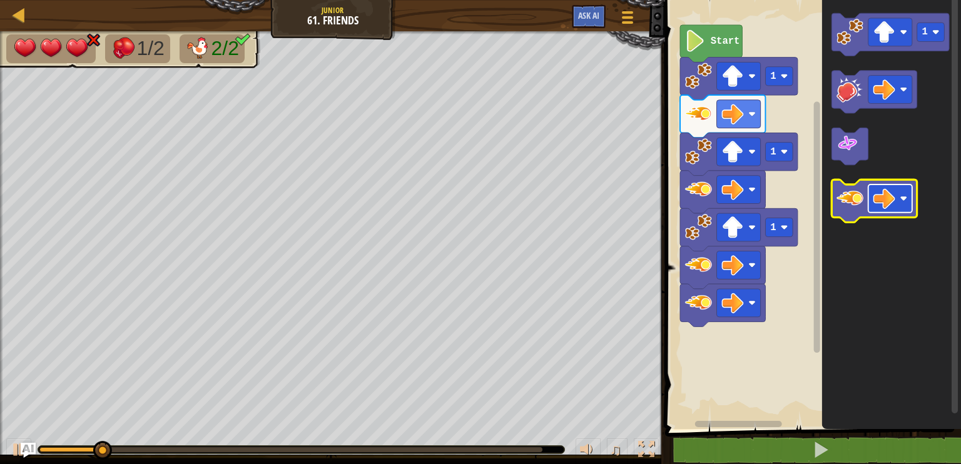
click at [866, 210] on g "Blockly Workspace" at bounding box center [874, 200] width 85 height 43
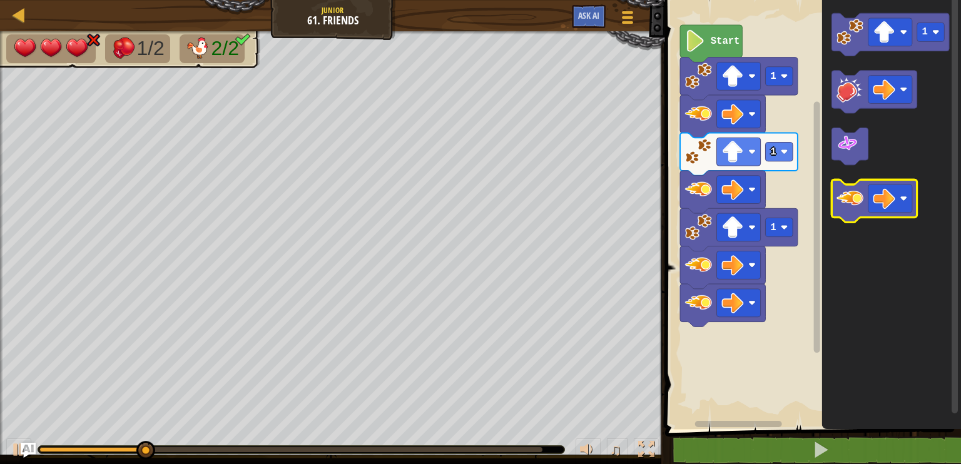
click at [860, 208] on image "Blockly Workspace" at bounding box center [849, 198] width 27 height 27
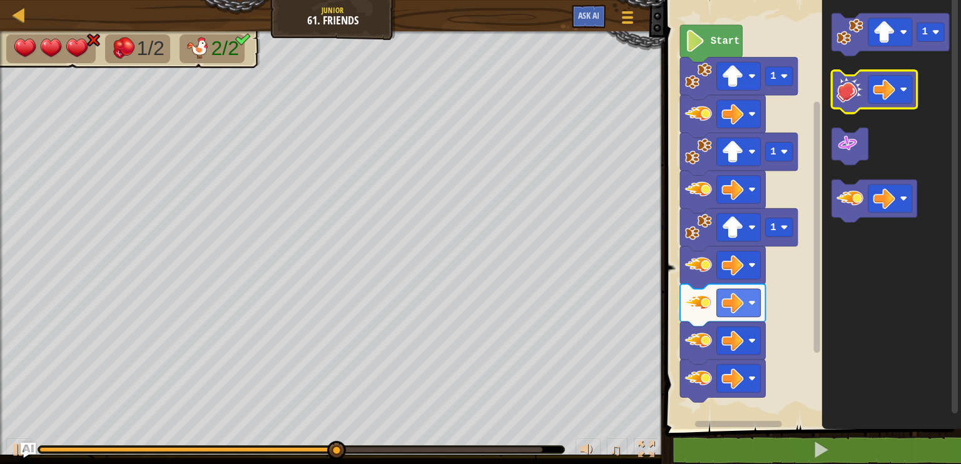
click at [861, 94] on image "Blockly Workspace" at bounding box center [849, 89] width 27 height 27
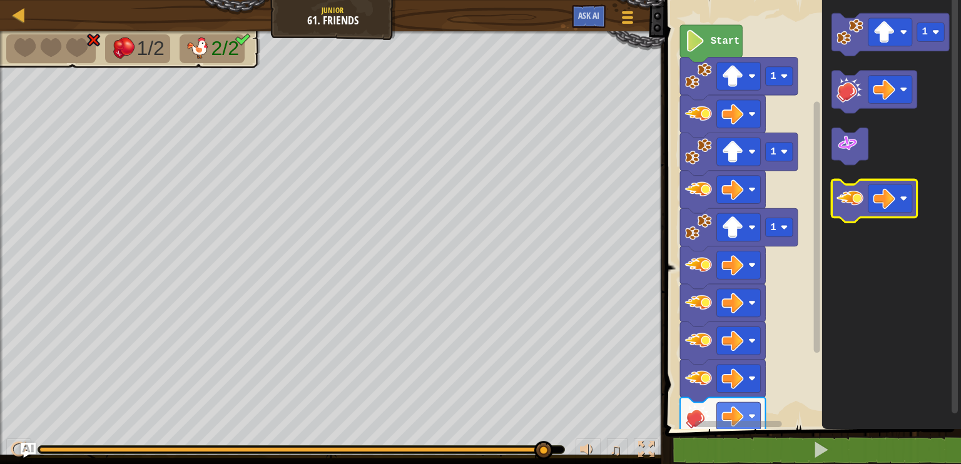
click at [856, 191] on image "Blockly Workspace" at bounding box center [849, 198] width 27 height 27
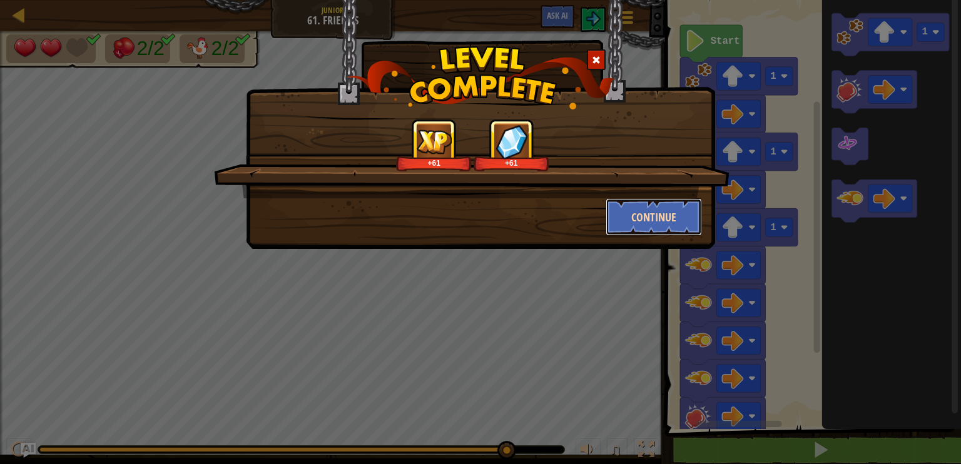
click at [658, 214] on button "Continue" at bounding box center [653, 217] width 97 height 38
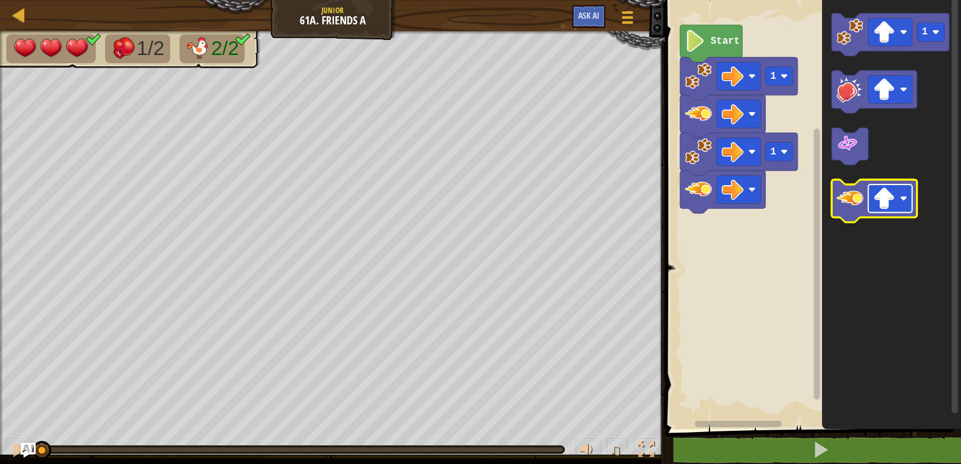
click at [901, 198] on image "Blockly Workspace" at bounding box center [904, 199] width 8 height 8
click at [848, 212] on icon "Blockly Workspace" at bounding box center [874, 200] width 85 height 43
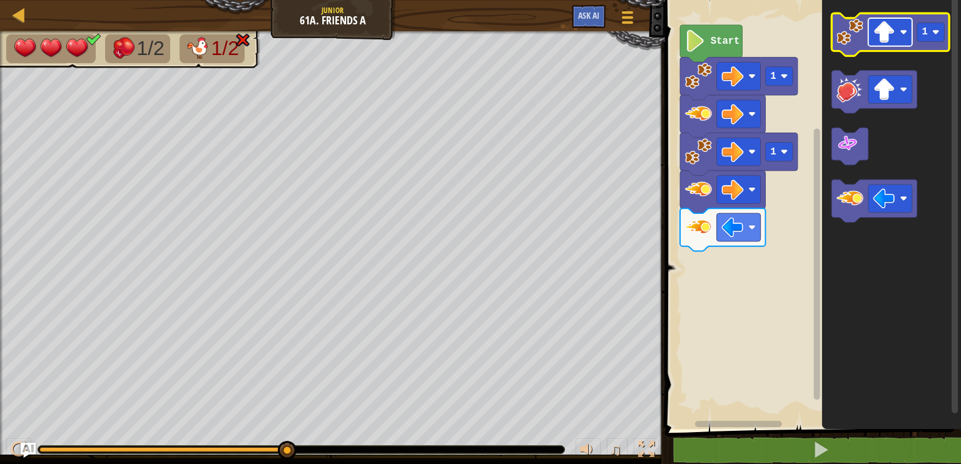
click at [911, 35] on rect "Blockly Workspace" at bounding box center [890, 32] width 44 height 28
click at [851, 29] on image "Blockly Workspace" at bounding box center [849, 31] width 27 height 27
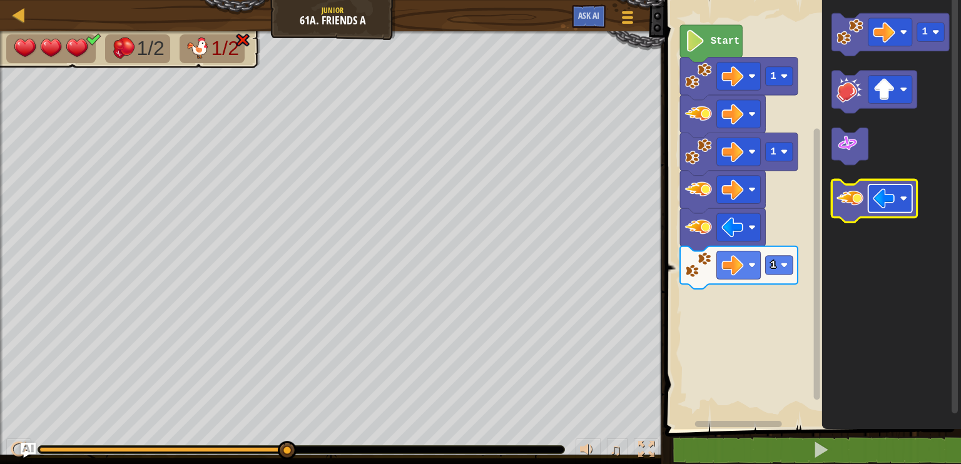
click at [901, 200] on image "Blockly Workspace" at bounding box center [904, 199] width 8 height 8
click at [864, 208] on icon "Blockly Workspace" at bounding box center [874, 200] width 85 height 43
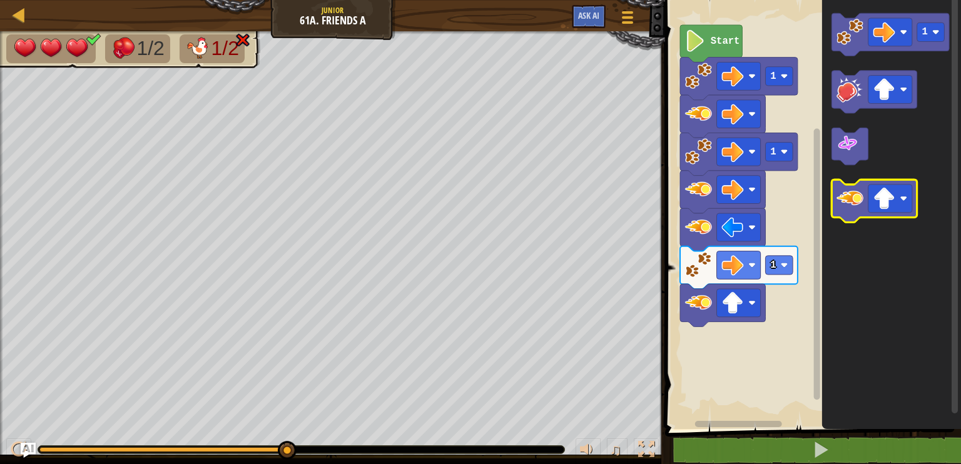
click at [859, 205] on image "Blockly Workspace" at bounding box center [849, 198] width 27 height 27
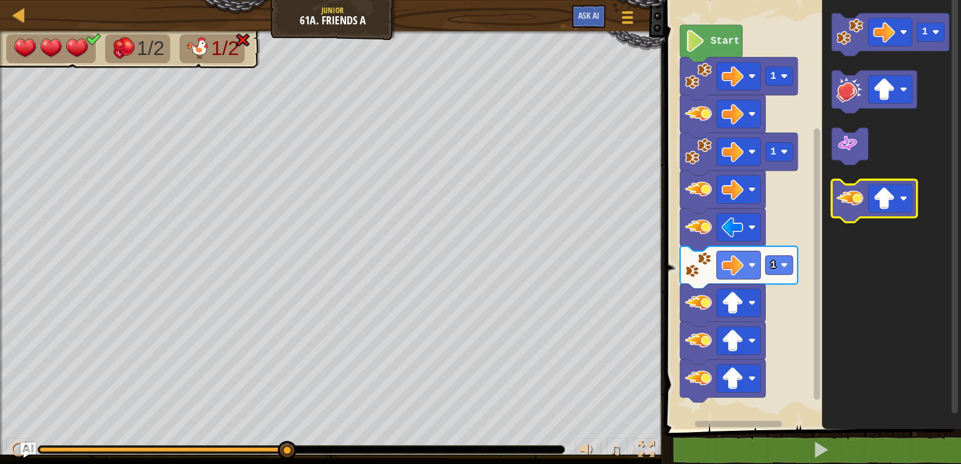
click at [859, 205] on image "Blockly Workspace" at bounding box center [849, 198] width 27 height 27
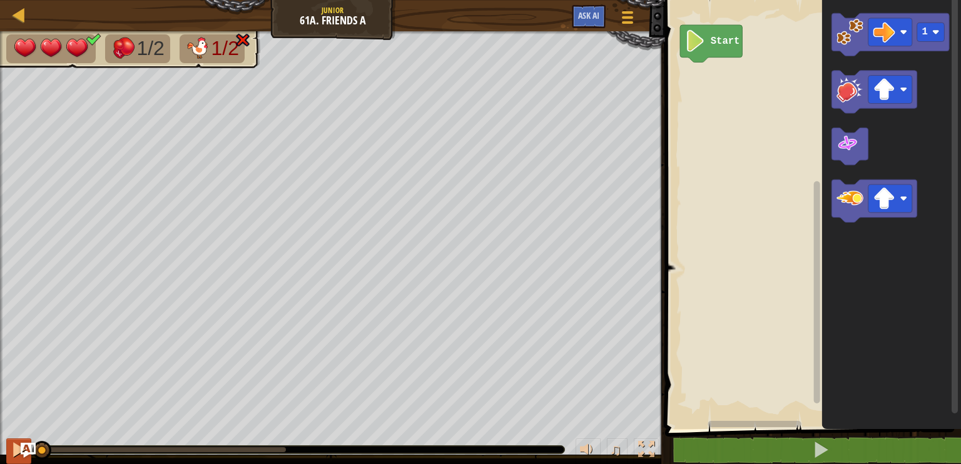
drag, startPoint x: 288, startPoint y: 450, endPoint x: 11, endPoint y: 455, distance: 277.1
click at [11, 455] on div "♫" at bounding box center [332, 447] width 665 height 38
click at [22, 448] on img "Ask AI" at bounding box center [28, 450] width 16 height 16
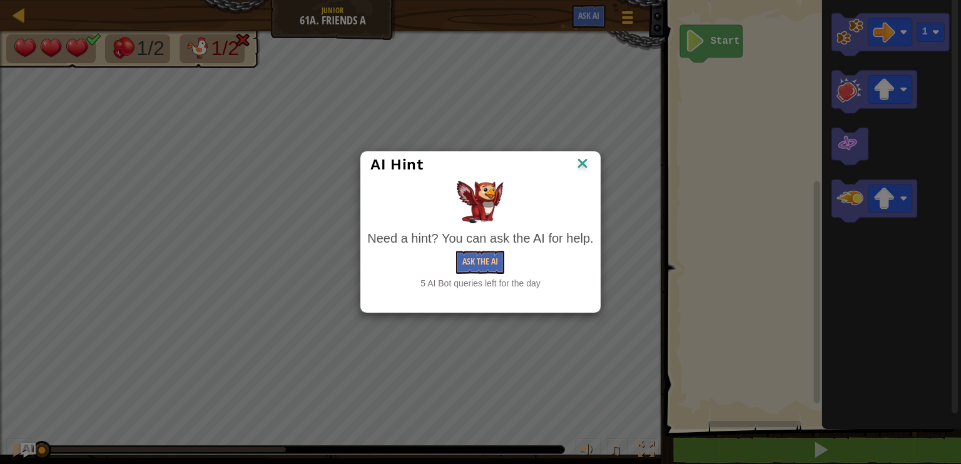
click at [585, 160] on img at bounding box center [582, 164] width 16 height 19
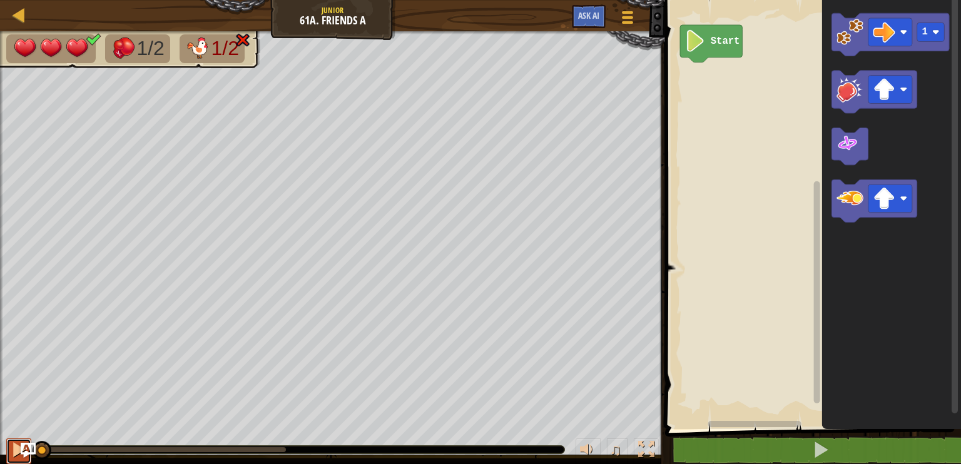
click at [9, 445] on button at bounding box center [18, 451] width 25 height 26
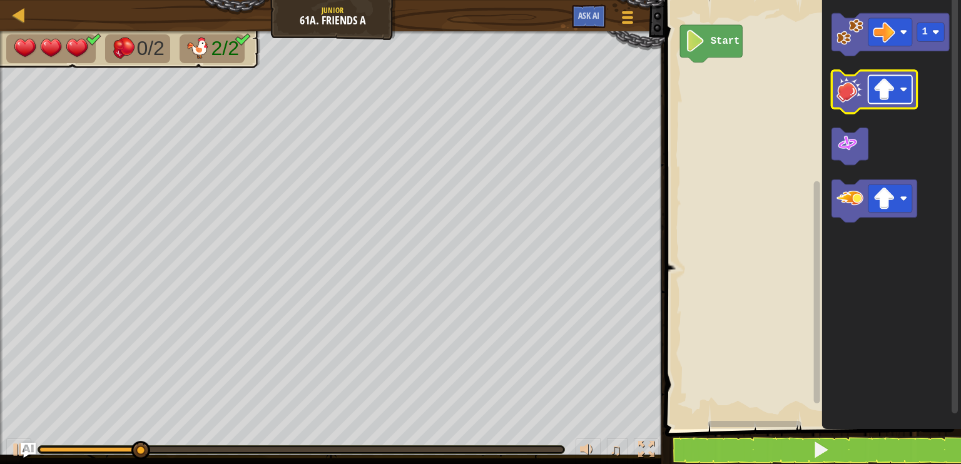
click at [883, 89] on image "Blockly Workspace" at bounding box center [884, 89] width 22 height 22
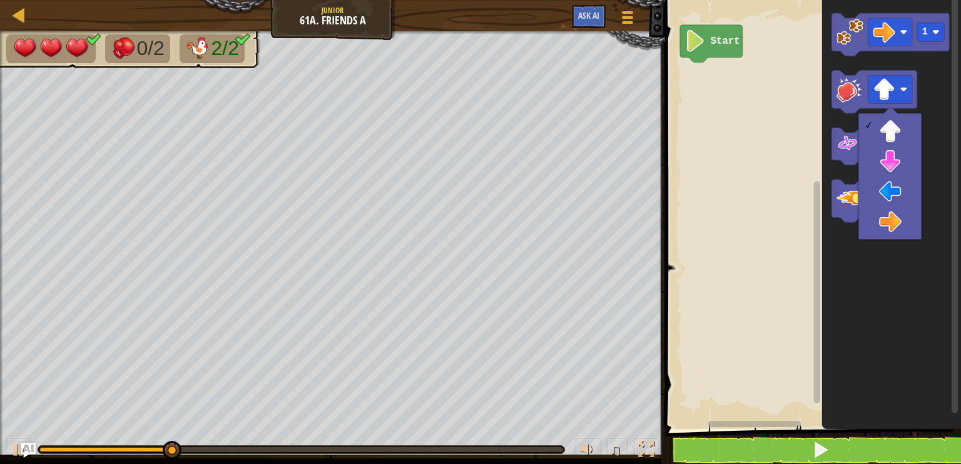
click at [918, 226] on div at bounding box center [889, 176] width 63 height 126
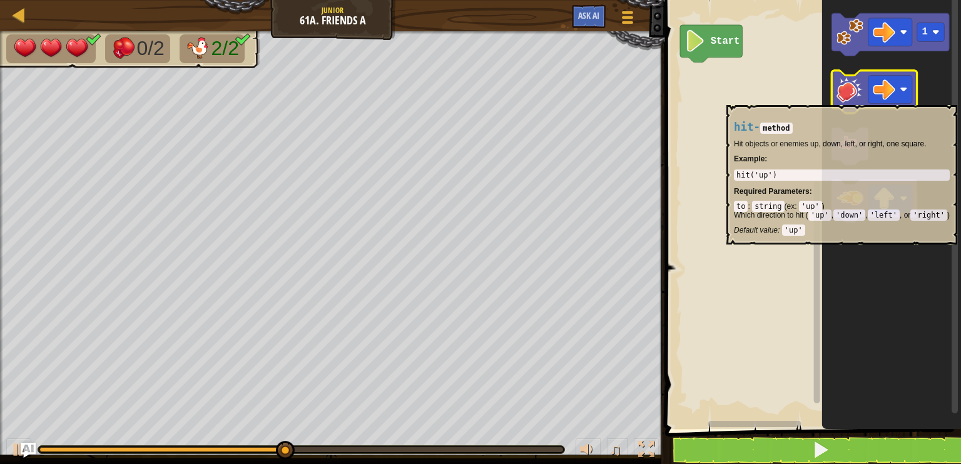
click at [853, 94] on image "Blockly Workspace" at bounding box center [849, 89] width 27 height 27
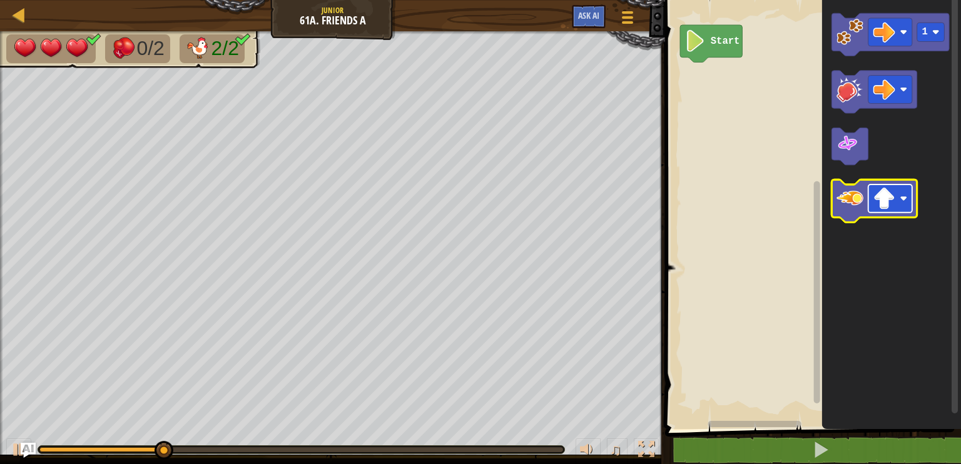
click at [907, 201] on rect "Blockly Workspace" at bounding box center [890, 198] width 44 height 28
click at [856, 214] on icon "Blockly Workspace" at bounding box center [874, 200] width 85 height 43
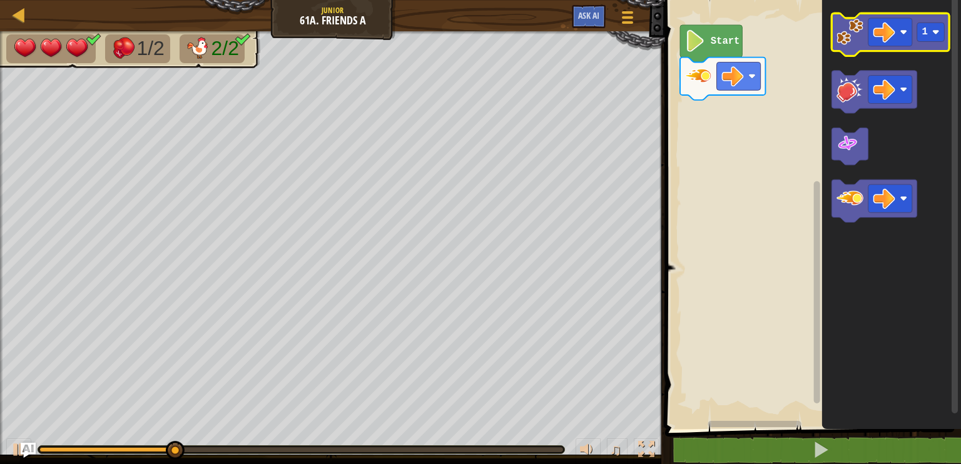
click at [851, 28] on image "Blockly Workspace" at bounding box center [849, 31] width 27 height 27
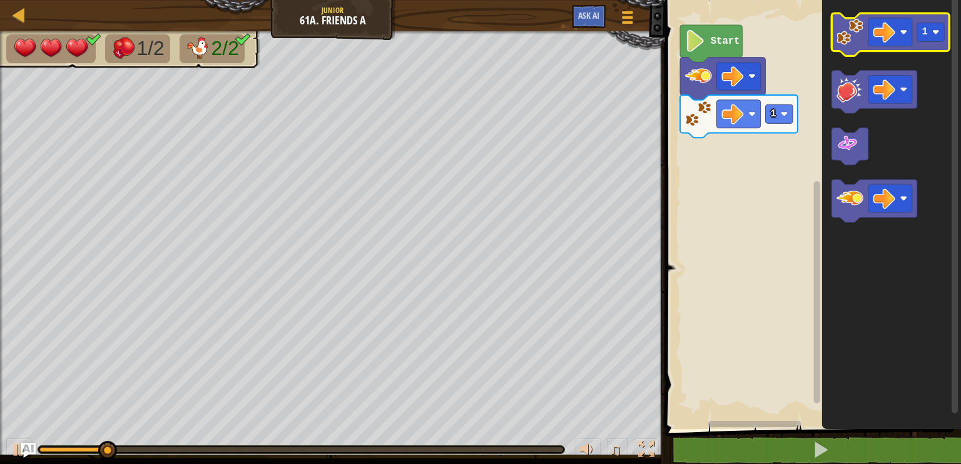
click at [854, 28] on image "Blockly Workspace" at bounding box center [849, 31] width 27 height 27
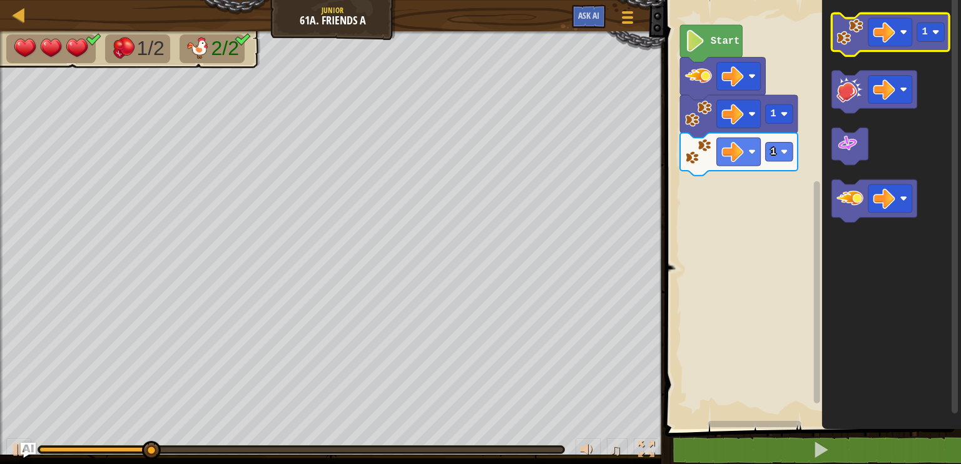
click at [854, 28] on image "Blockly Workspace" at bounding box center [849, 31] width 27 height 27
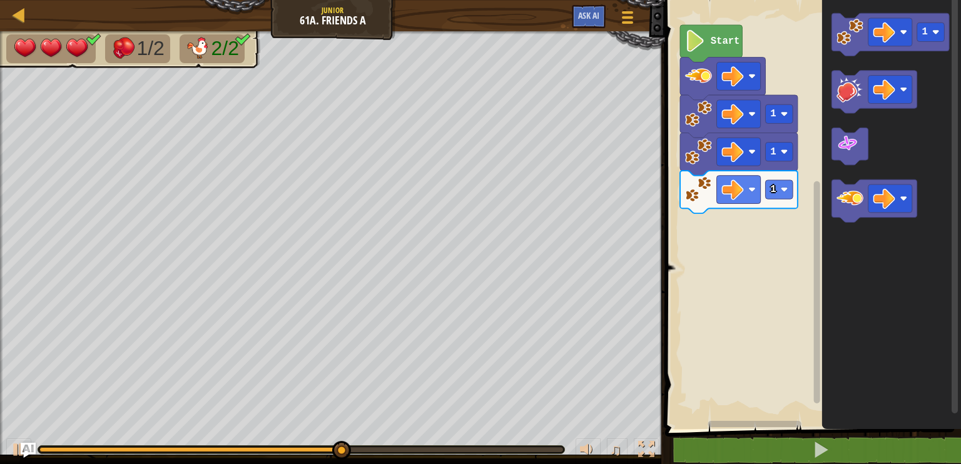
click at [898, 172] on icon "Blockly Workspace" at bounding box center [891, 211] width 139 height 435
click at [901, 191] on rect "Blockly Workspace" at bounding box center [890, 198] width 44 height 28
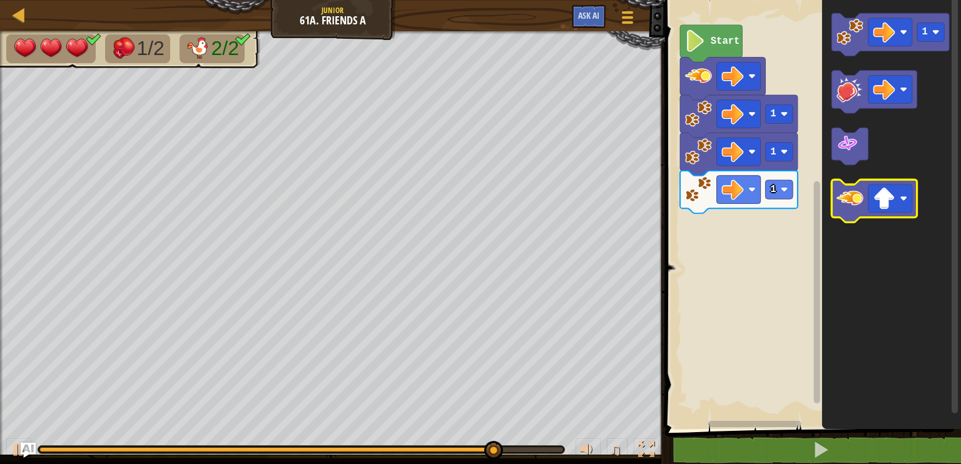
click at [849, 198] on image "Blockly Workspace" at bounding box center [849, 198] width 27 height 27
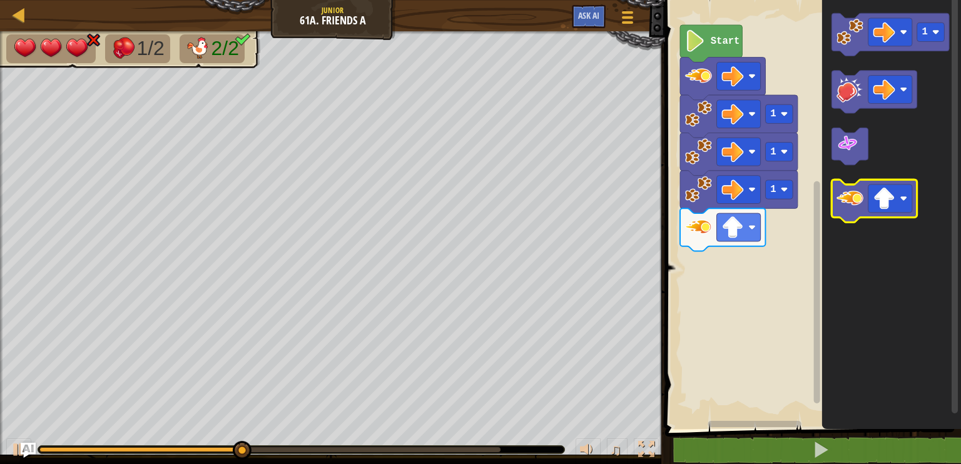
click at [849, 198] on image "Blockly Workspace" at bounding box center [849, 198] width 27 height 27
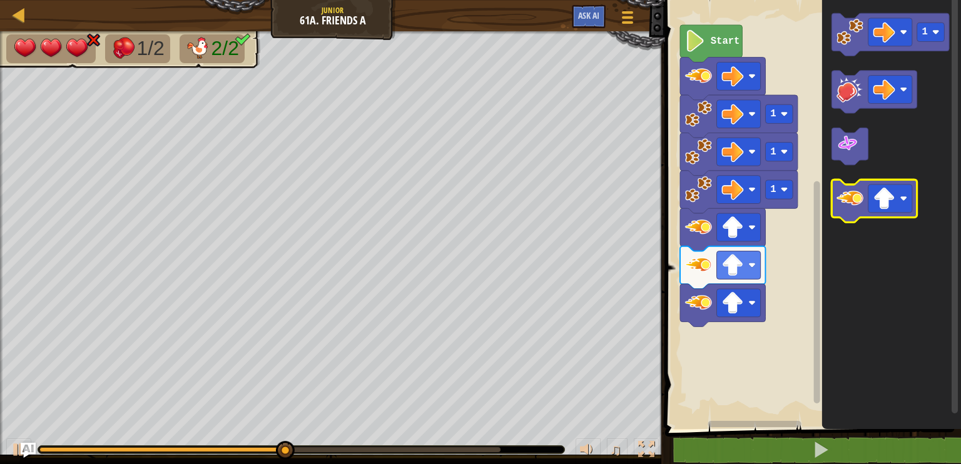
click at [849, 198] on image "Blockly Workspace" at bounding box center [849, 198] width 27 height 27
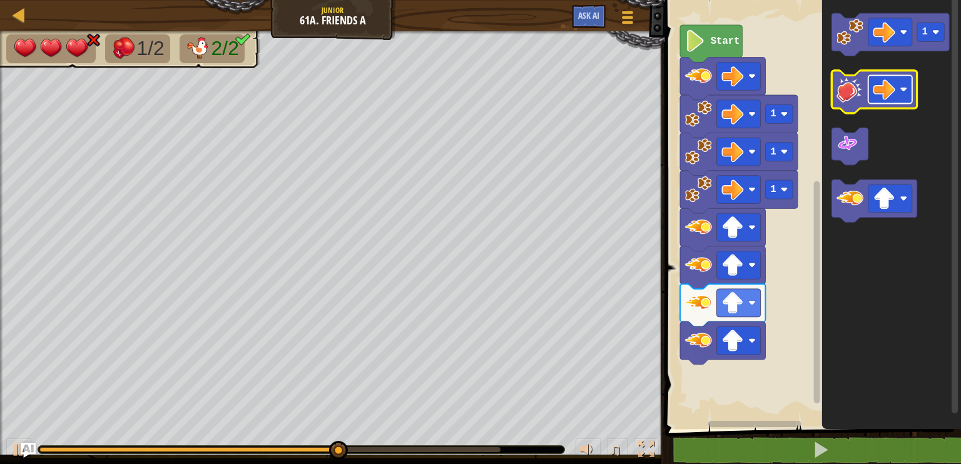
click at [893, 92] on image "Blockly Workspace" at bounding box center [884, 89] width 22 height 22
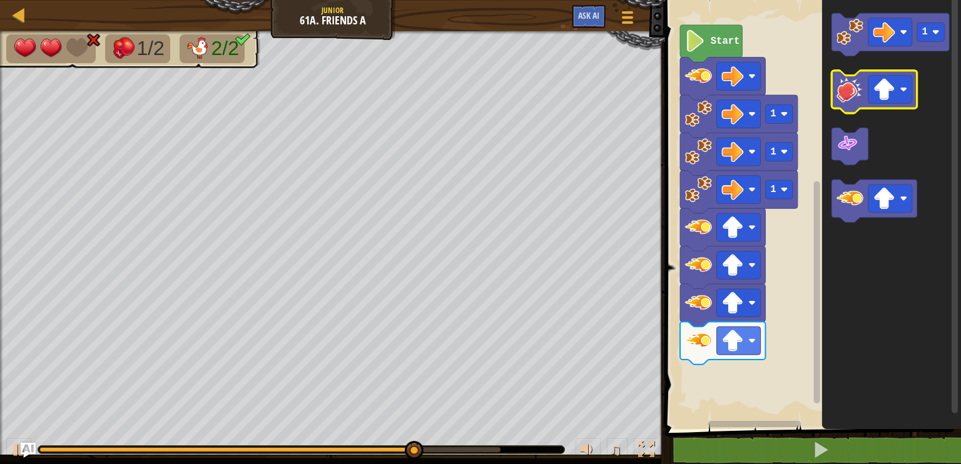
click at [850, 89] on image "Blockly Workspace" at bounding box center [849, 89] width 27 height 27
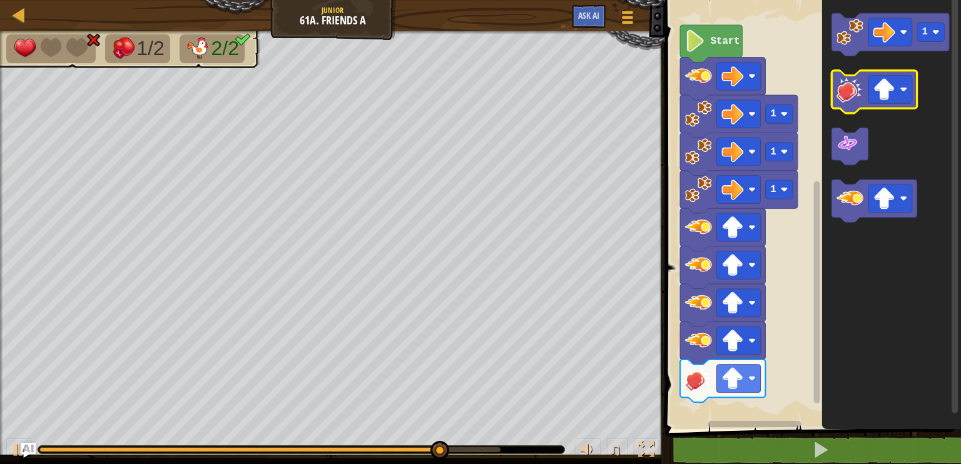
click at [850, 89] on image "Blockly Workspace" at bounding box center [849, 89] width 27 height 27
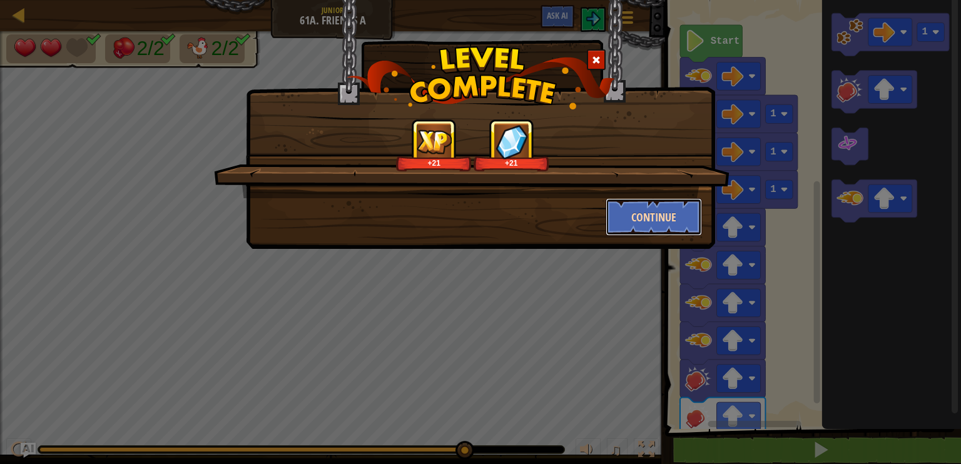
click at [675, 205] on button "Continue" at bounding box center [653, 217] width 97 height 38
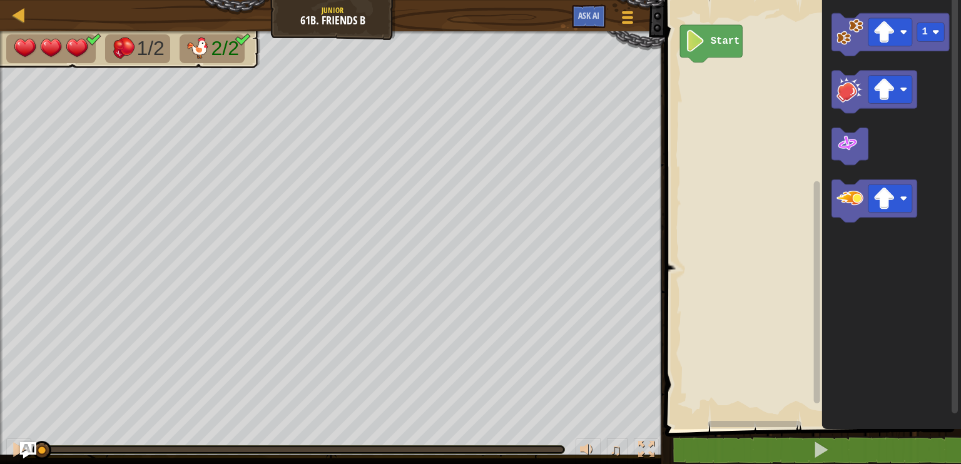
drag, startPoint x: 43, startPoint y: 449, endPoint x: 26, endPoint y: 451, distance: 17.0
click at [30, 452] on div "Map Junior 61b. Friends B Game Menu Ask AI 1 הההההההההההההההההההההההההההההההההה…" at bounding box center [480, 232] width 961 height 464
click at [888, 34] on image "Blockly Workspace" at bounding box center [884, 32] width 22 height 22
click at [856, 53] on icon "Blockly Workspace" at bounding box center [891, 34] width 118 height 43
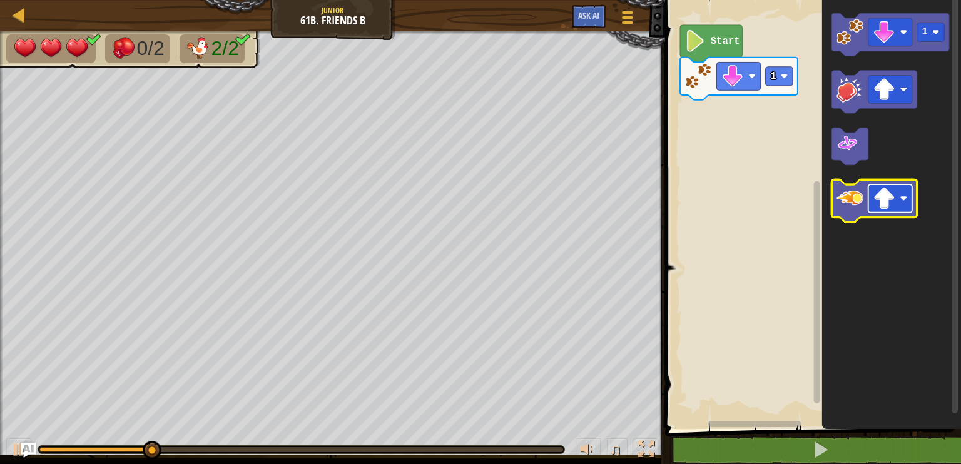
click at [896, 200] on rect "Blockly Workspace" at bounding box center [890, 198] width 44 height 28
click at [861, 195] on image "Blockly Workspace" at bounding box center [849, 198] width 27 height 27
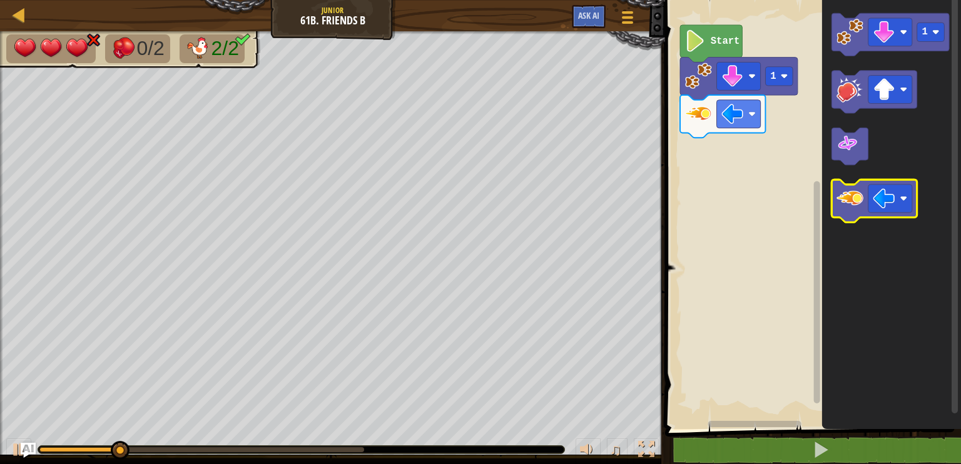
click at [861, 195] on image "Blockly Workspace" at bounding box center [849, 198] width 27 height 27
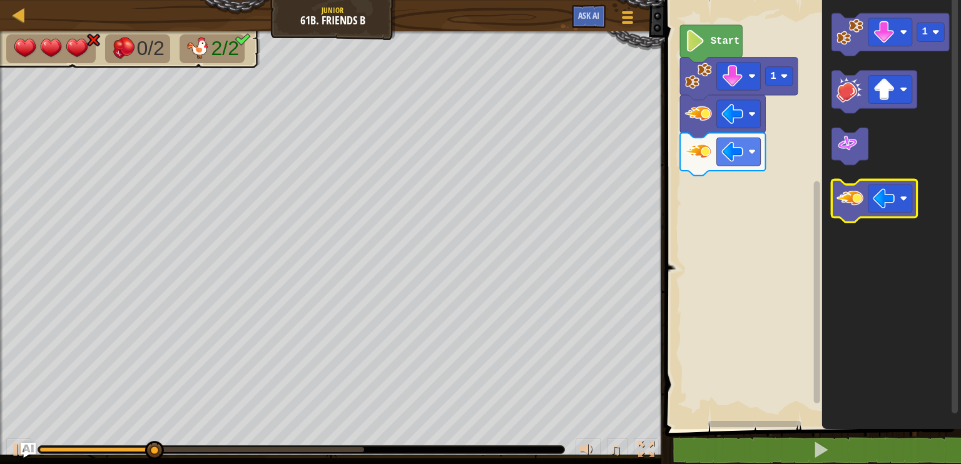
click at [861, 195] on image "Blockly Workspace" at bounding box center [849, 198] width 27 height 27
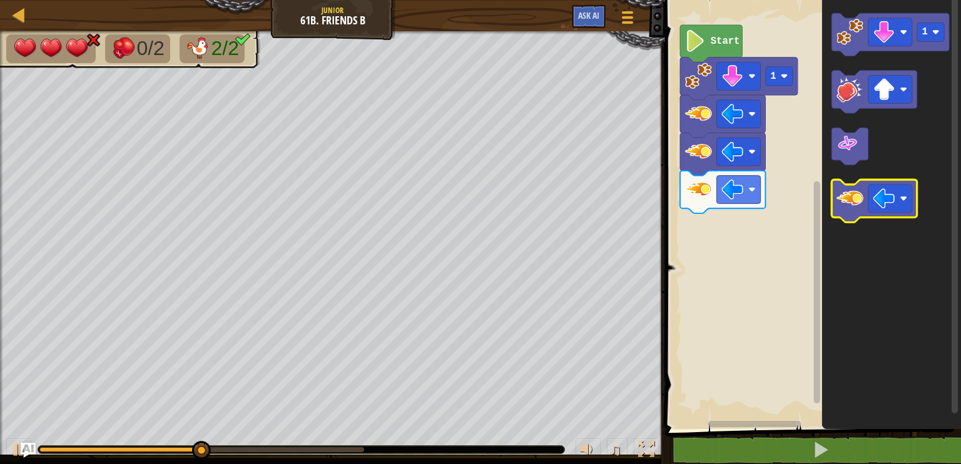
click at [861, 195] on image "Blockly Workspace" at bounding box center [849, 198] width 27 height 27
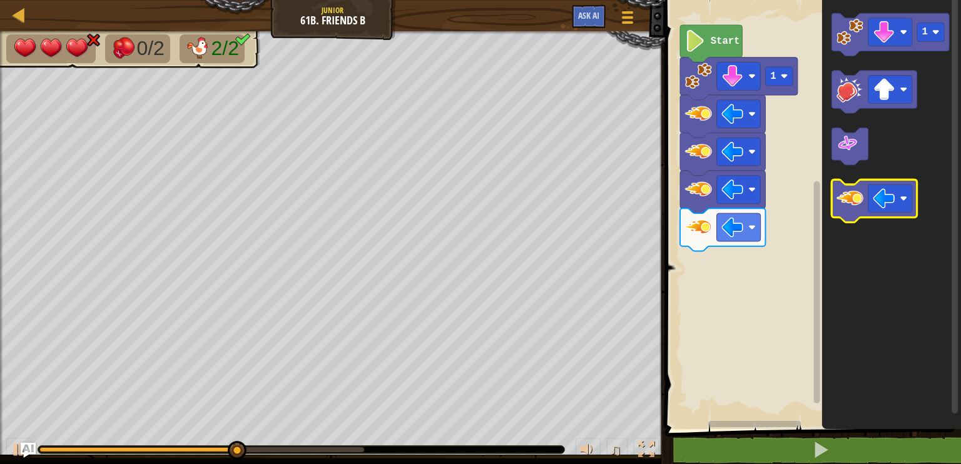
click at [861, 195] on image "Blockly Workspace" at bounding box center [849, 198] width 27 height 27
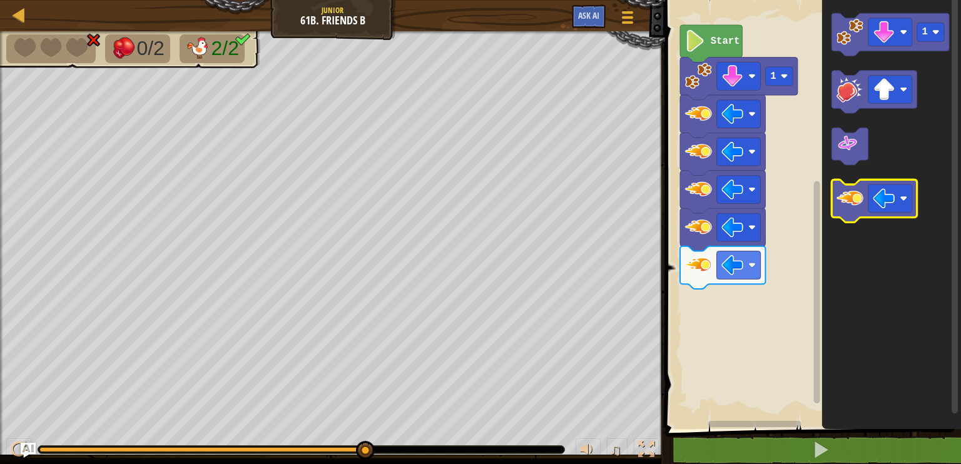
click at [856, 212] on icon "Blockly Workspace" at bounding box center [874, 200] width 85 height 43
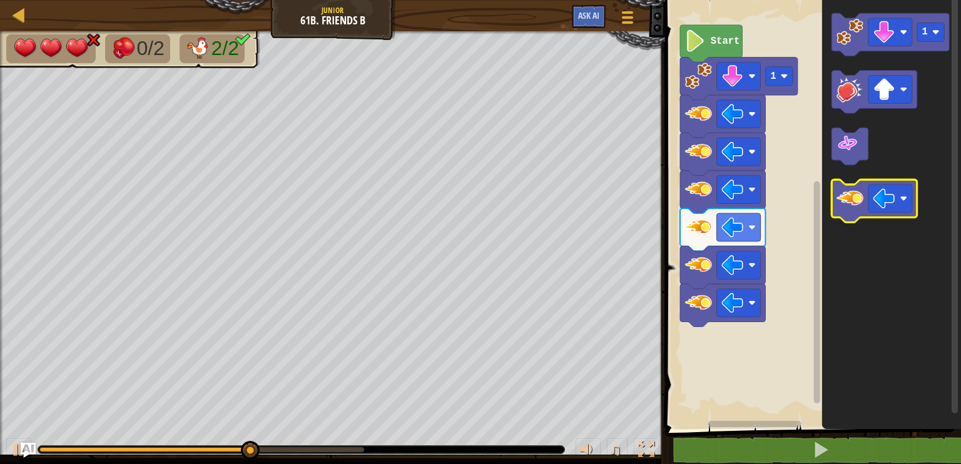
click at [856, 212] on icon "Blockly Workspace" at bounding box center [874, 200] width 85 height 43
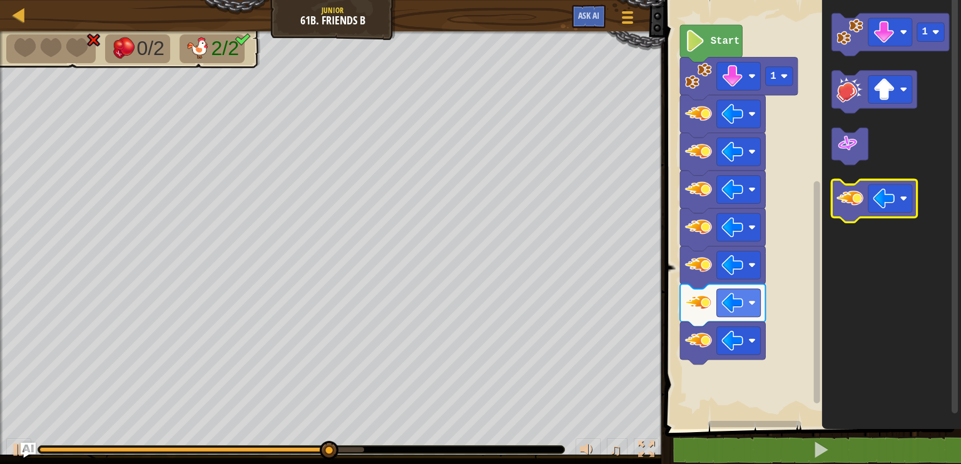
click at [856, 212] on icon "Blockly Workspace" at bounding box center [874, 200] width 85 height 43
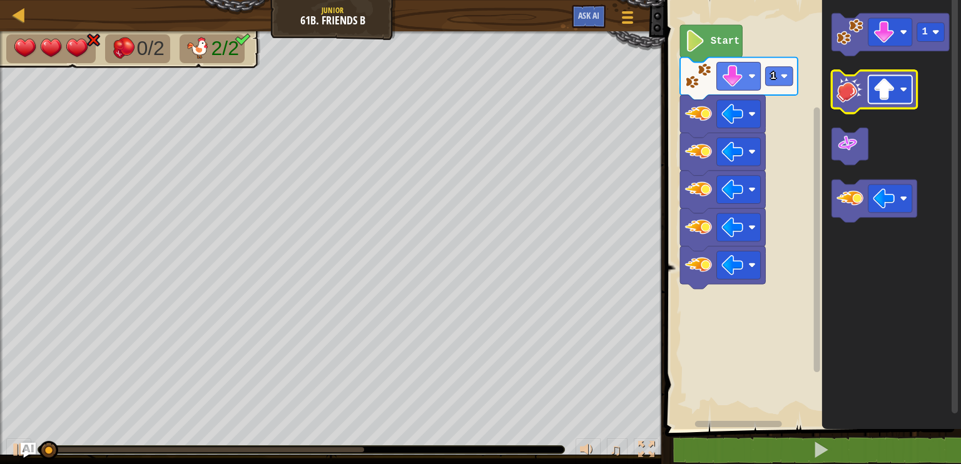
click at [892, 91] on image "Blockly Workspace" at bounding box center [884, 89] width 22 height 22
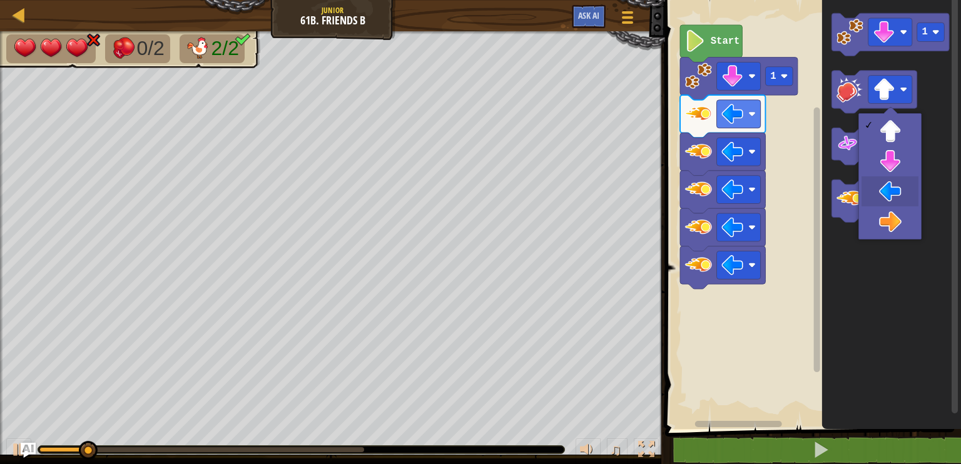
drag, startPoint x: 894, startPoint y: 193, endPoint x: 891, endPoint y: 146, distance: 47.7
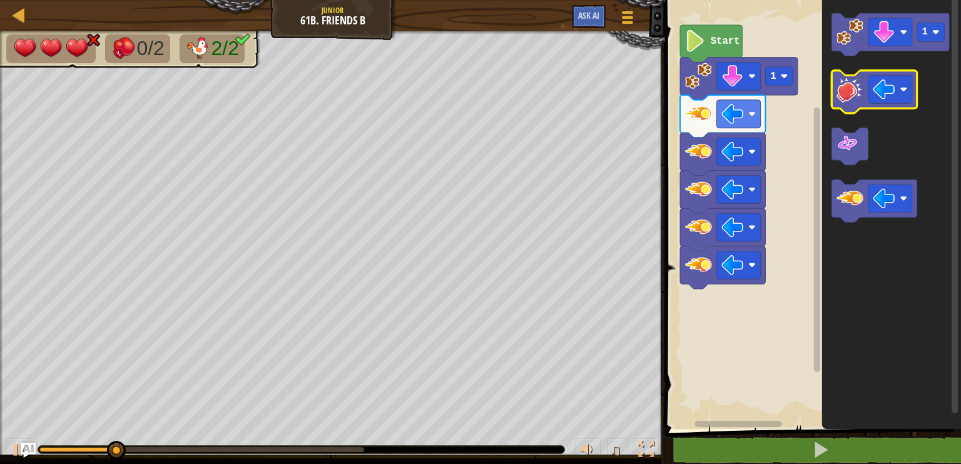
click at [861, 99] on image "Blockly Workspace" at bounding box center [849, 89] width 27 height 27
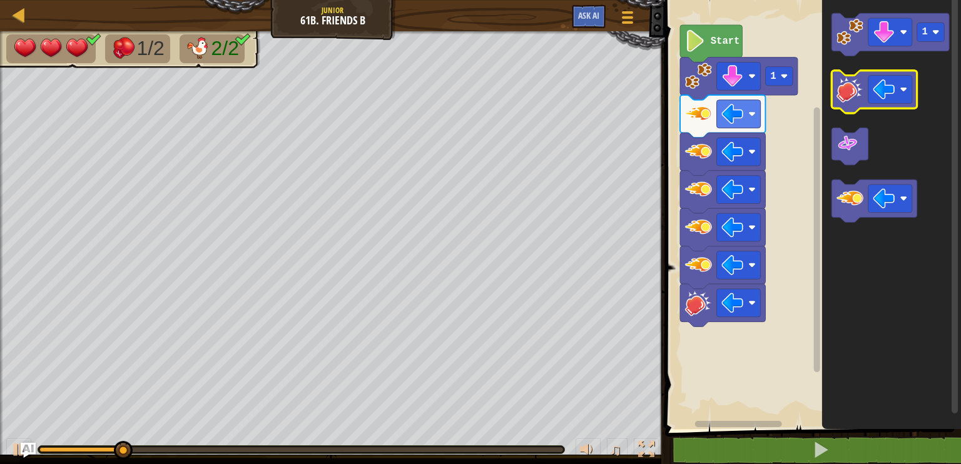
click at [861, 99] on image "Blockly Workspace" at bounding box center [849, 89] width 27 height 27
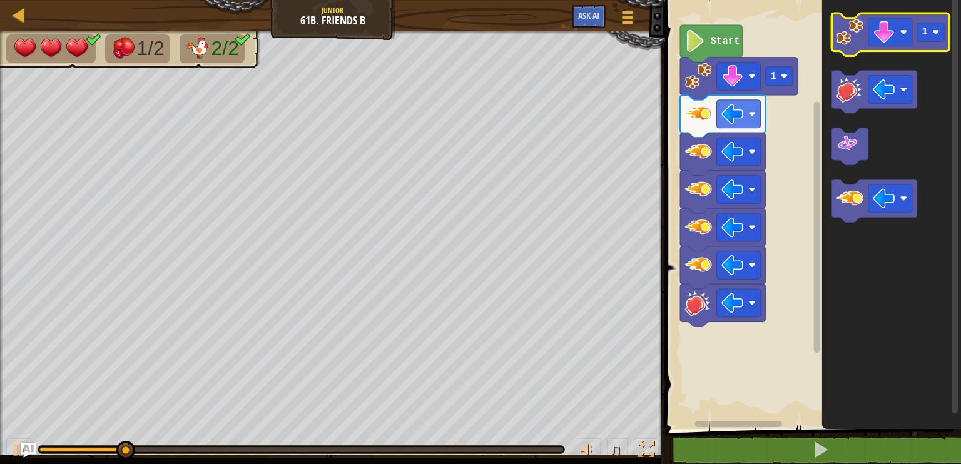
click at [858, 29] on image "Blockly Workspace" at bounding box center [849, 31] width 27 height 27
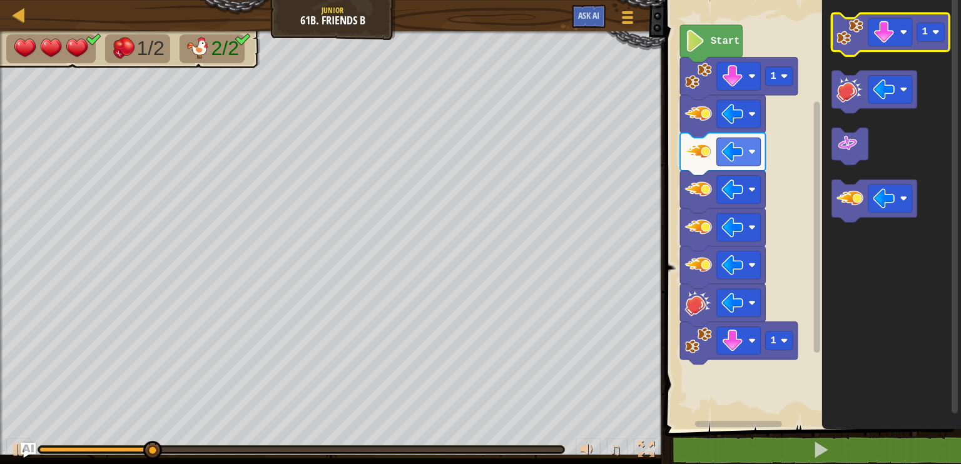
click at [858, 29] on image "Blockly Workspace" at bounding box center [849, 31] width 27 height 27
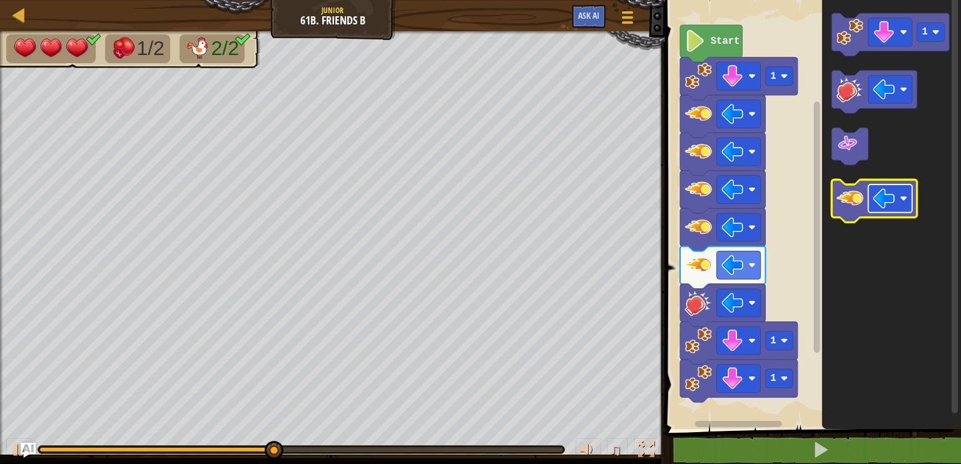
click at [898, 203] on rect "Blockly Workspace" at bounding box center [890, 198] width 44 height 28
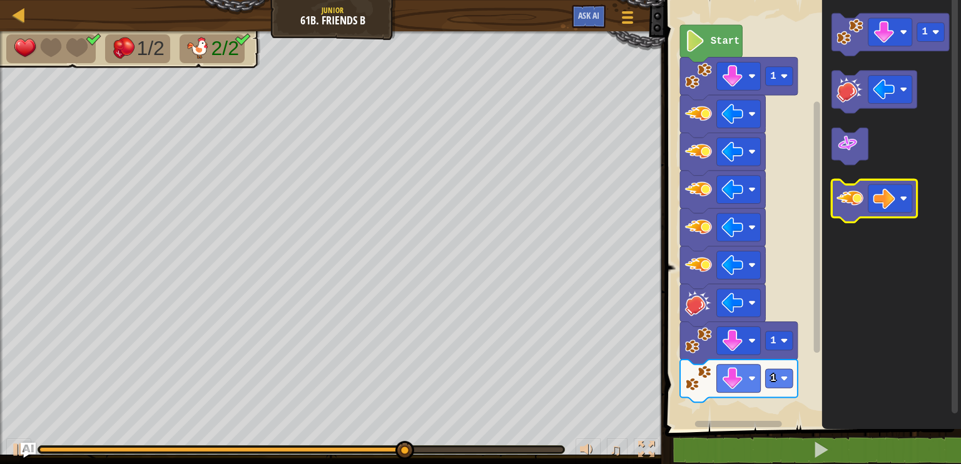
click at [858, 213] on icon "Blockly Workspace" at bounding box center [874, 200] width 85 height 43
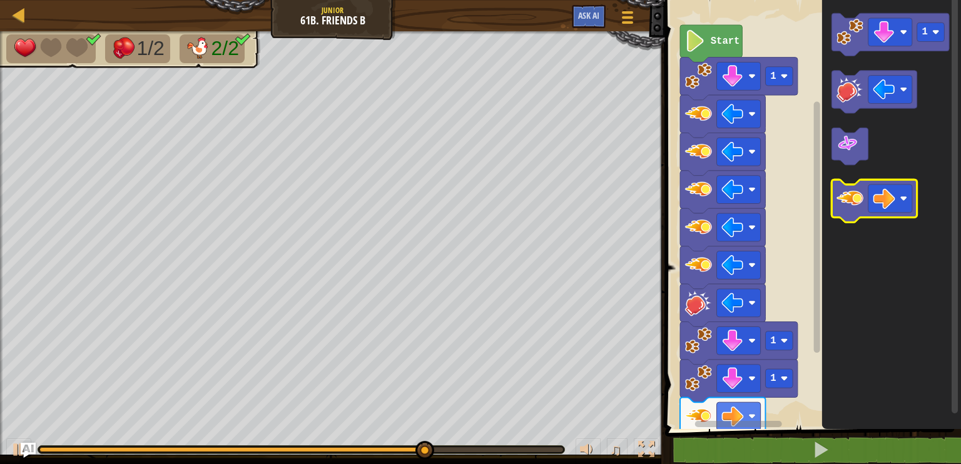
click at [858, 213] on icon "Blockly Workspace" at bounding box center [874, 200] width 85 height 43
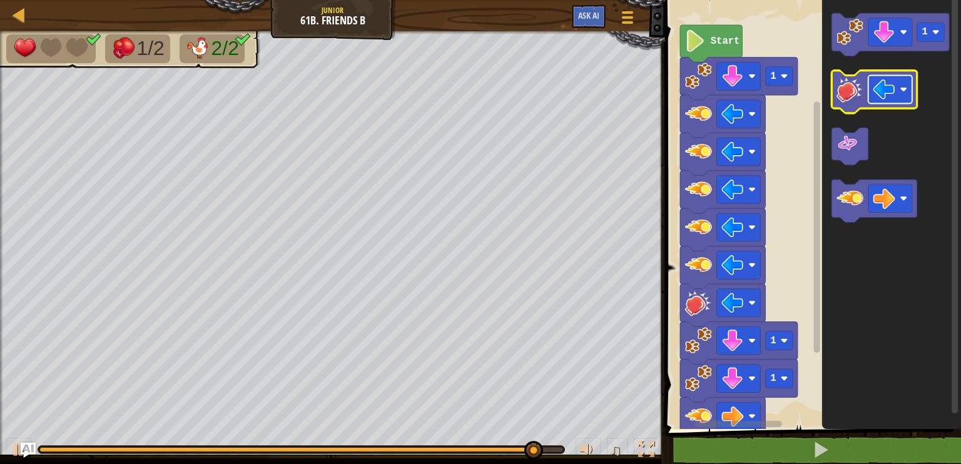
click at [903, 79] on rect "Blockly Workspace" at bounding box center [890, 90] width 44 height 28
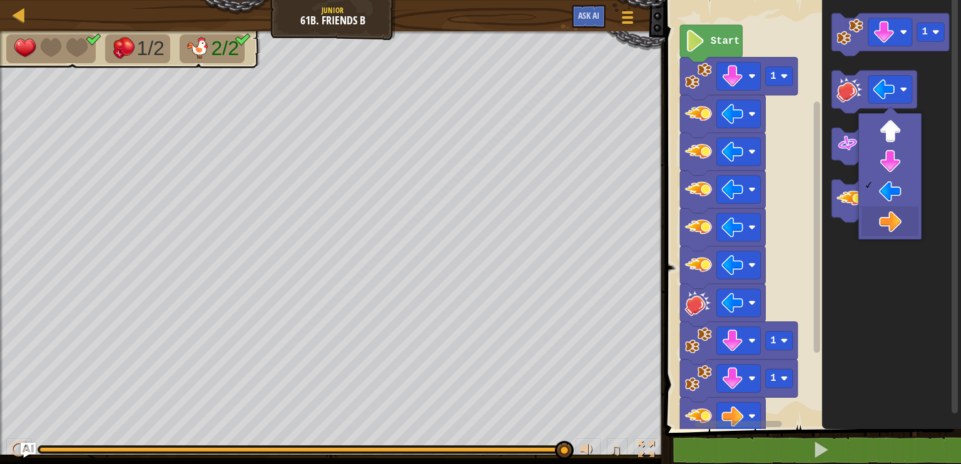
drag, startPoint x: 889, startPoint y: 219, endPoint x: 880, endPoint y: 187, distance: 33.1
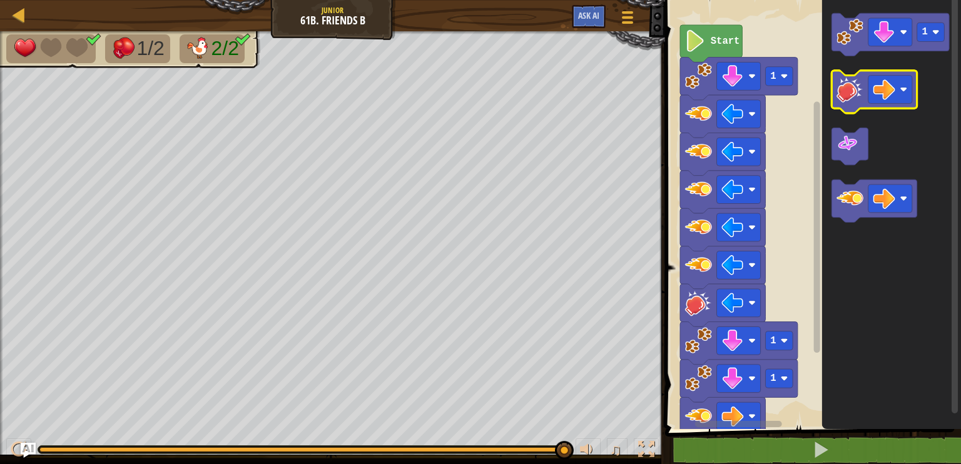
click at [851, 94] on image "Blockly Workspace" at bounding box center [849, 89] width 27 height 27
click at [849, 94] on image "Blockly Workspace" at bounding box center [849, 89] width 27 height 27
click at [851, 91] on image "Blockly Workspace" at bounding box center [849, 89] width 27 height 27
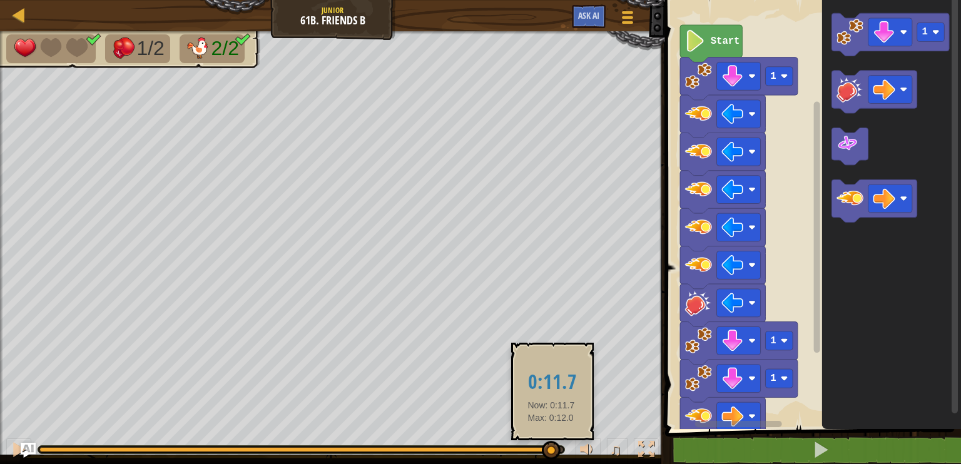
drag, startPoint x: 562, startPoint y: 452, endPoint x: 551, endPoint y: 453, distance: 11.3
click at [551, 453] on div at bounding box center [551, 450] width 19 height 19
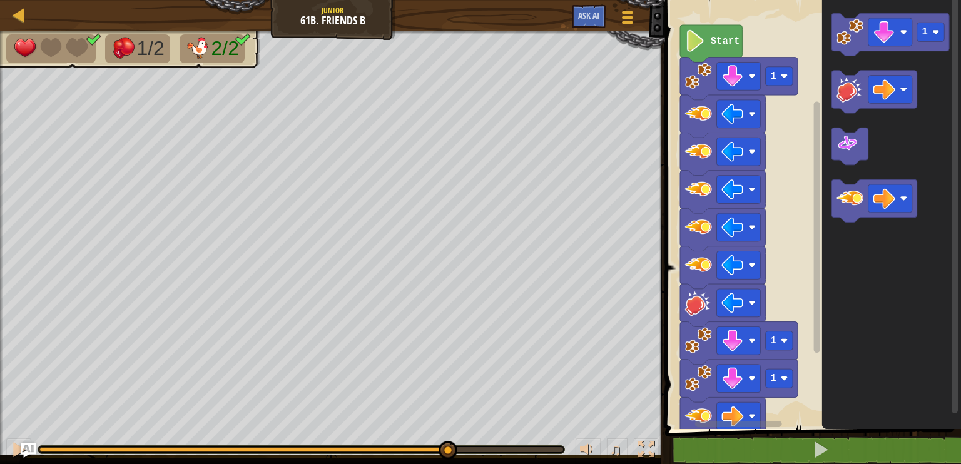
click at [446, 306] on div "1/2 2/2 ♫ Mimic 1 x: 46 y: 30 No target action: power-up" at bounding box center [480, 247] width 961 height 433
click at [13, 19] on div at bounding box center [19, 15] width 16 height 16
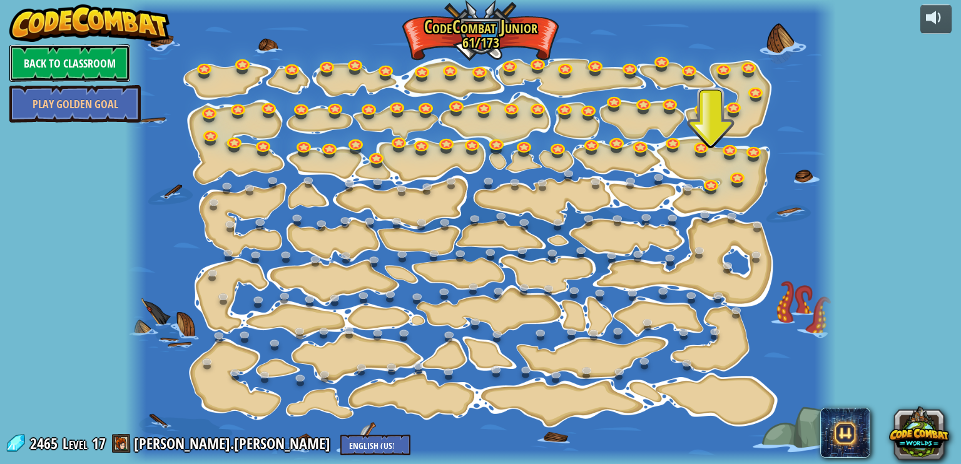
click at [49, 61] on link "Back to Classroom" at bounding box center [69, 63] width 121 height 38
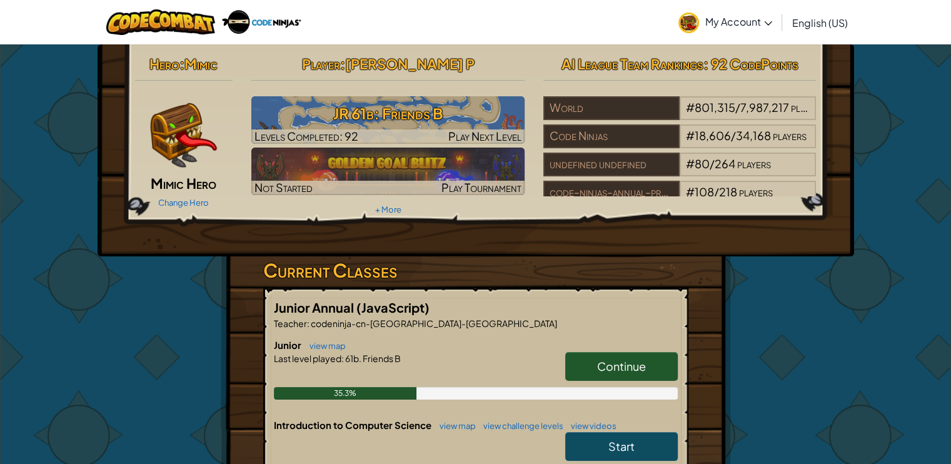
click at [727, 27] on span "My Account" at bounding box center [738, 21] width 67 height 13
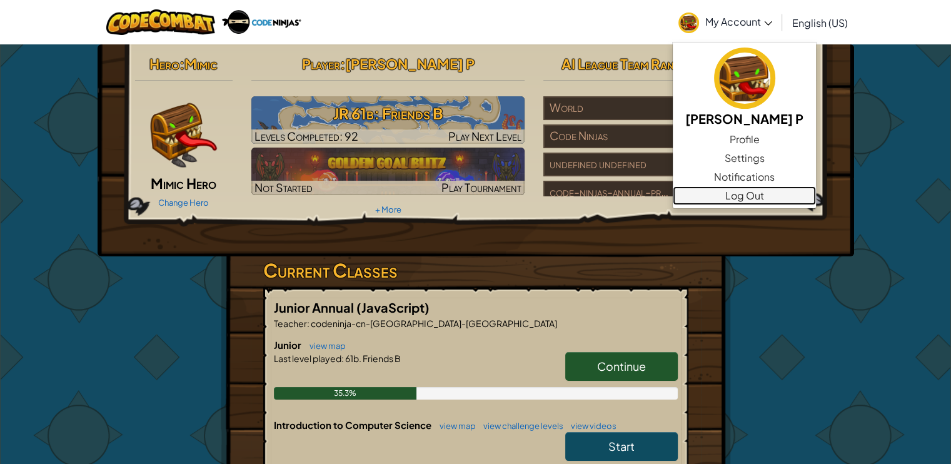
click at [720, 200] on link "Log Out" at bounding box center [744, 195] width 143 height 19
